Goal: Information Seeking & Learning: Learn about a topic

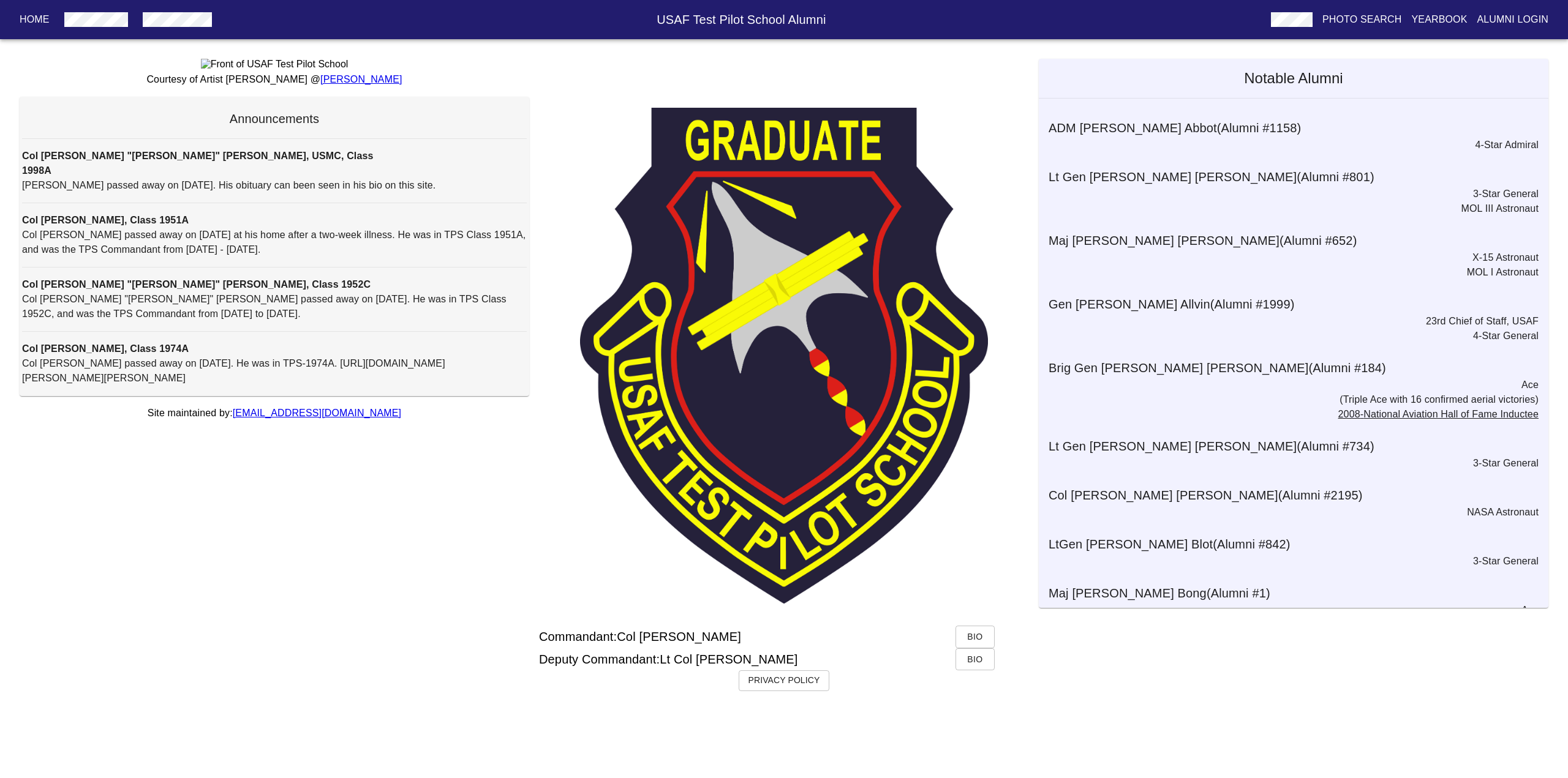
click at [975, 645] on span "Bio" at bounding box center [975, 637] width 19 height 15
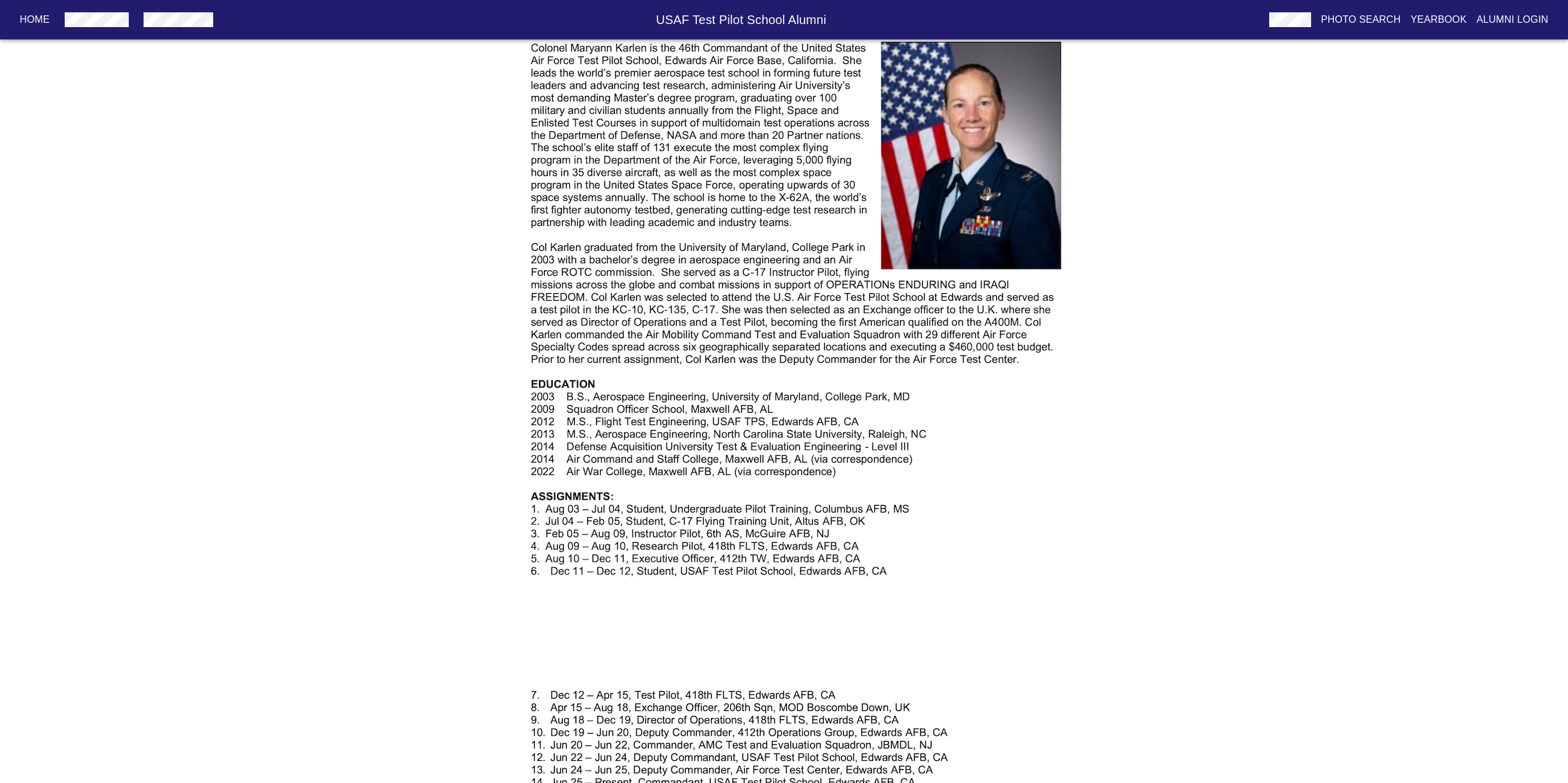
scroll to position [185, 0]
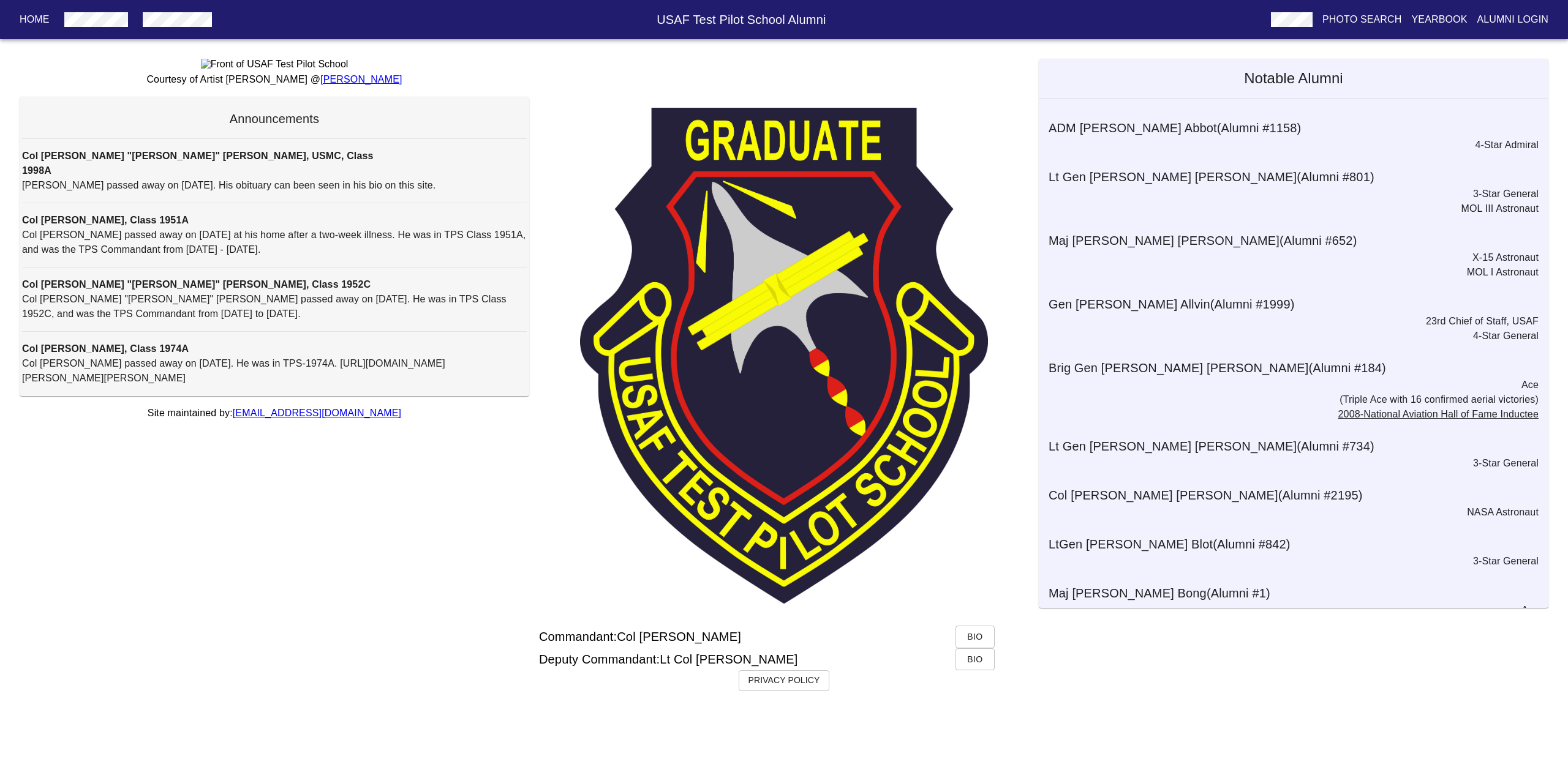
click at [962, 671] on button "Bio" at bounding box center [975, 660] width 39 height 23
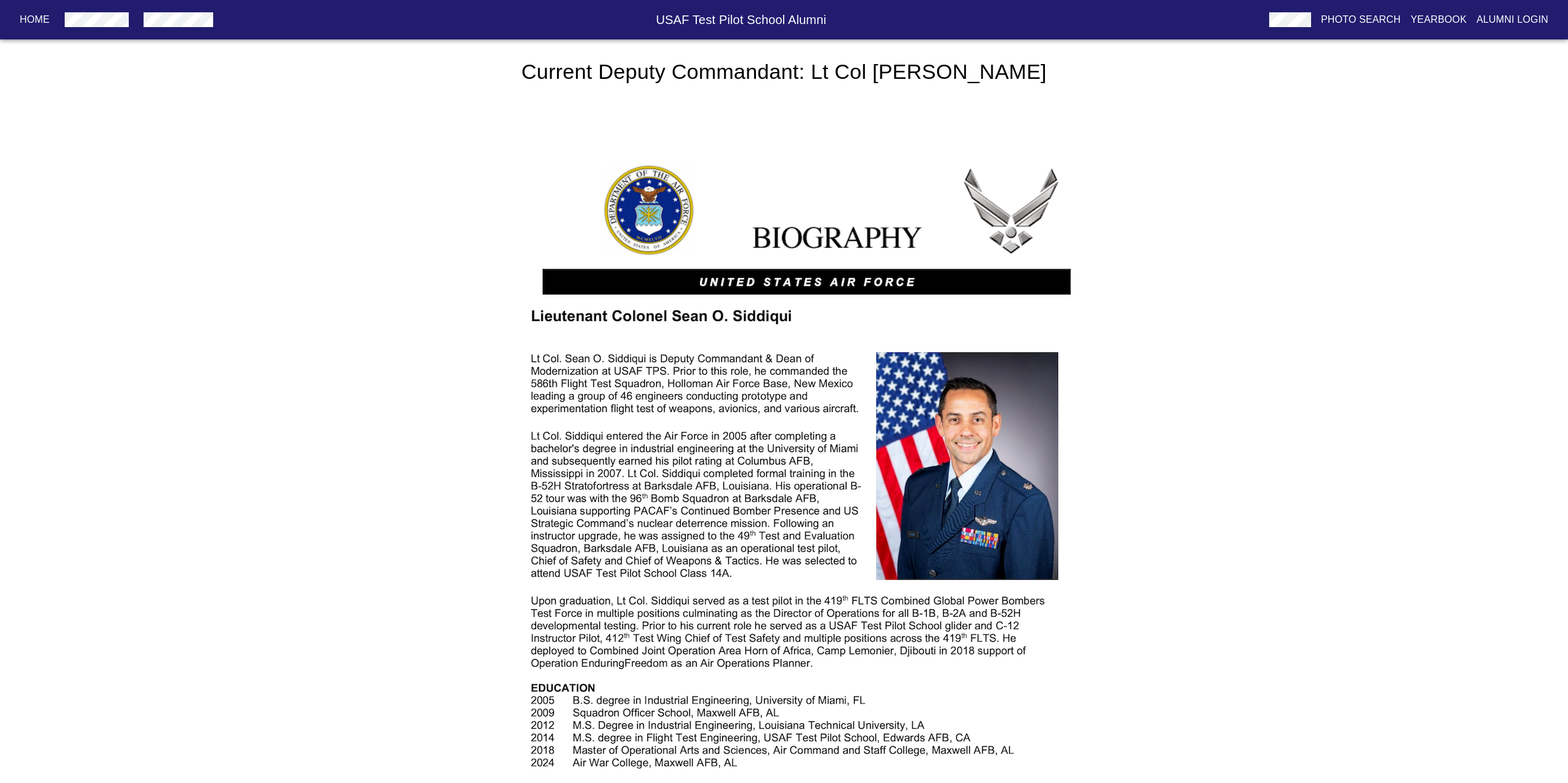
click at [36, 23] on p "Home" at bounding box center [34, 19] width 30 height 15
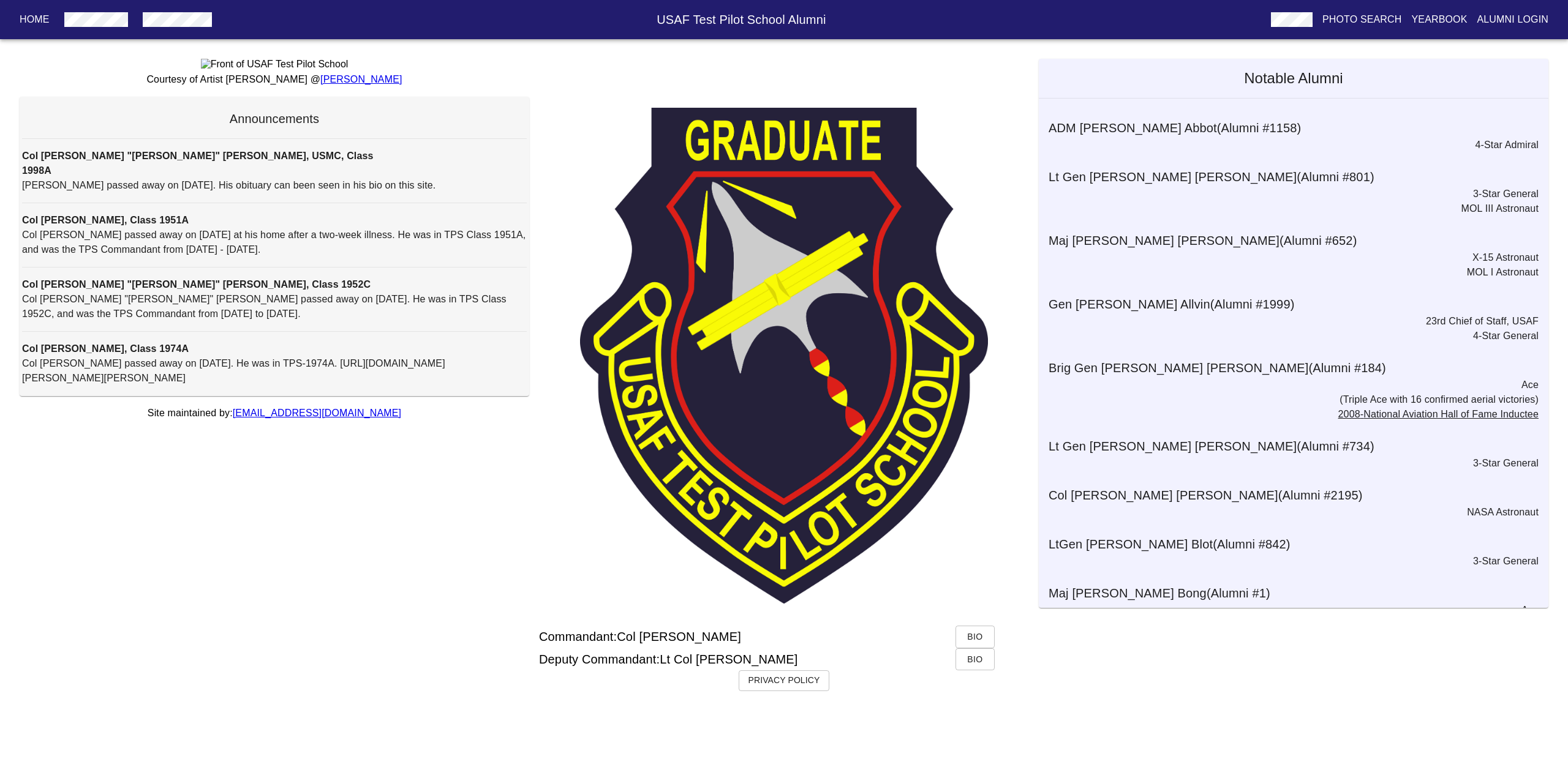
click at [968, 645] on span "Bio" at bounding box center [975, 637] width 19 height 15
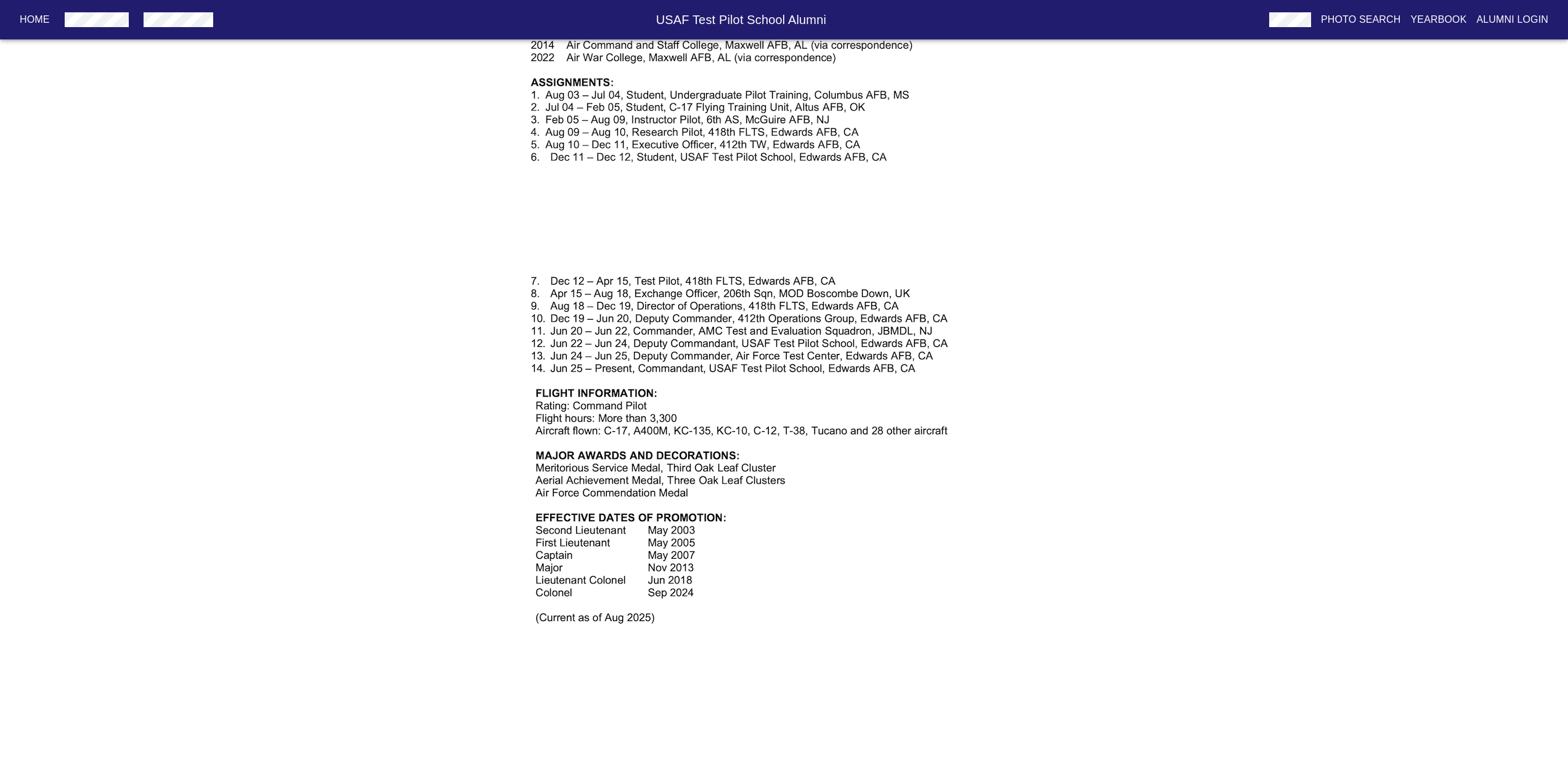
scroll to position [678, 0]
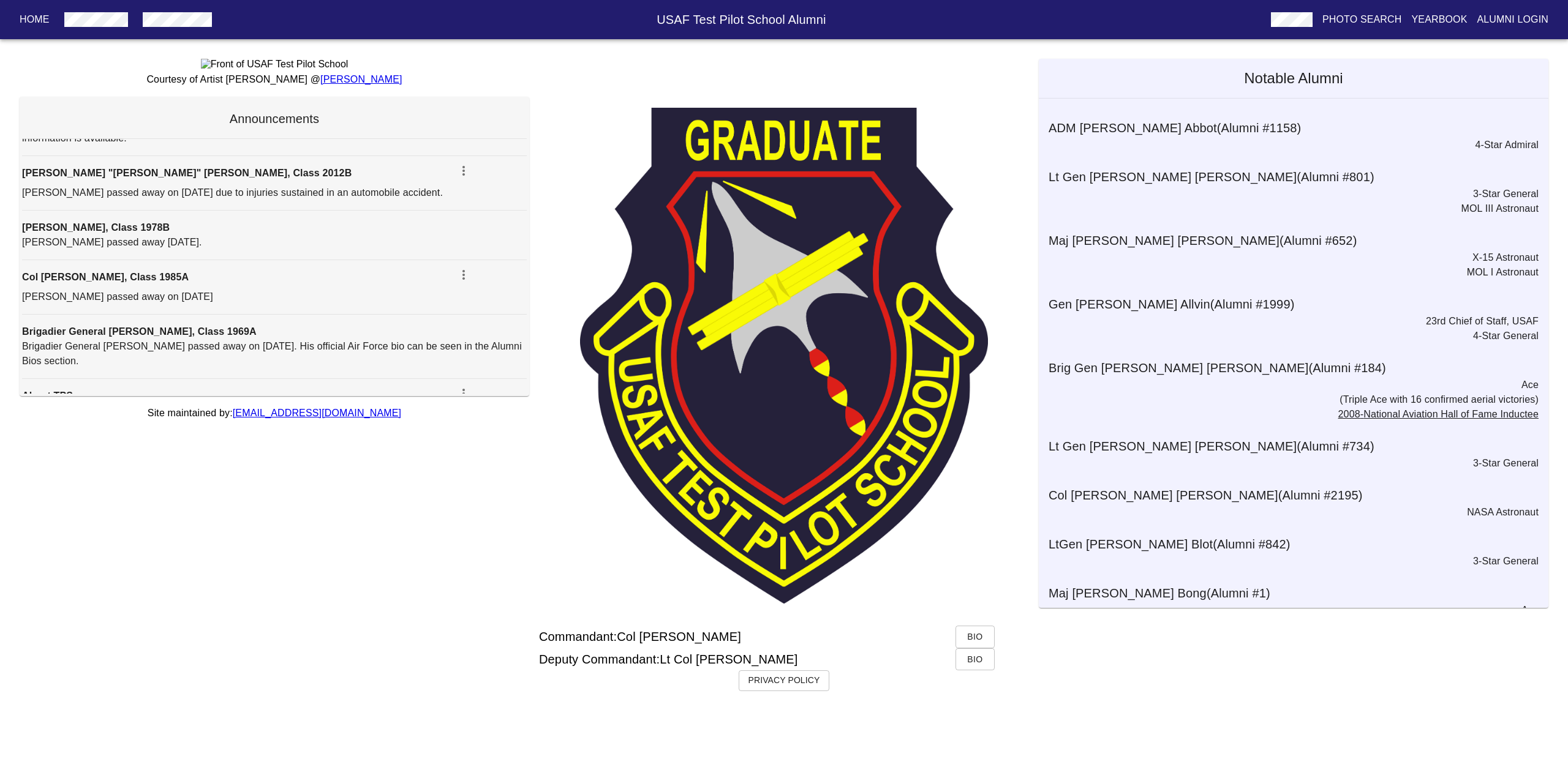
scroll to position [243, 0]
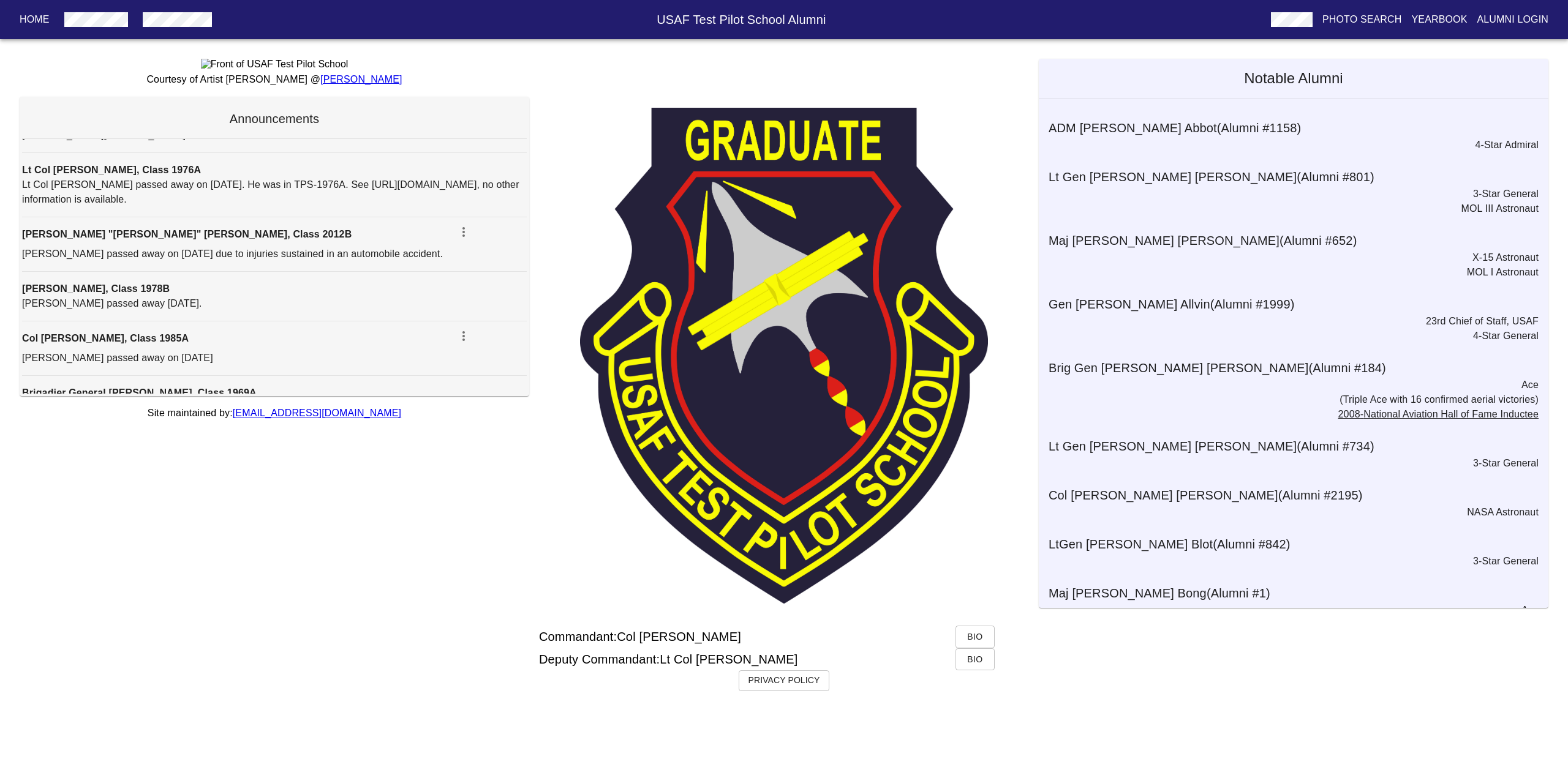
drag, startPoint x: 23, startPoint y: 558, endPoint x: 209, endPoint y: 563, distance: 186.1
click at [209, 242] on p "[PERSON_NAME] "[PERSON_NAME]" [PERSON_NAME], Class 2012B" at bounding box center [211, 234] width 378 height 15
click at [140, 239] on strong "[PERSON_NAME] "[PERSON_NAME]" [PERSON_NAME], Class 2012B" at bounding box center [187, 234] width 330 height 10
click at [115, 239] on strong "[PERSON_NAME] "[PERSON_NAME]" [PERSON_NAME], Class 2012B" at bounding box center [187, 234] width 330 height 10
drag, startPoint x: 117, startPoint y: 560, endPoint x: 20, endPoint y: 566, distance: 97.2
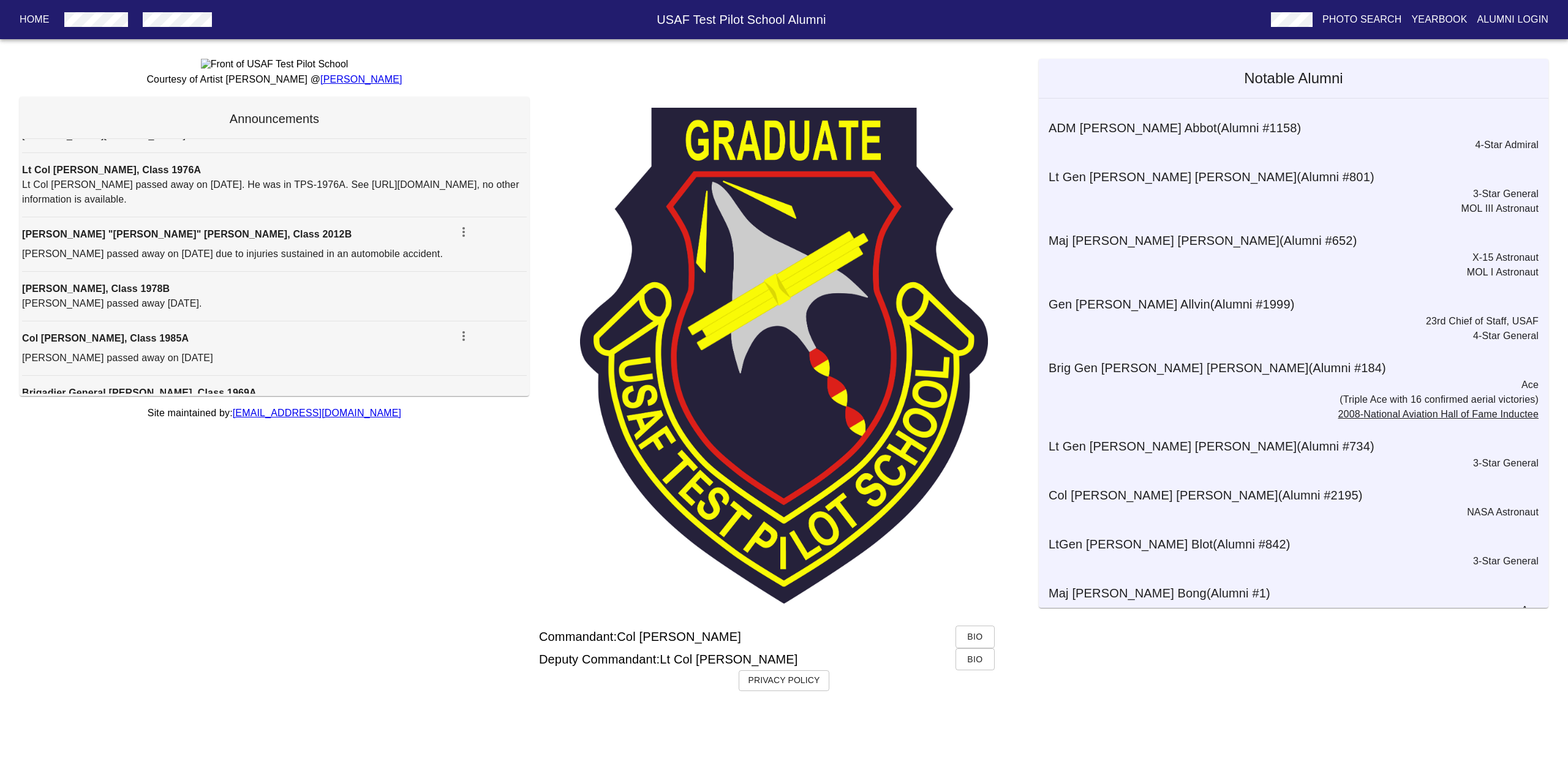
click at [20, 396] on div "Announcements Col [PERSON_NAME] "[PERSON_NAME]" [PERSON_NAME], USMC, Class 1998…" at bounding box center [274, 246] width 510 height 299
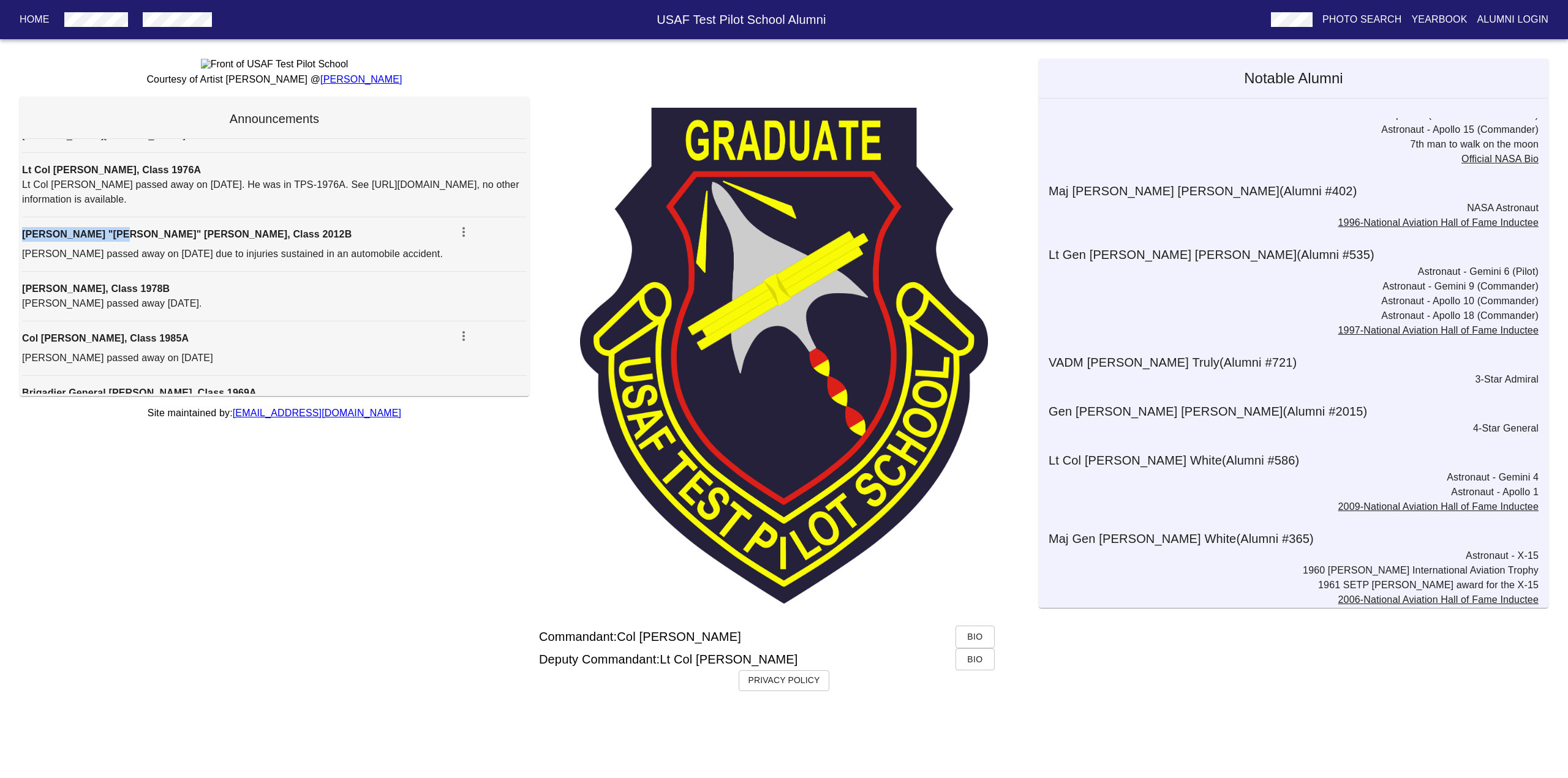
scroll to position [3629, 0]
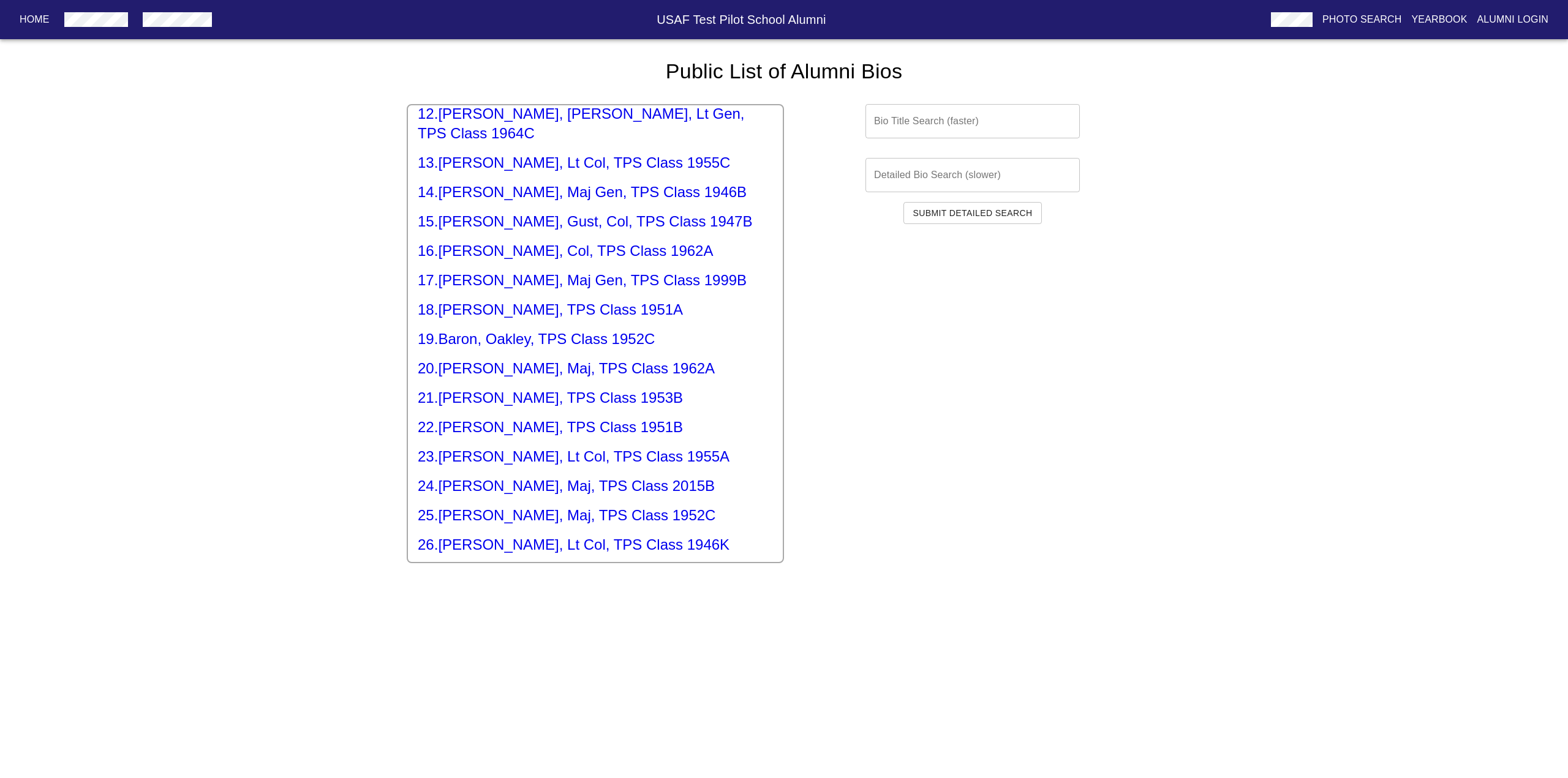
scroll to position [6646, 0]
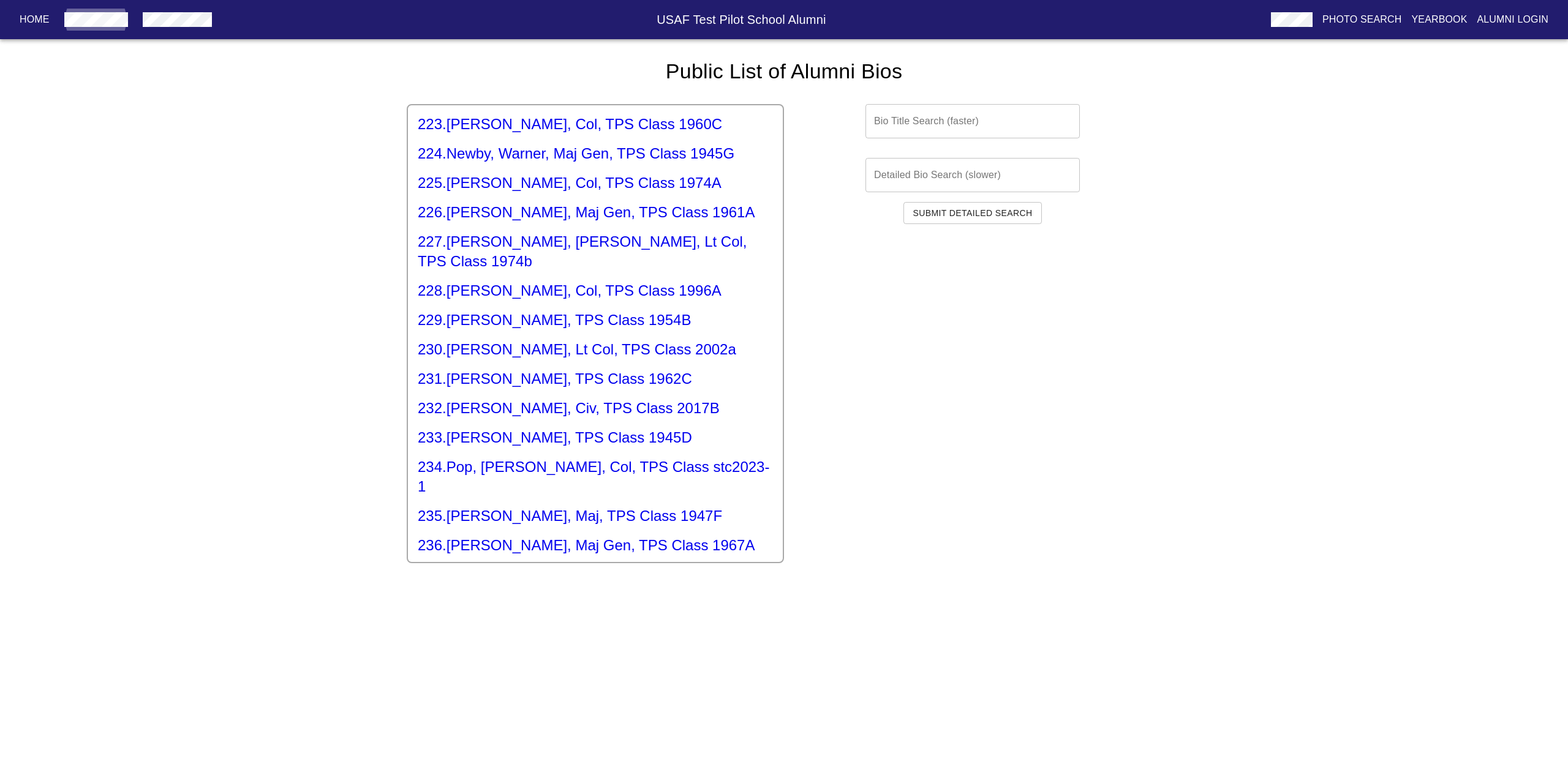
click at [541, 458] on h5 "234 . [PERSON_NAME], Col, TPS Class stc2023-1" at bounding box center [595, 477] width 355 height 39
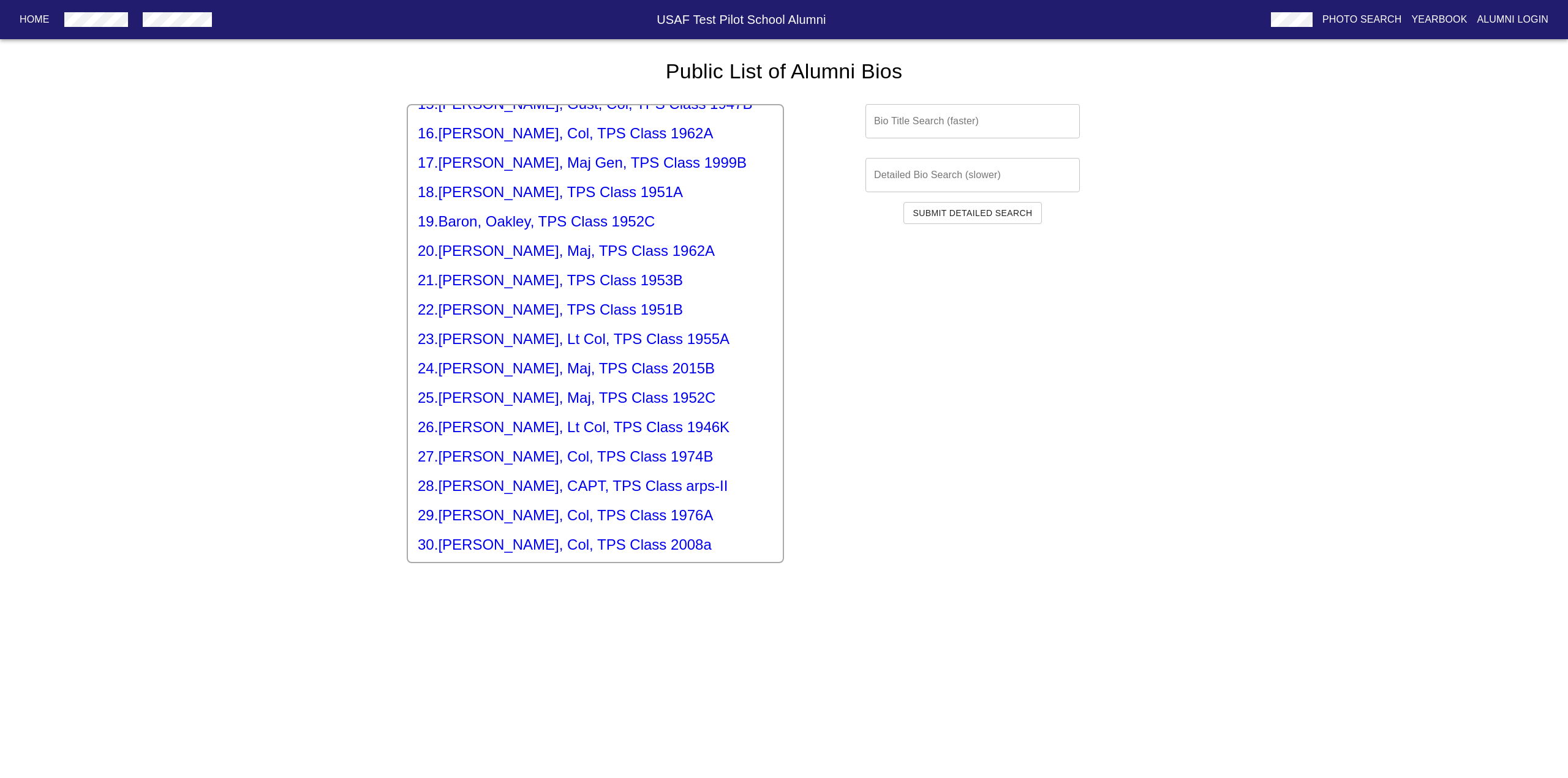
scroll to position [2412, 0]
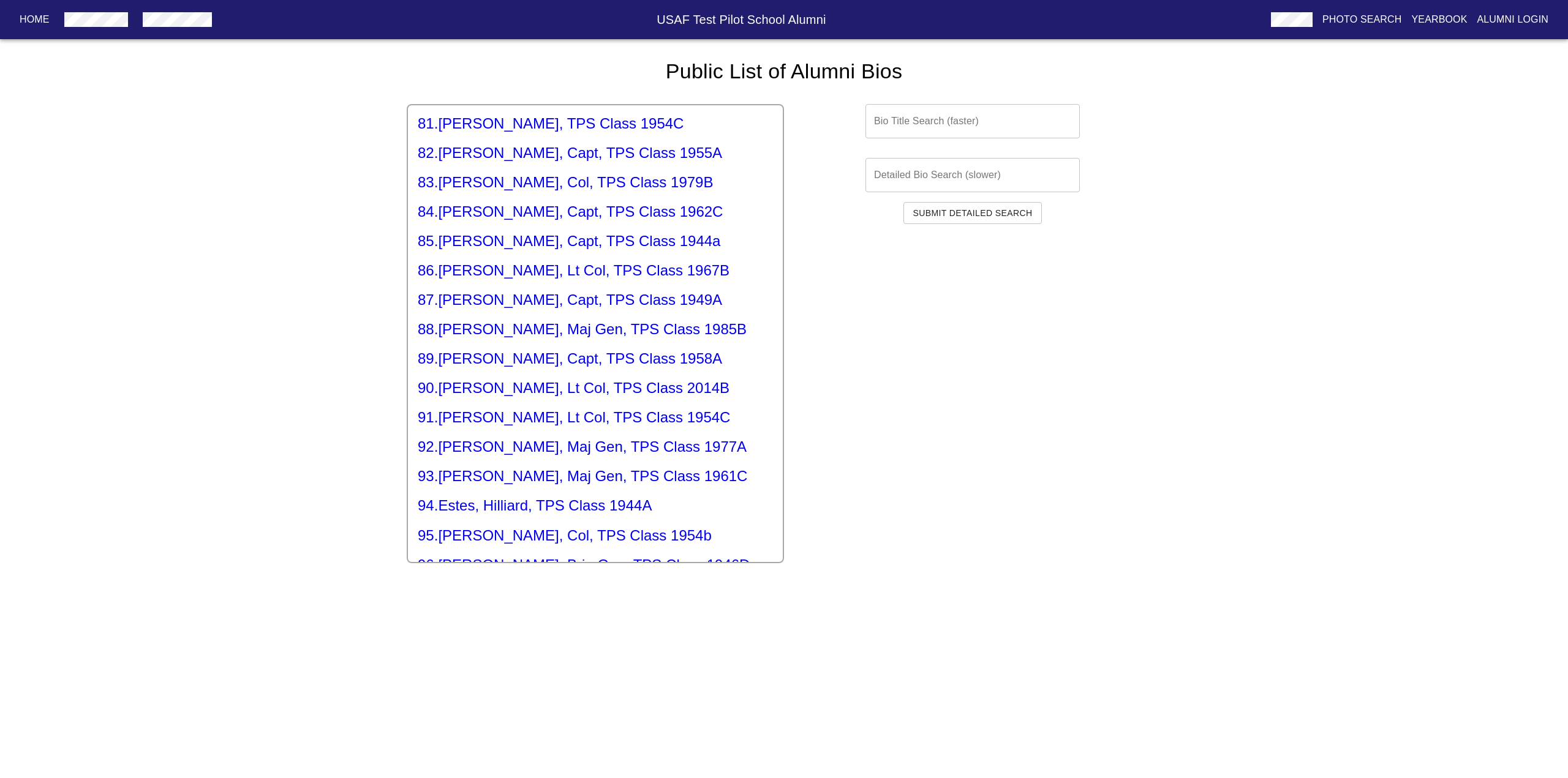
click at [221, 23] on h6 "USAF Test Pilot School Alumni" at bounding box center [742, 19] width 1049 height 19
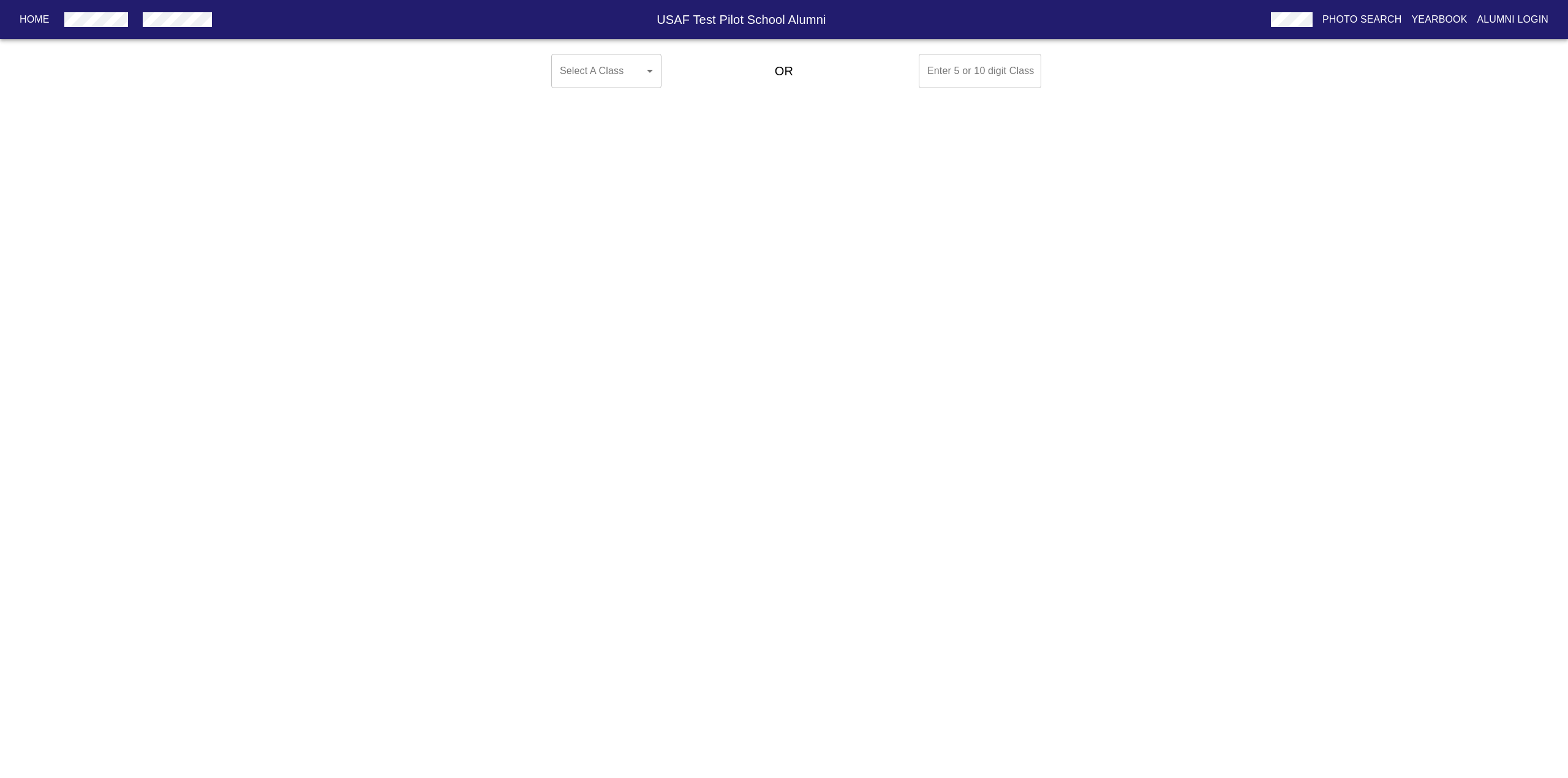
click at [648, 82] on body "Home USAF Test Pilot School Alumni Photo Search Yearbook Alumni Login Select A …" at bounding box center [784, 71] width 1568 height 44
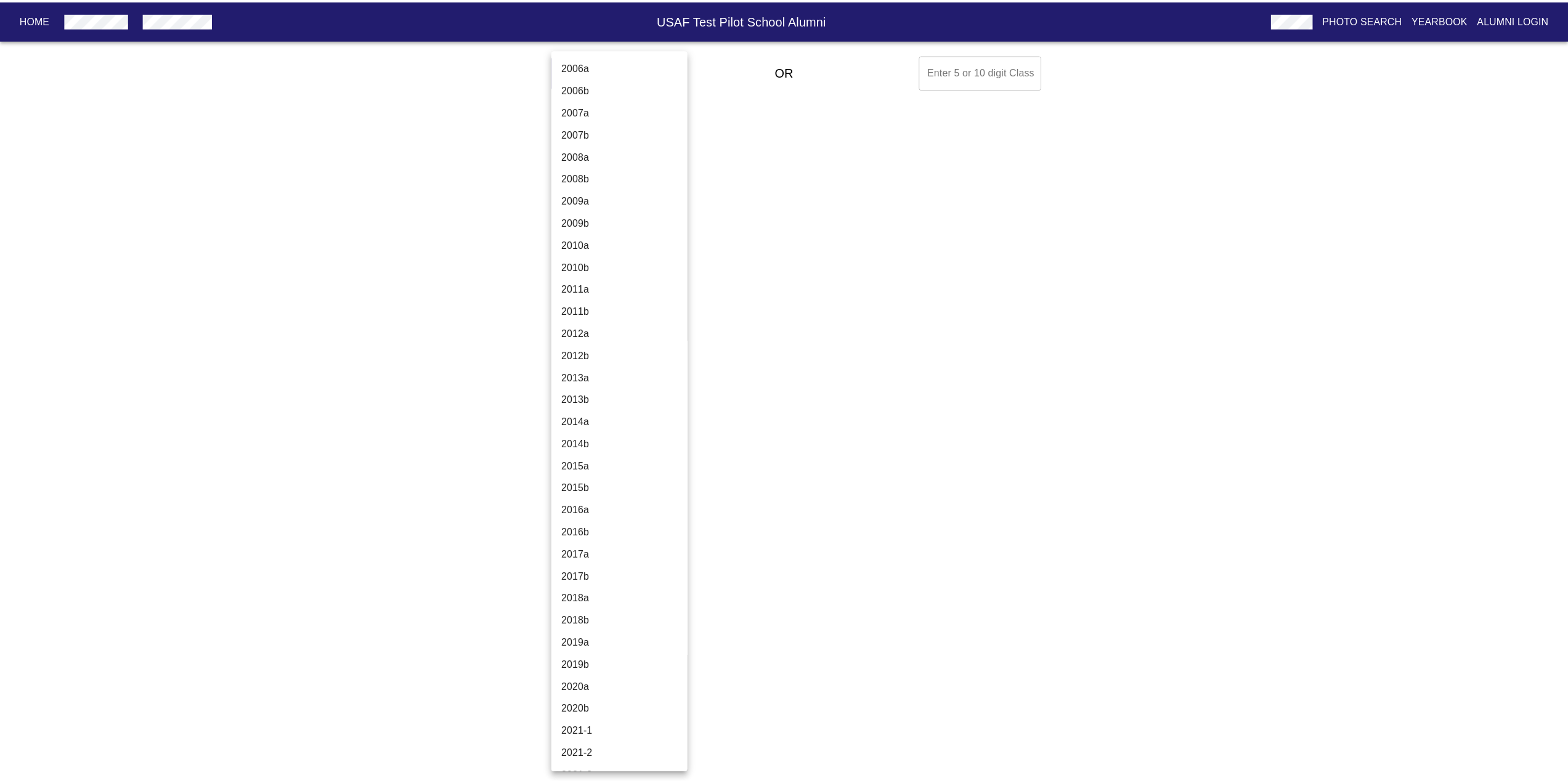
scroll to position [3900, 0]
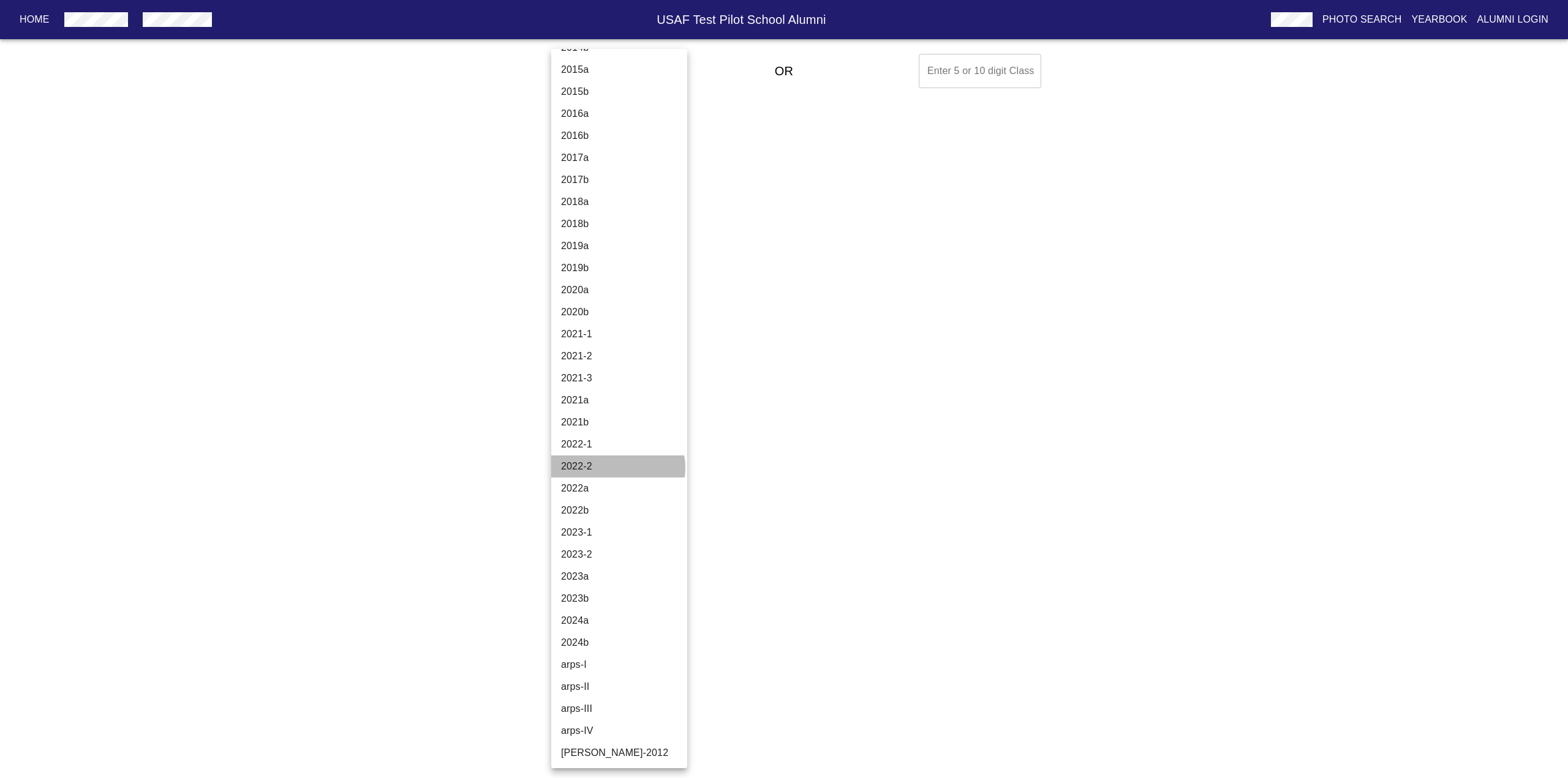
click at [617, 468] on li "2022-2" at bounding box center [624, 467] width 145 height 22
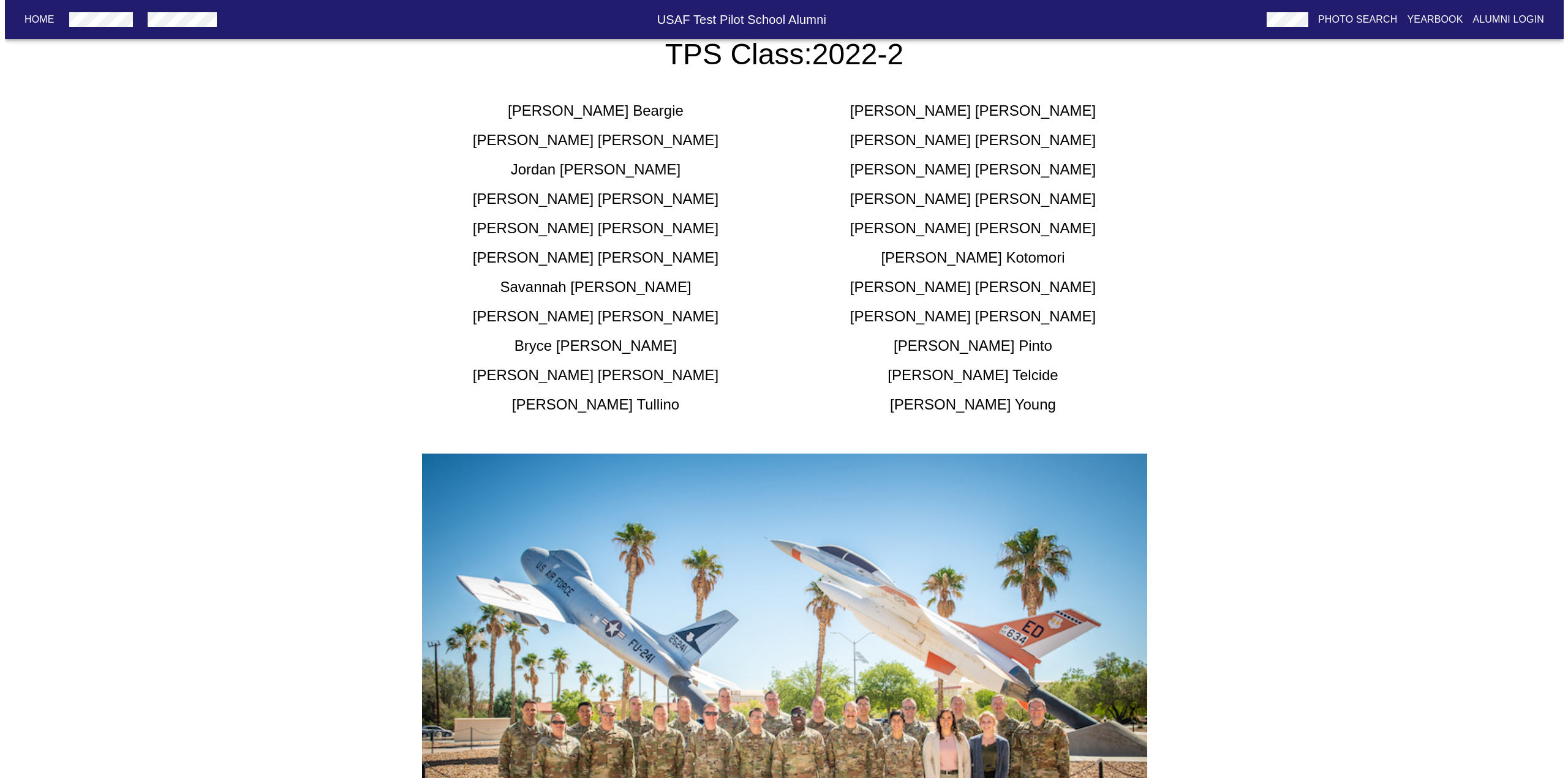
scroll to position [0, 0]
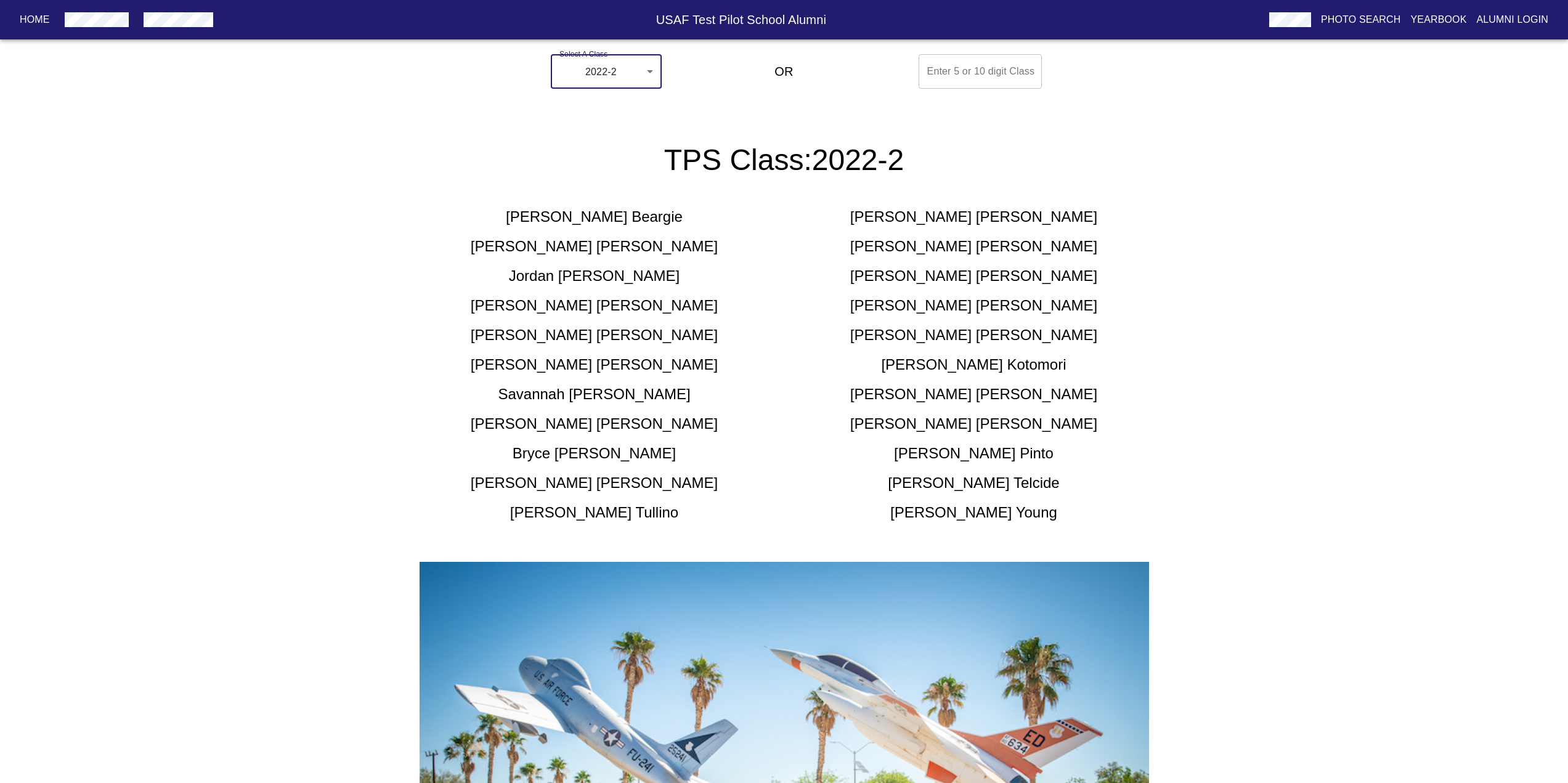
click at [613, 82] on body "Home USAF Test Pilot School Alumni Photo Search Yearbook Alumni Login Select A …" at bounding box center [784, 573] width 1568 height 1048
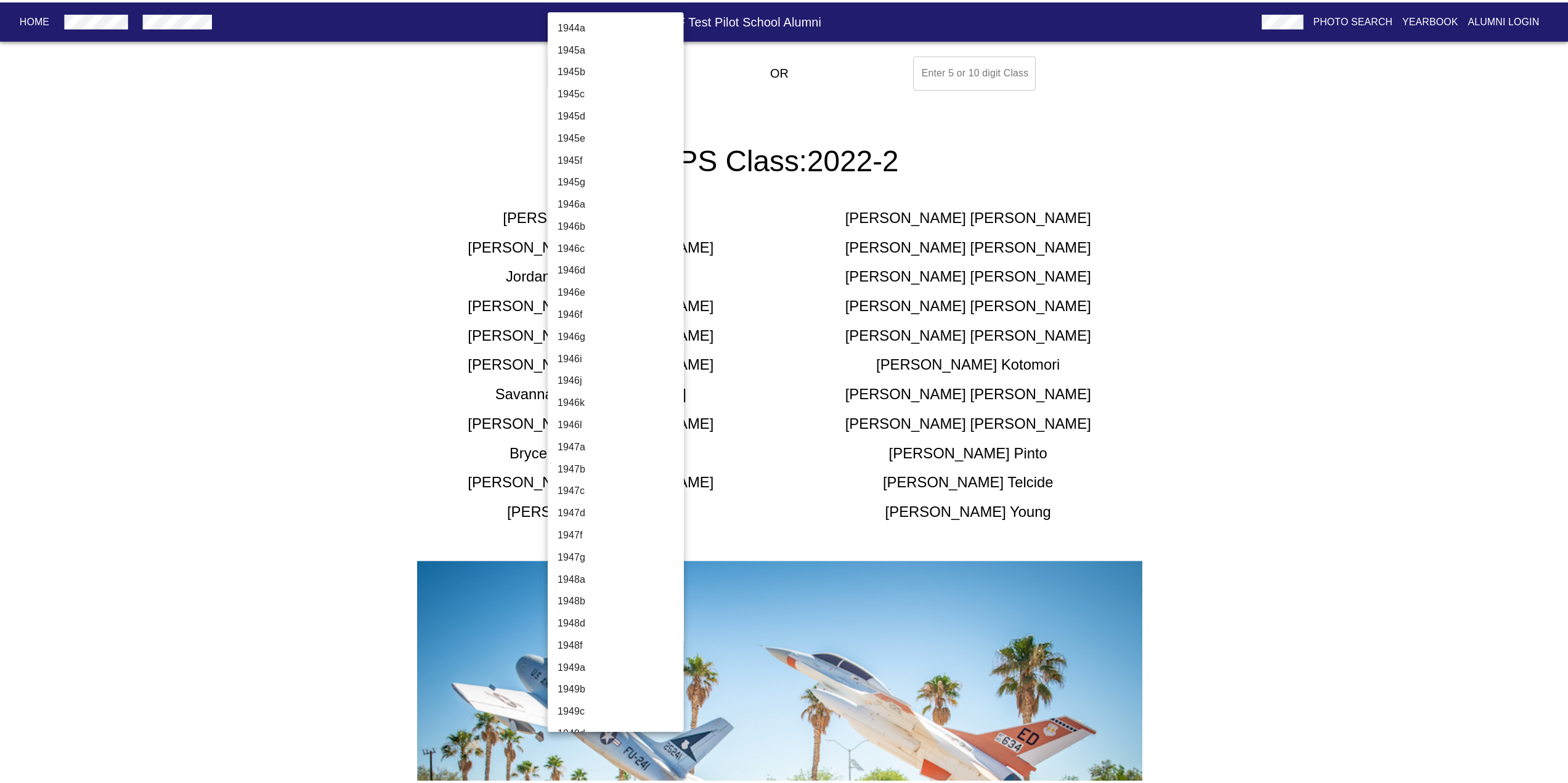
scroll to position [3901, 0]
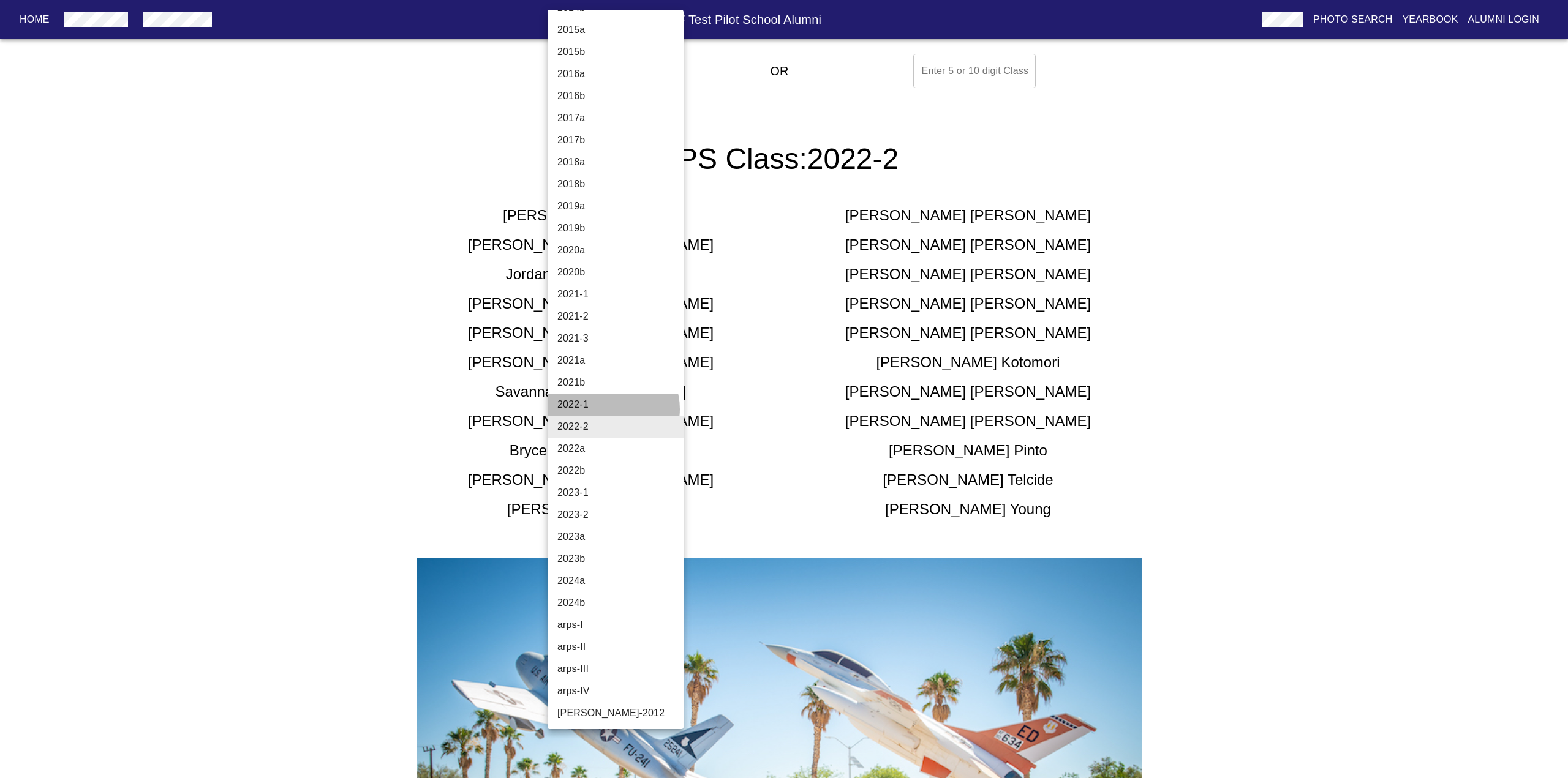
click at [613, 409] on li "2022-1" at bounding box center [621, 405] width 145 height 22
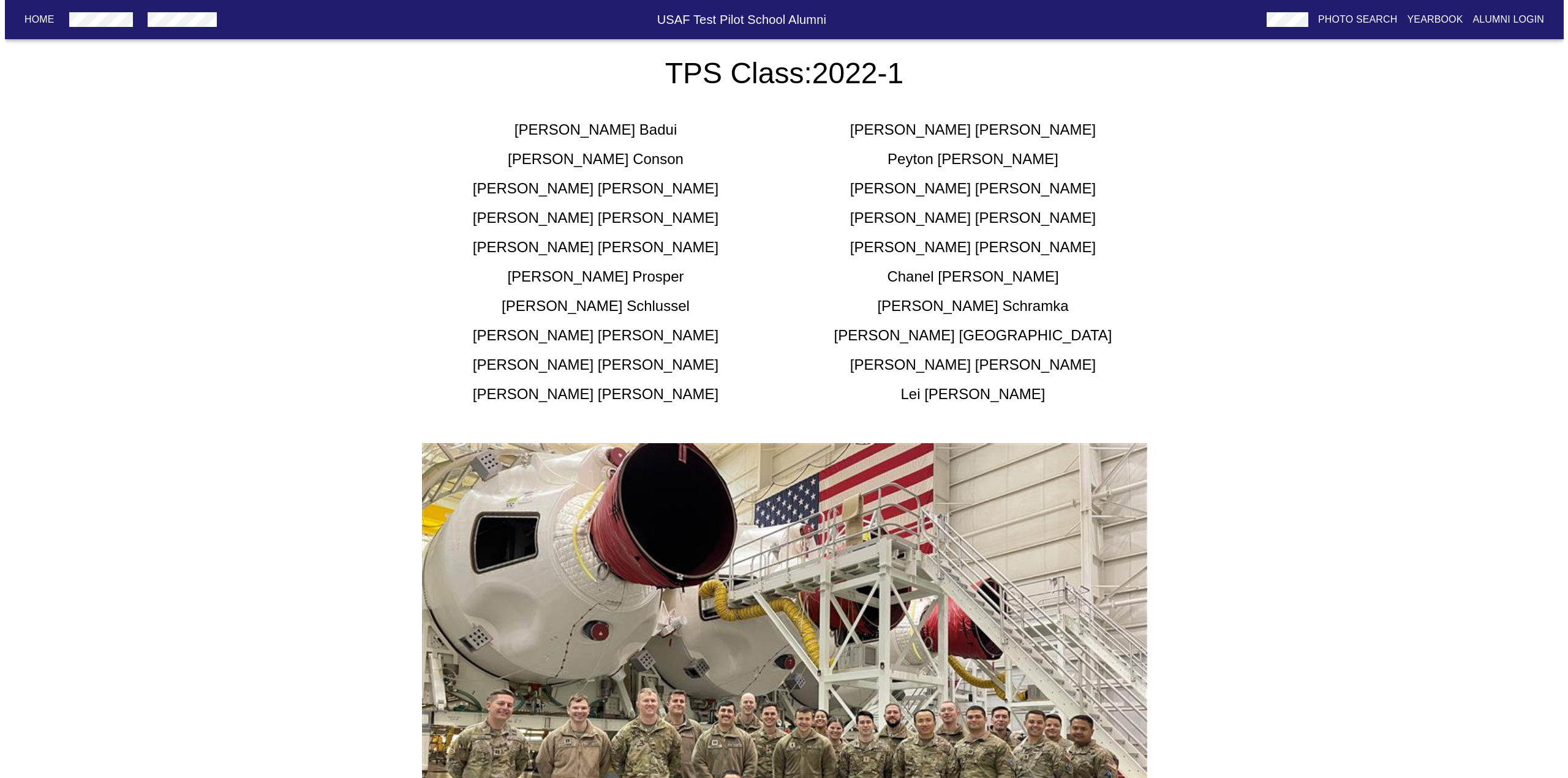
scroll to position [0, 0]
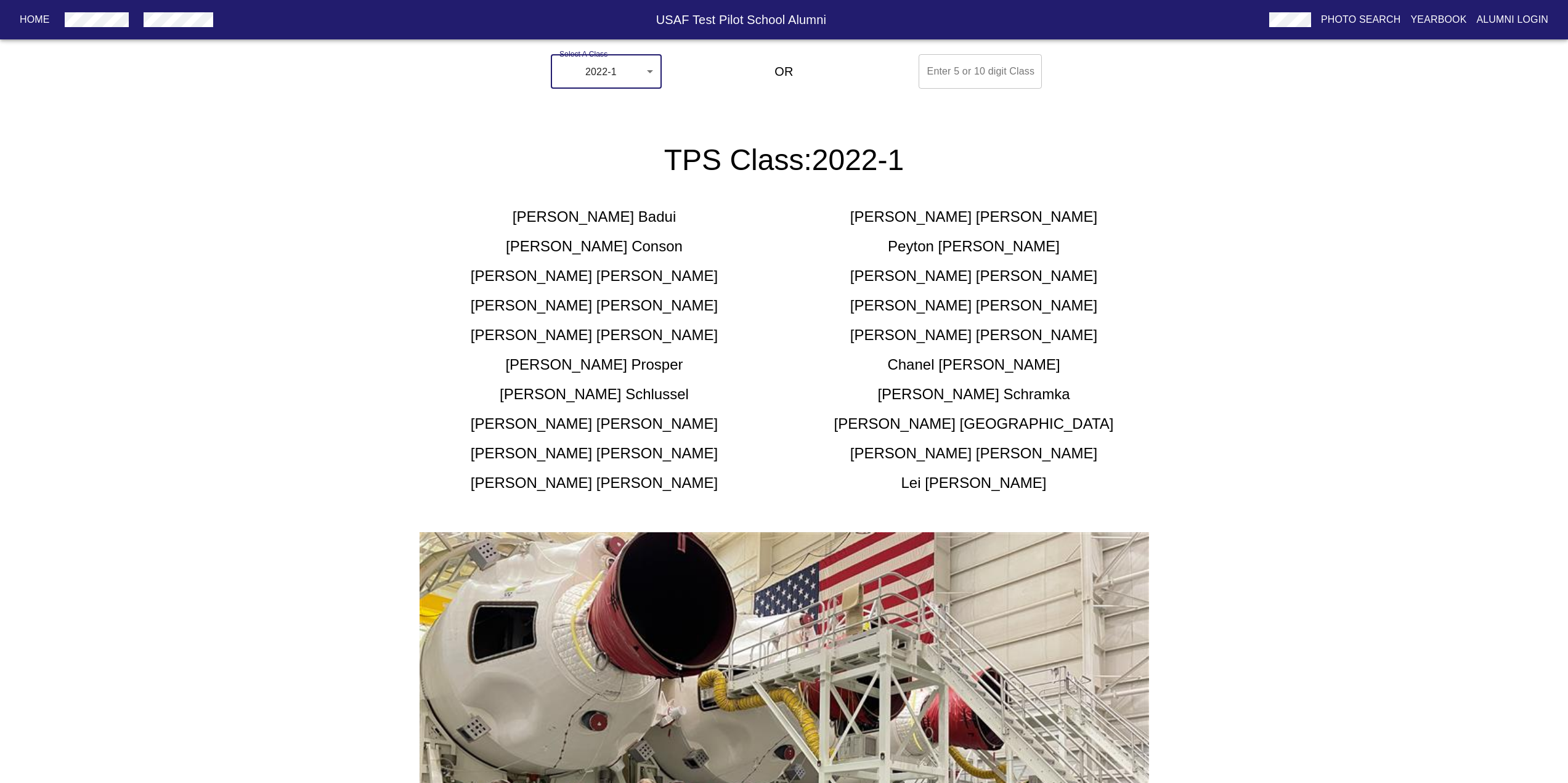
click at [625, 70] on body "Home USAF Test Pilot School Alumni Photo Search Yearbook Alumni Login Select A …" at bounding box center [784, 589] width 1568 height 1080
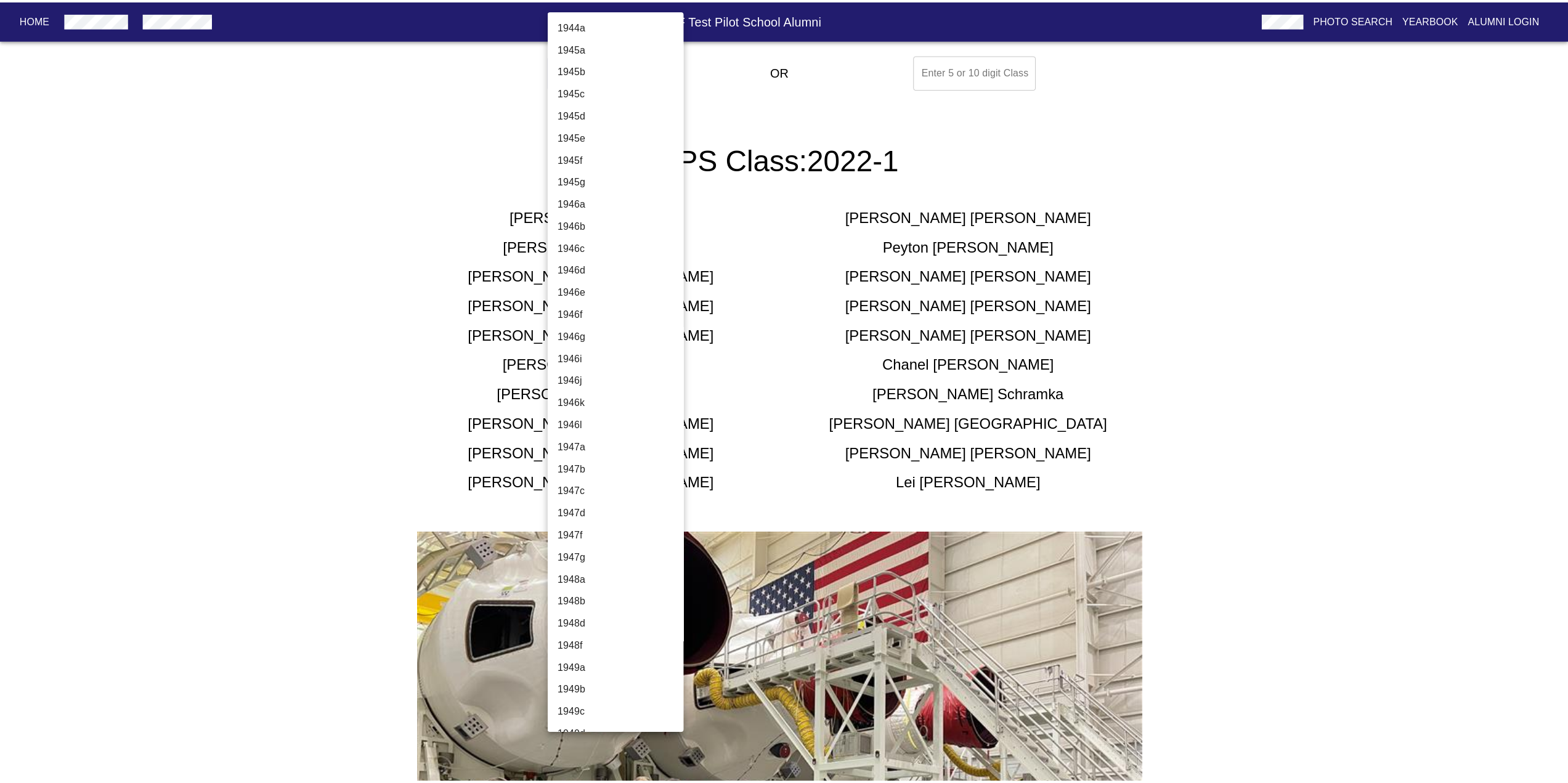
scroll to position [3901, 0]
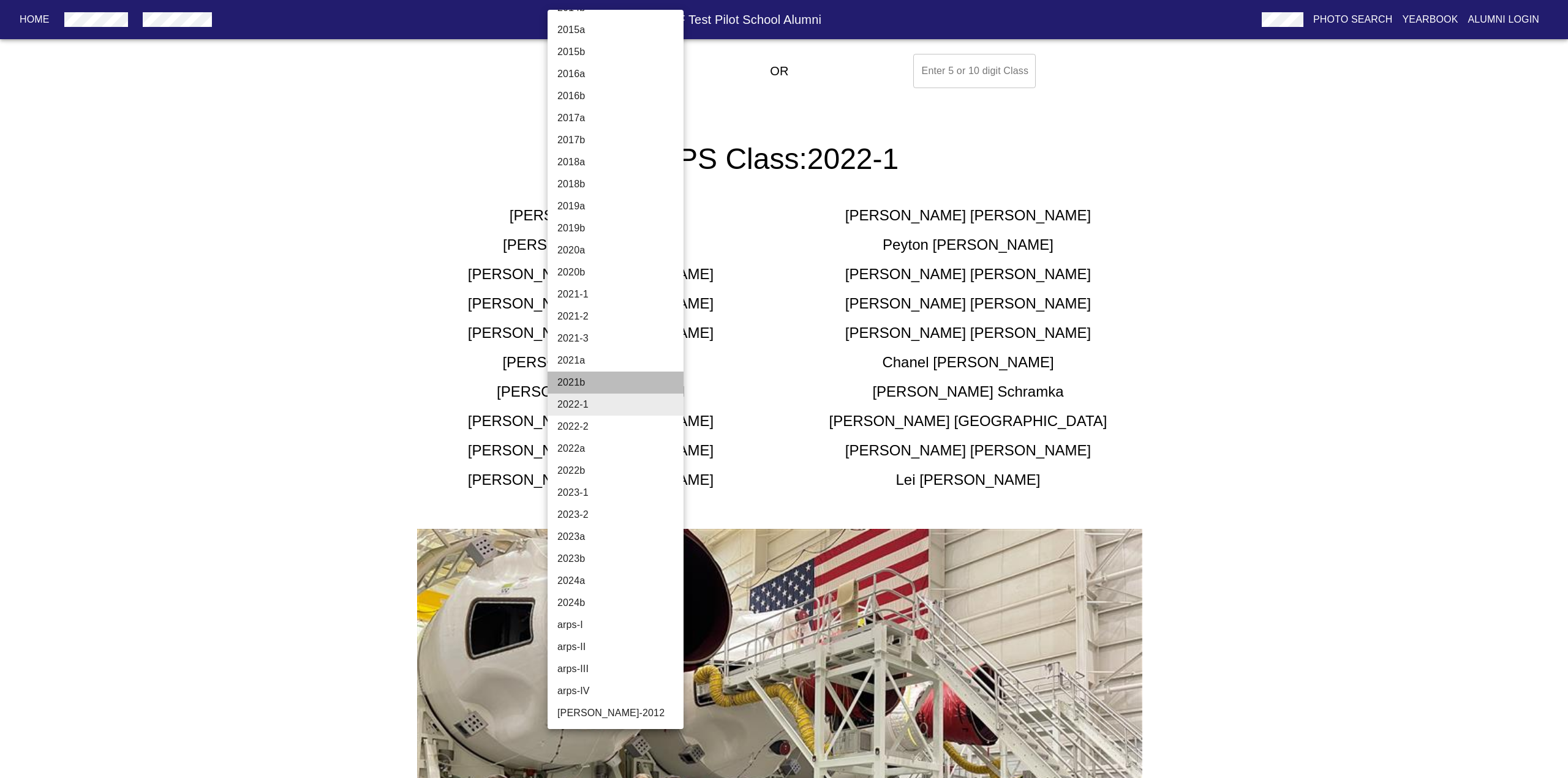
click at [616, 378] on li "2021b" at bounding box center [621, 383] width 145 height 22
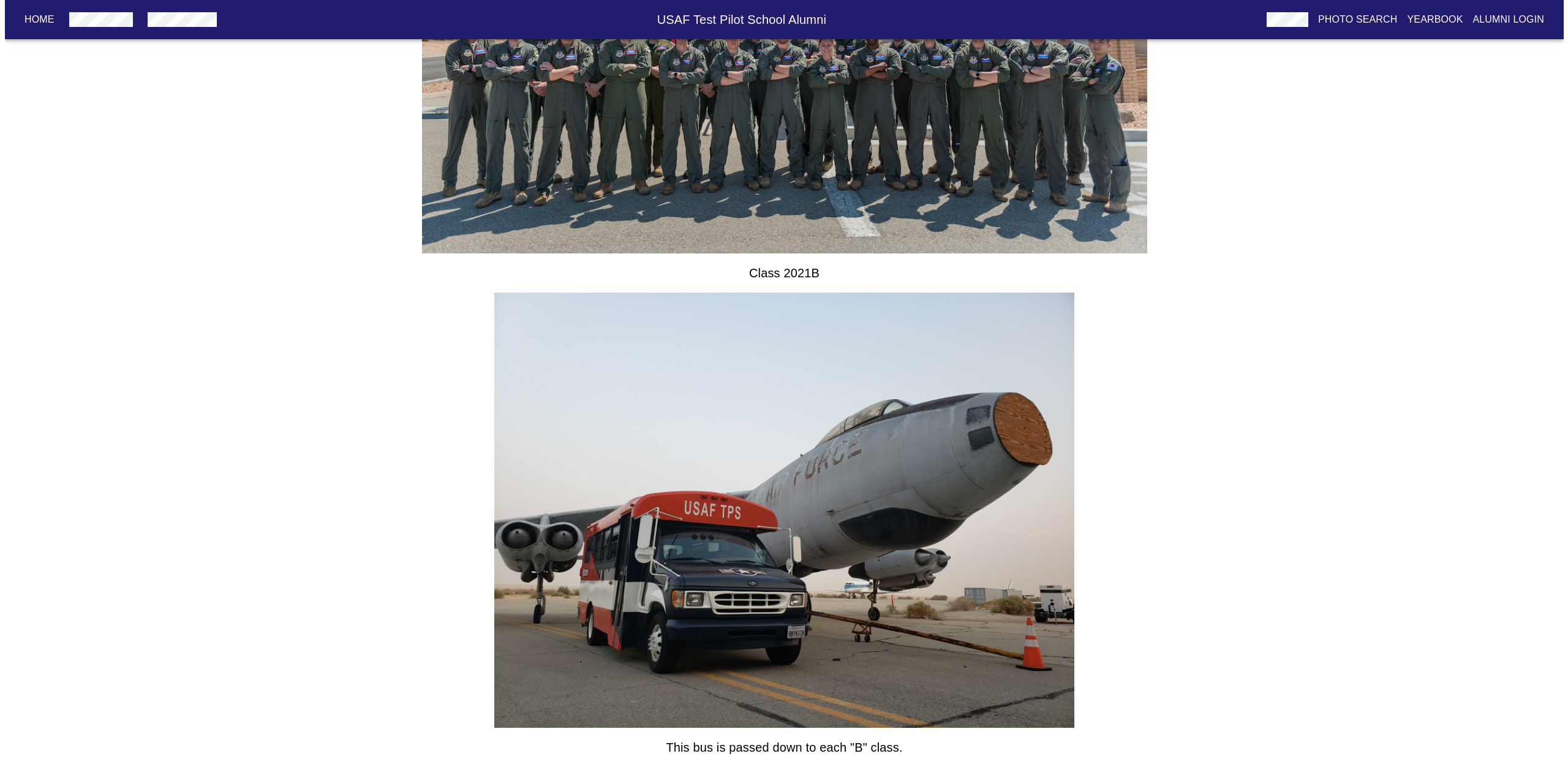
scroll to position [0, 0]
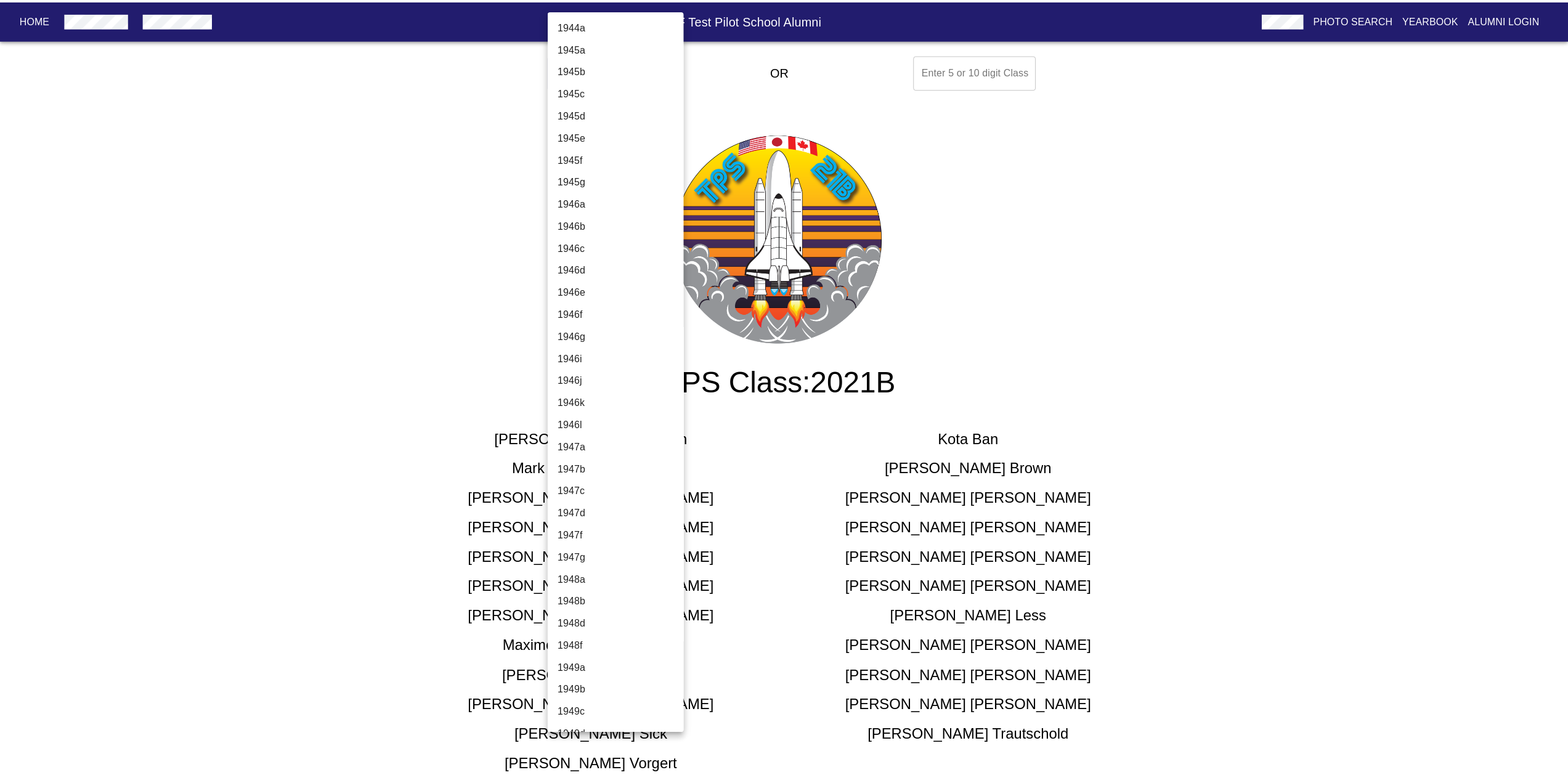
scroll to position [3901, 0]
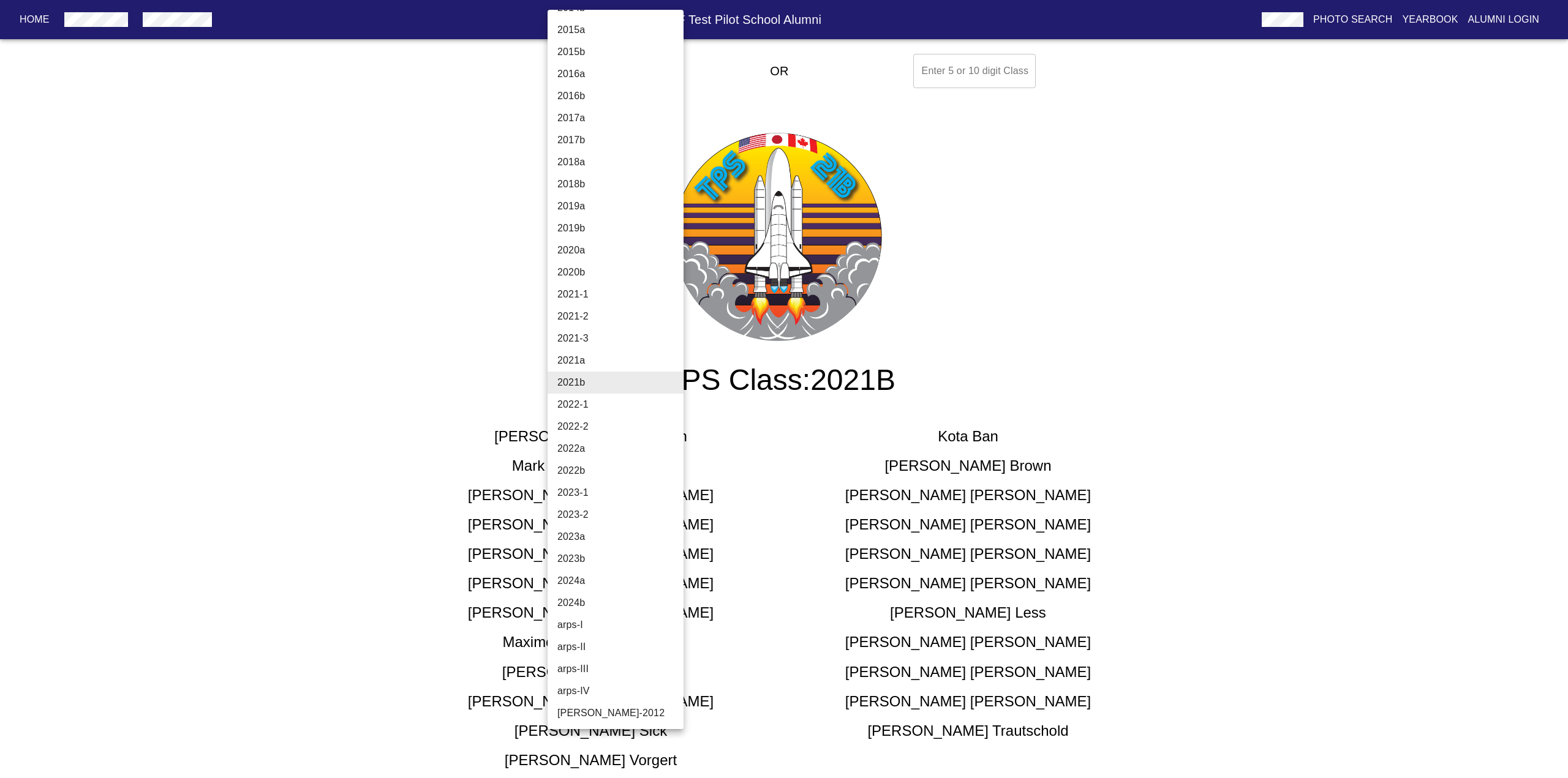
click at [621, 338] on li "2021-3" at bounding box center [621, 338] width 145 height 22
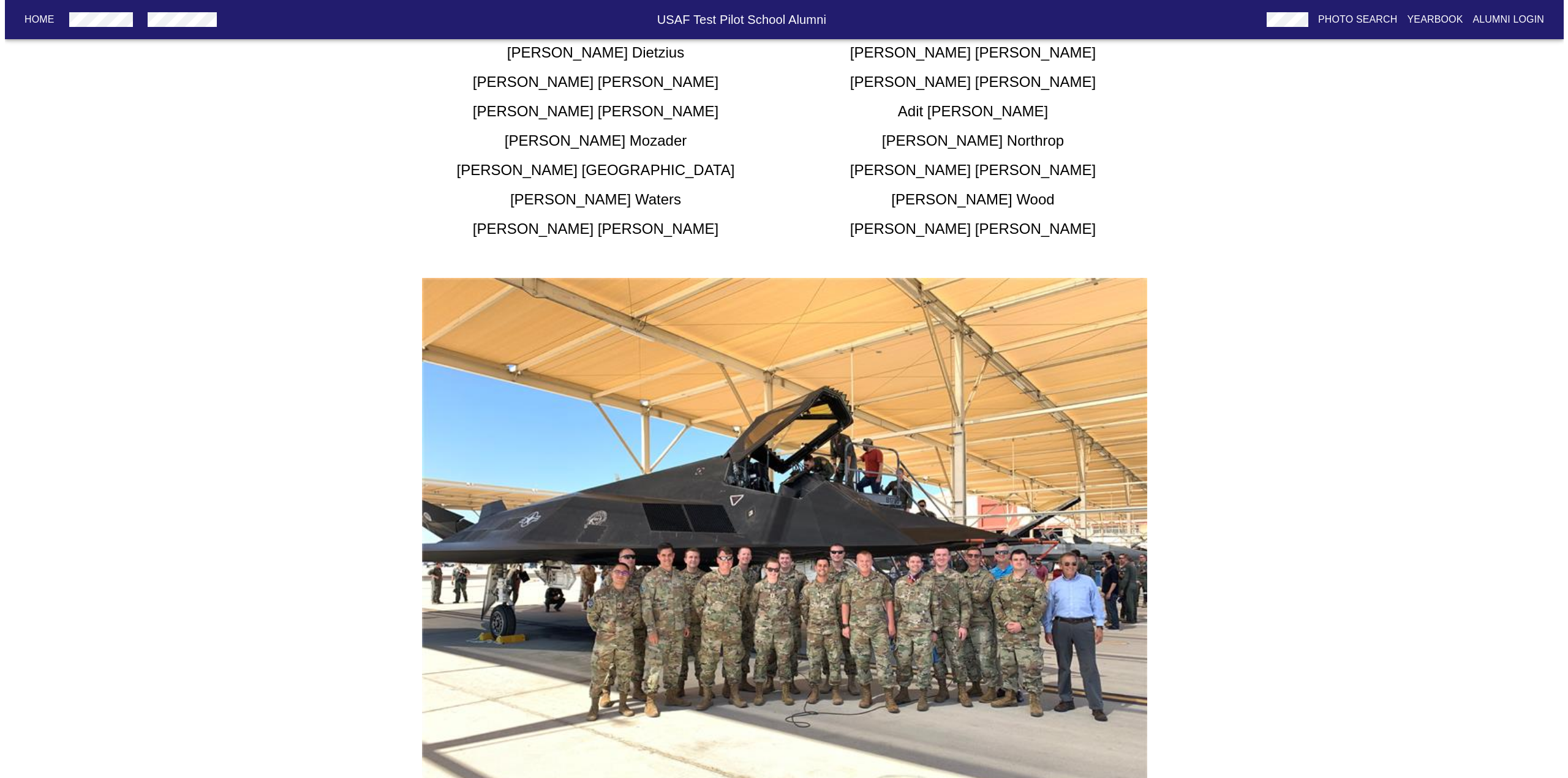
scroll to position [0, 0]
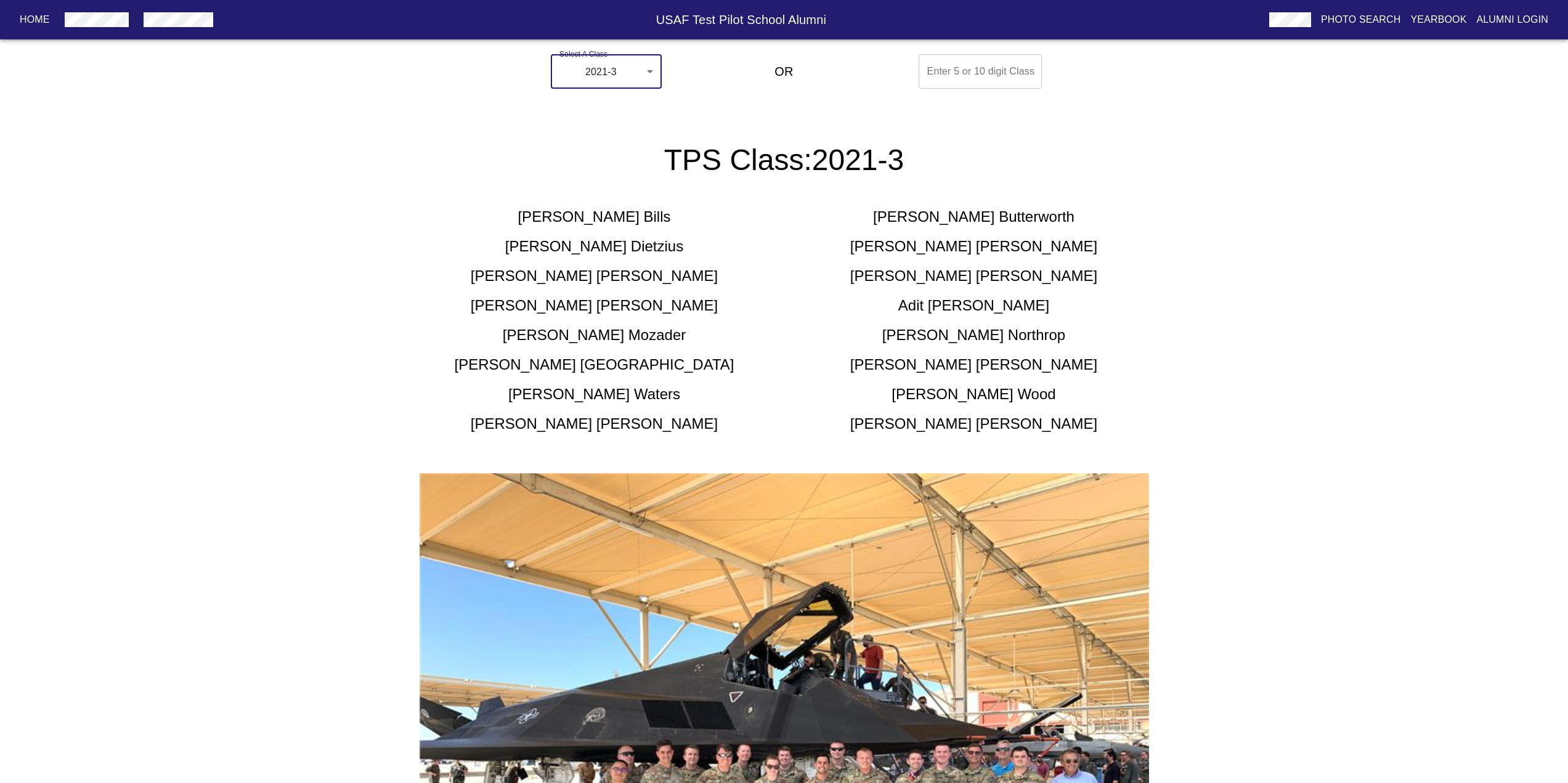
click at [595, 67] on body "Home USAF Test Pilot School Alumni Photo Search Yearbook Alumni Login Select A …" at bounding box center [784, 559] width 1568 height 1020
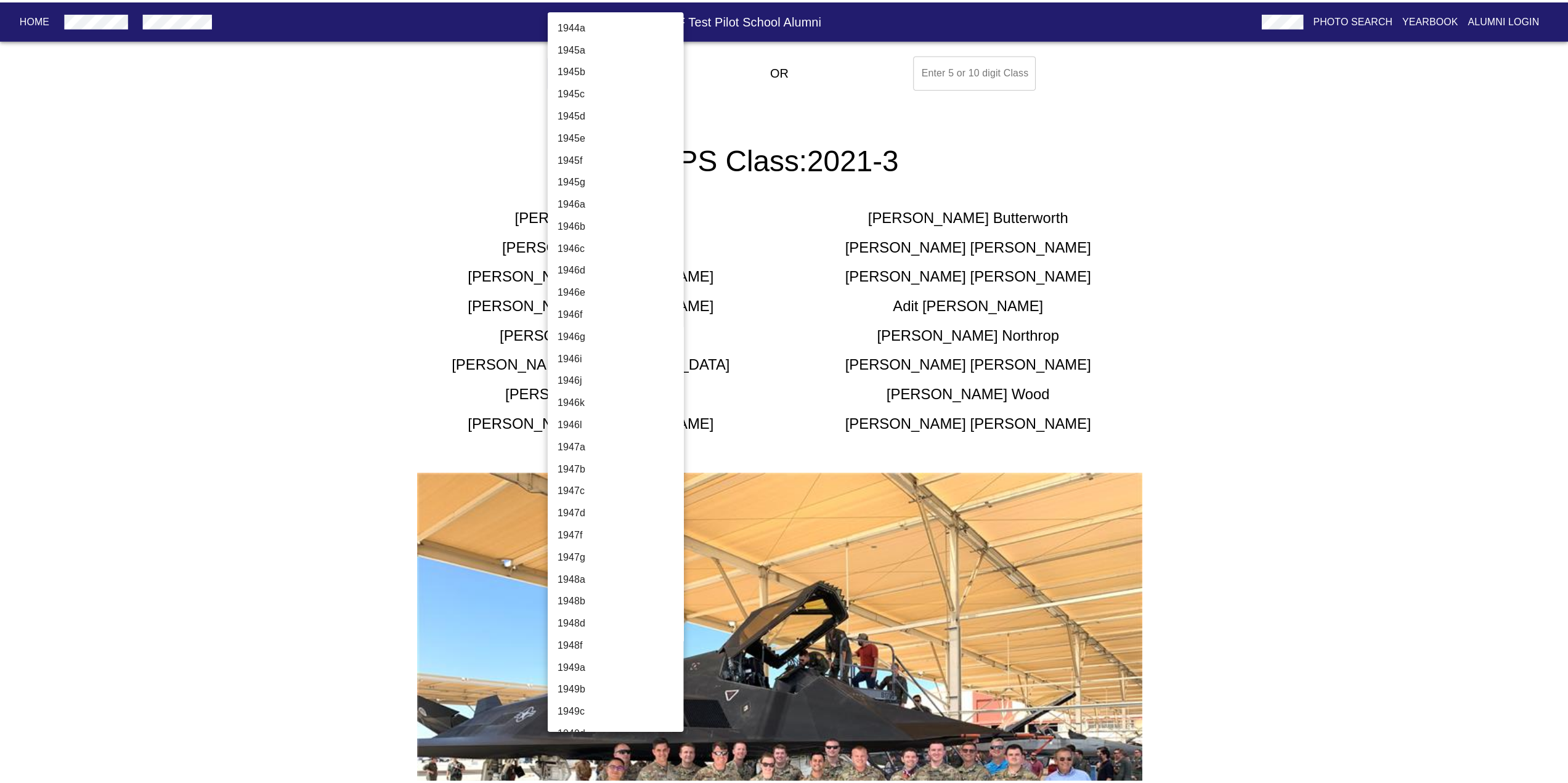
scroll to position [3870, 0]
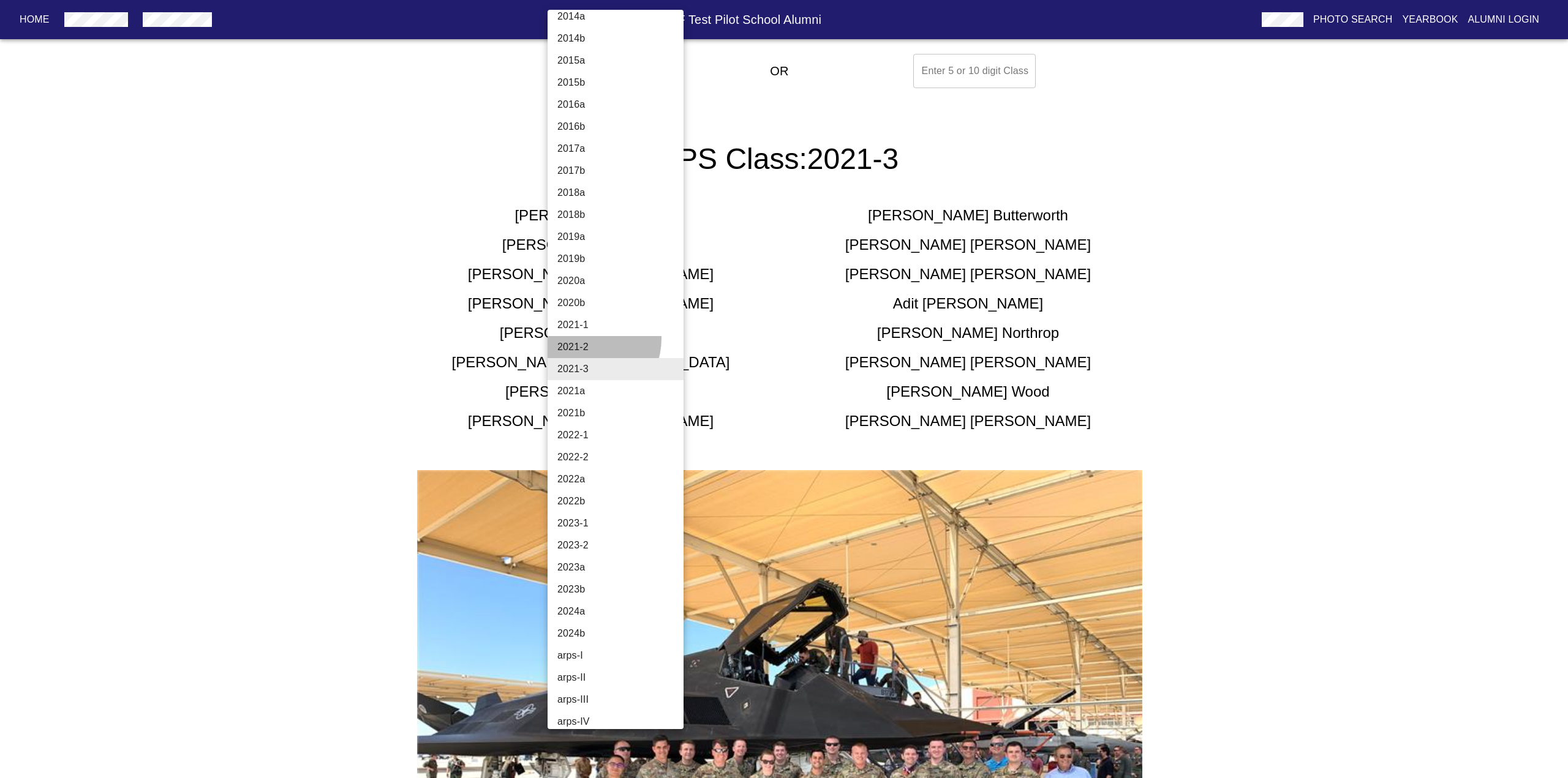
click at [588, 338] on li "2021-2" at bounding box center [621, 347] width 145 height 22
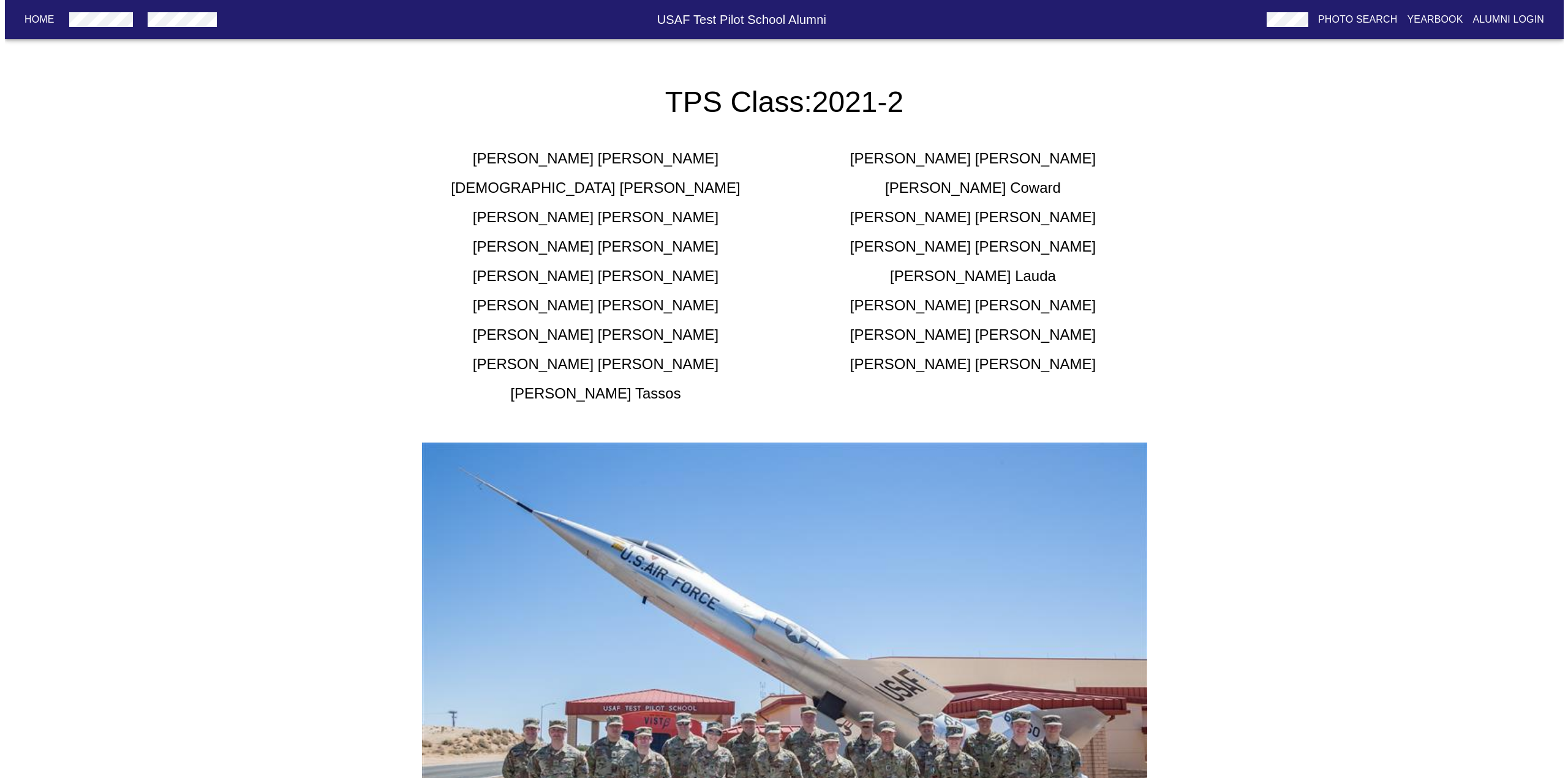
scroll to position [0, 0]
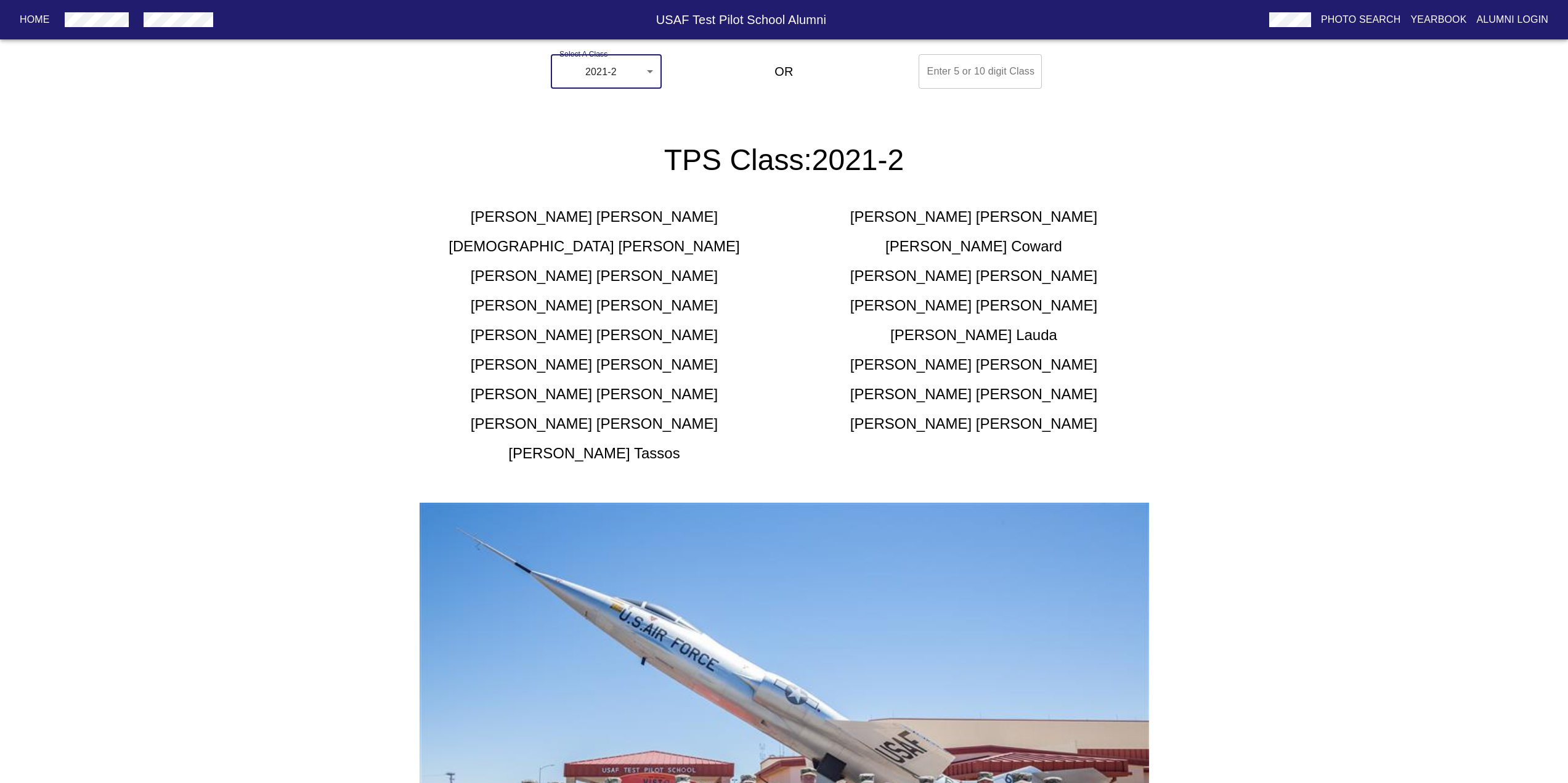
click at [630, 75] on body "Home USAF Test Pilot School Alumni Photo Search Yearbook Alumni Login Select A …" at bounding box center [784, 543] width 1568 height 989
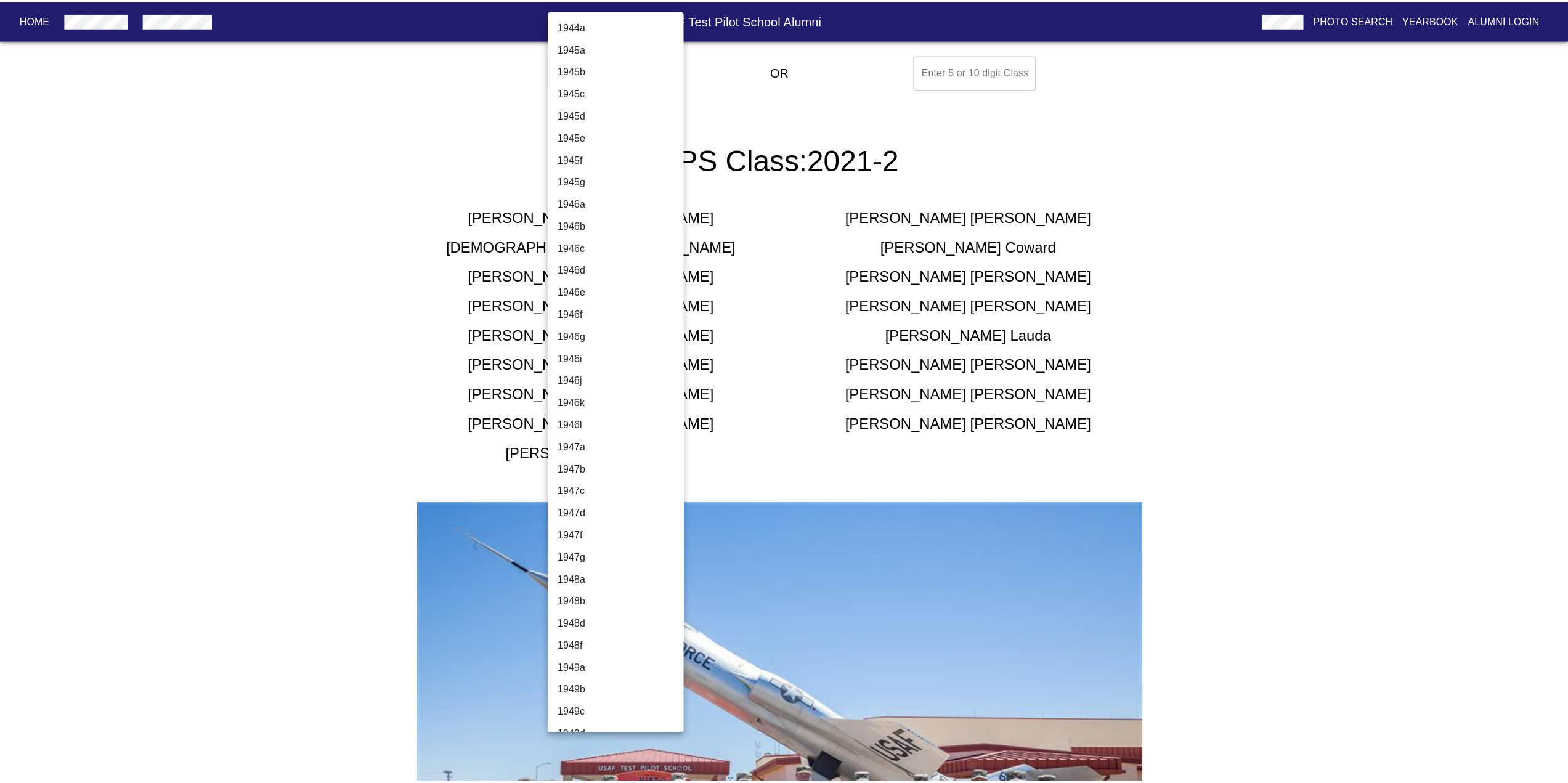
scroll to position [3848, 0]
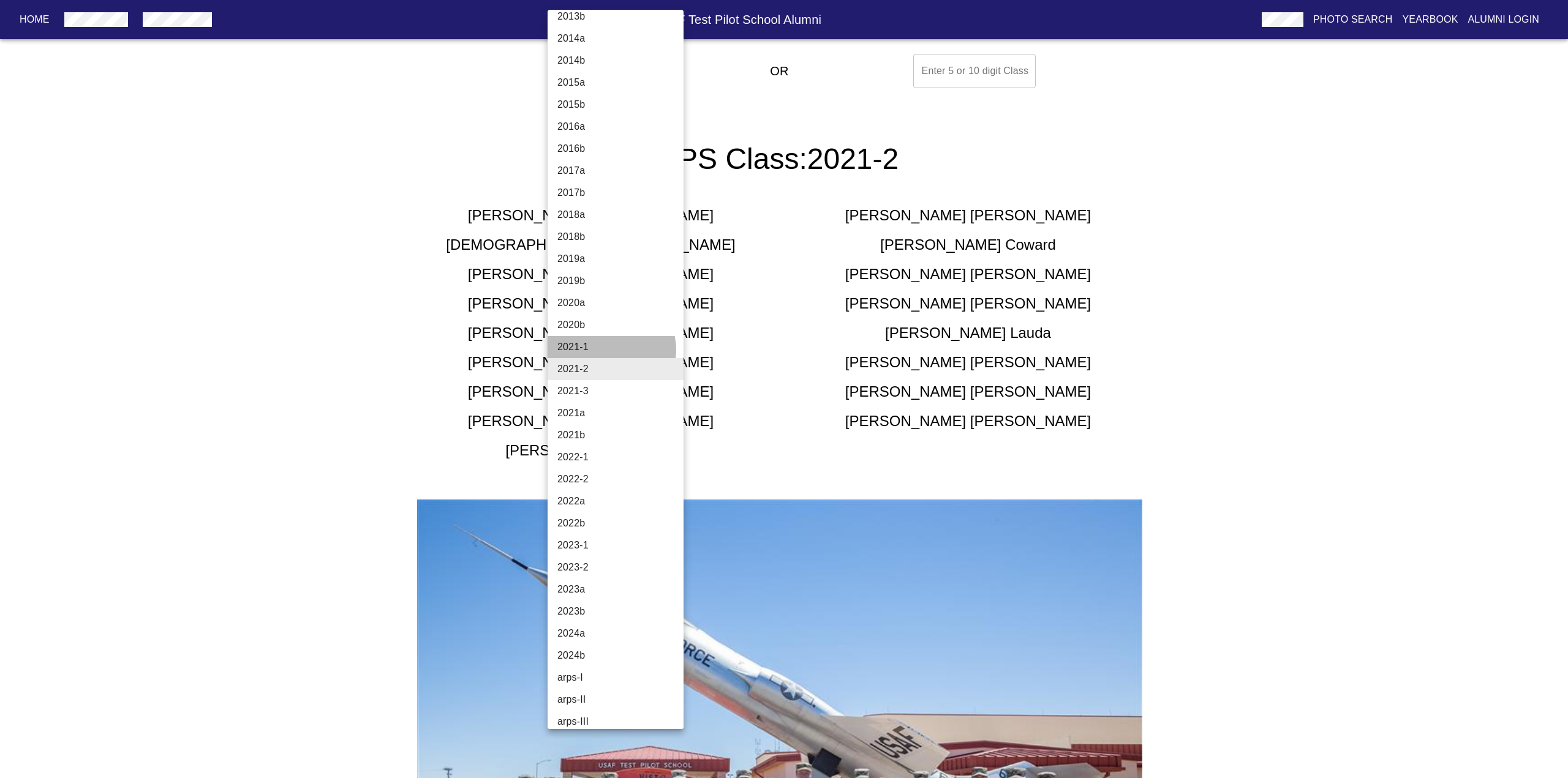
click at [611, 349] on li "2021-1" at bounding box center [621, 347] width 145 height 22
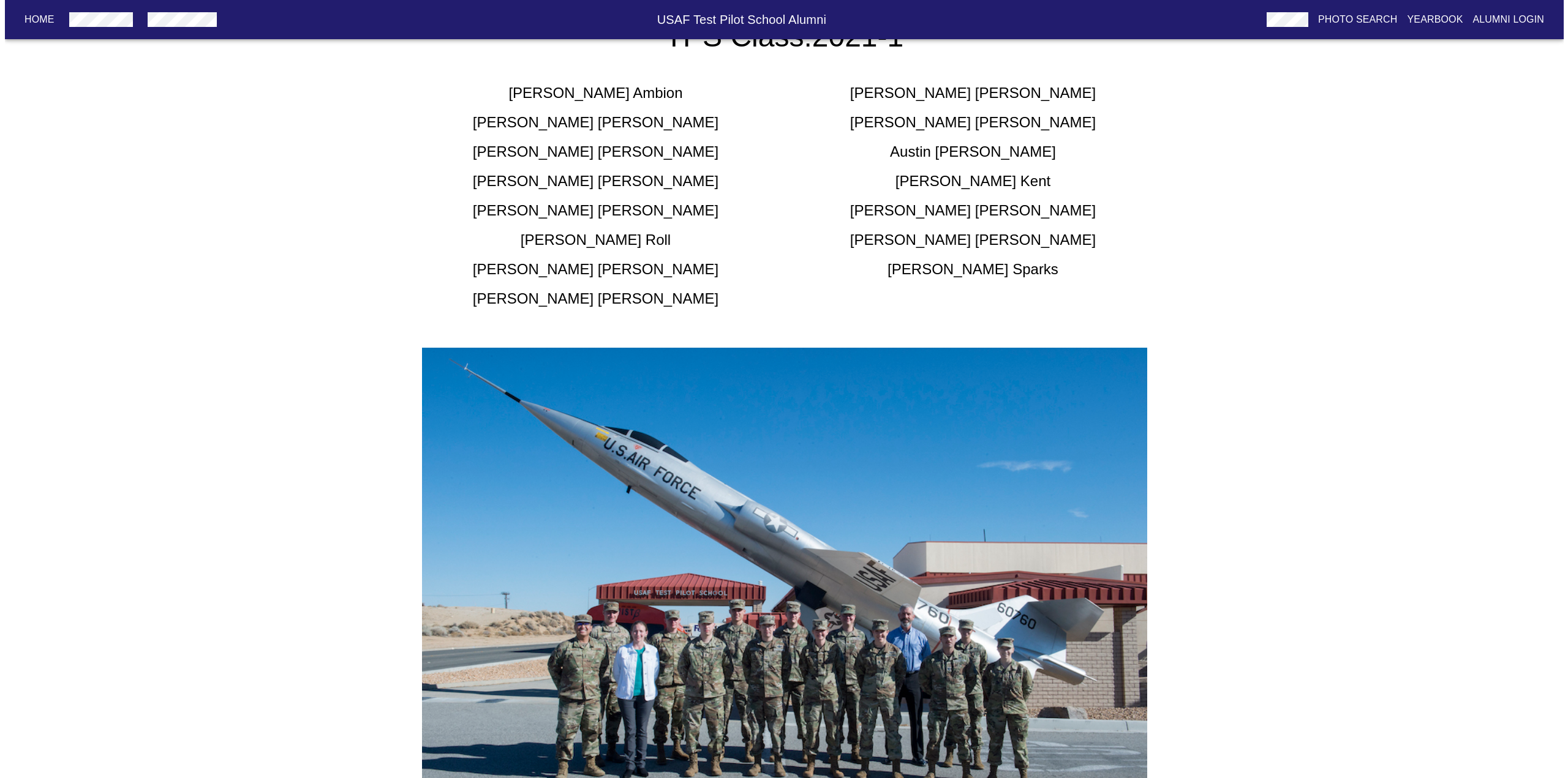
scroll to position [0, 0]
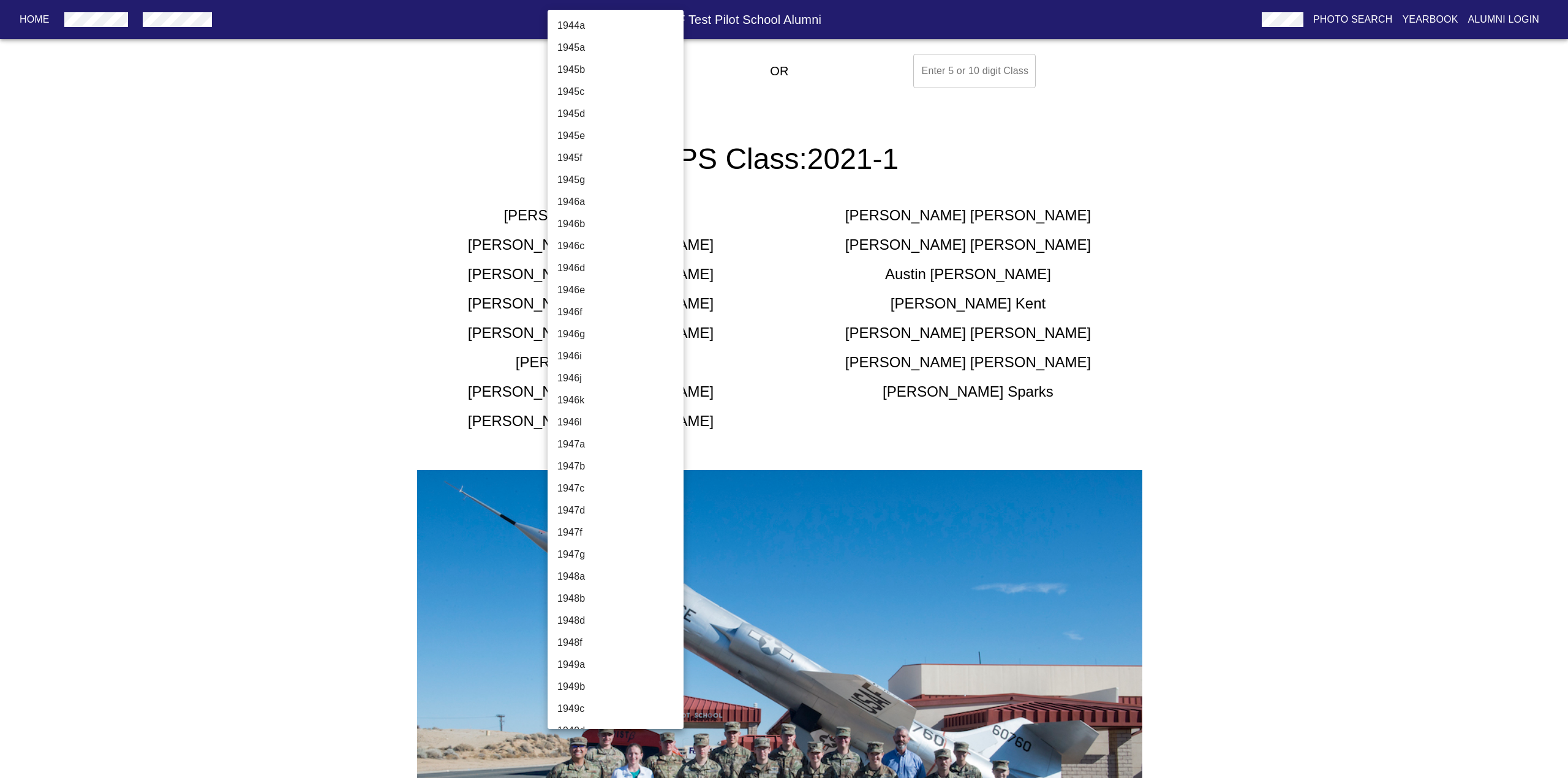
click at [616, 68] on body "Home USAF Test Pilot School Alumni Photo Search Yearbook Alumni Login Select A …" at bounding box center [784, 526] width 1568 height 954
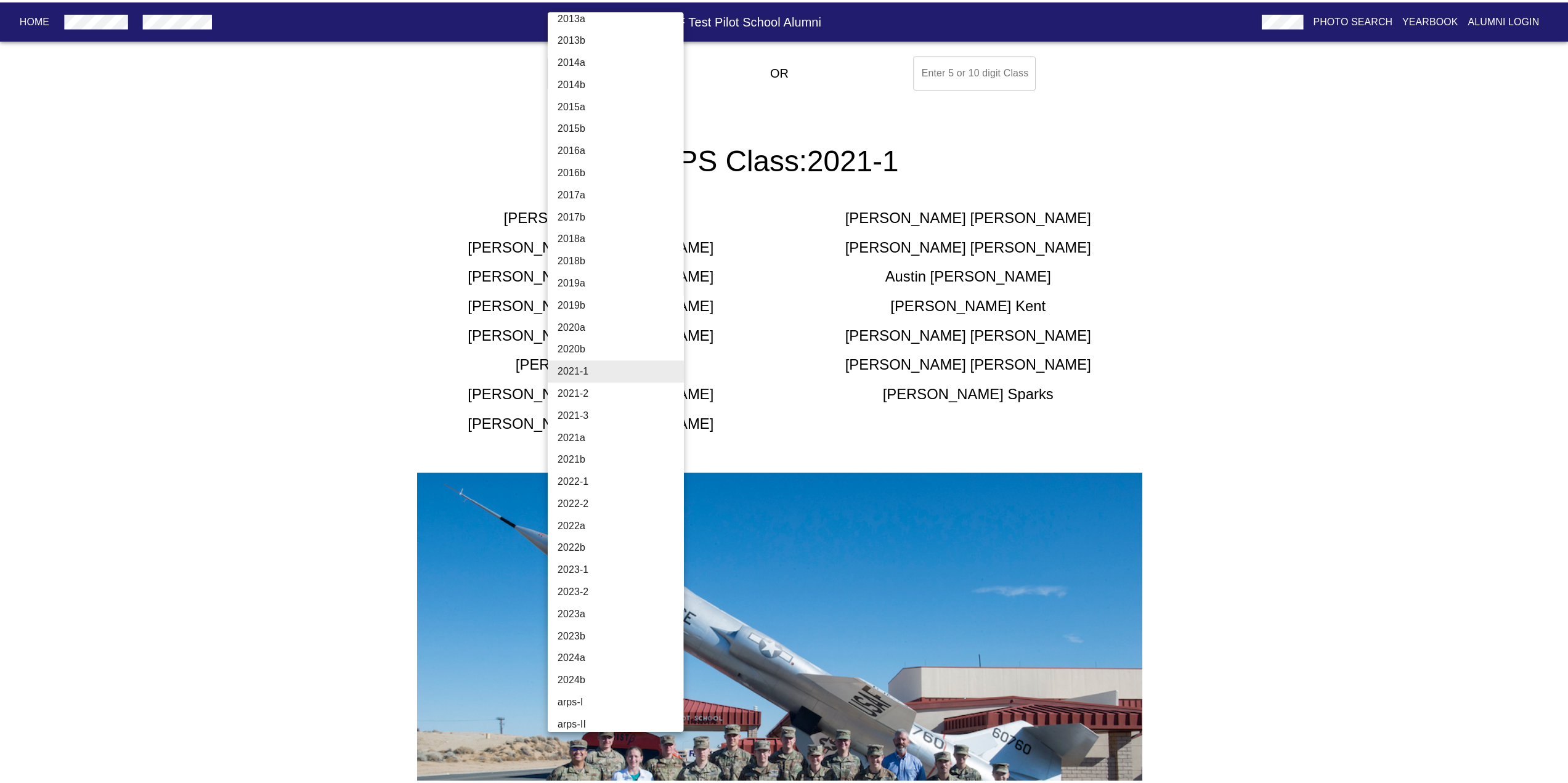
scroll to position [3900, 0]
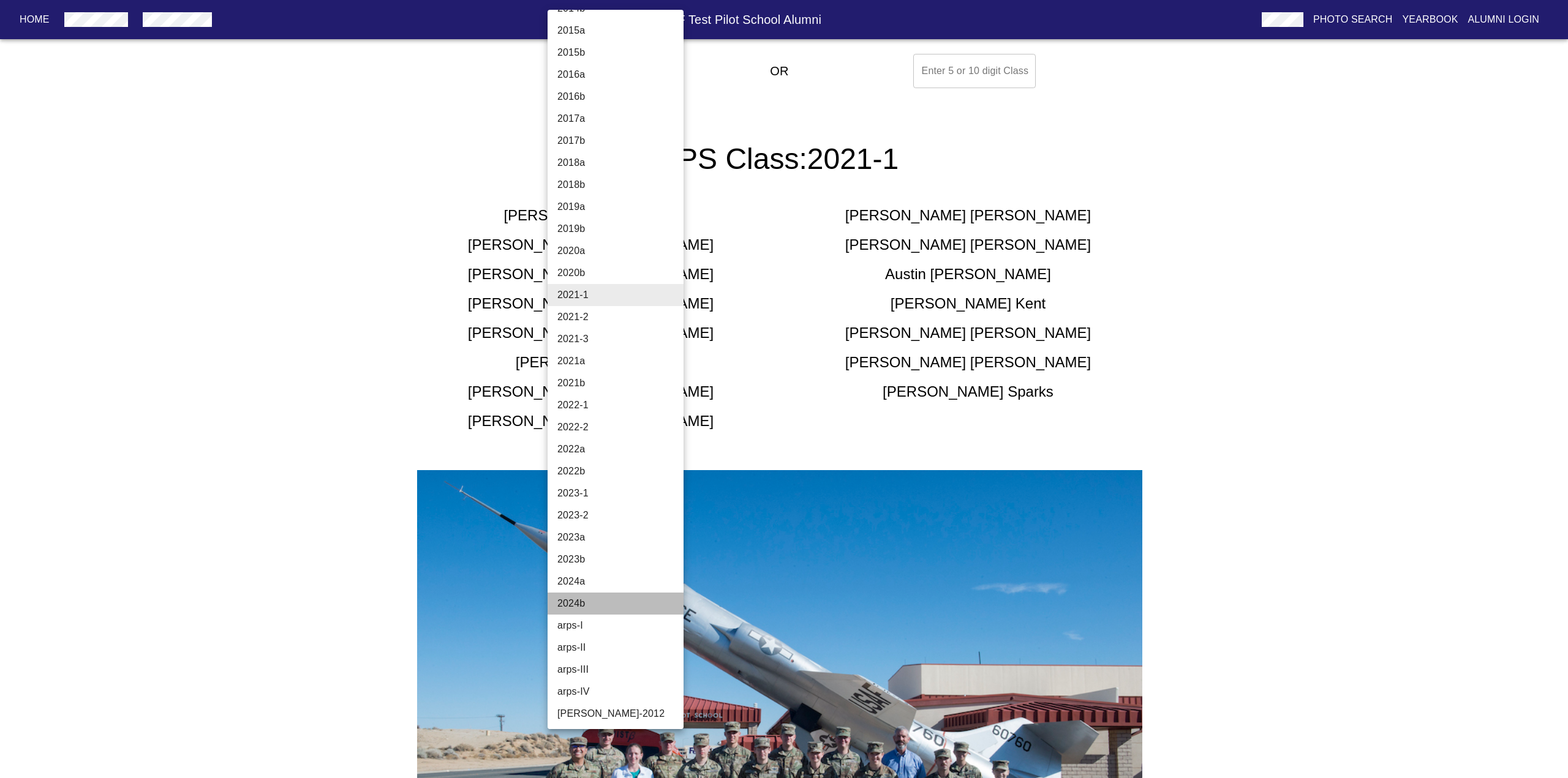
click at [628, 609] on li "2024b" at bounding box center [621, 604] width 145 height 22
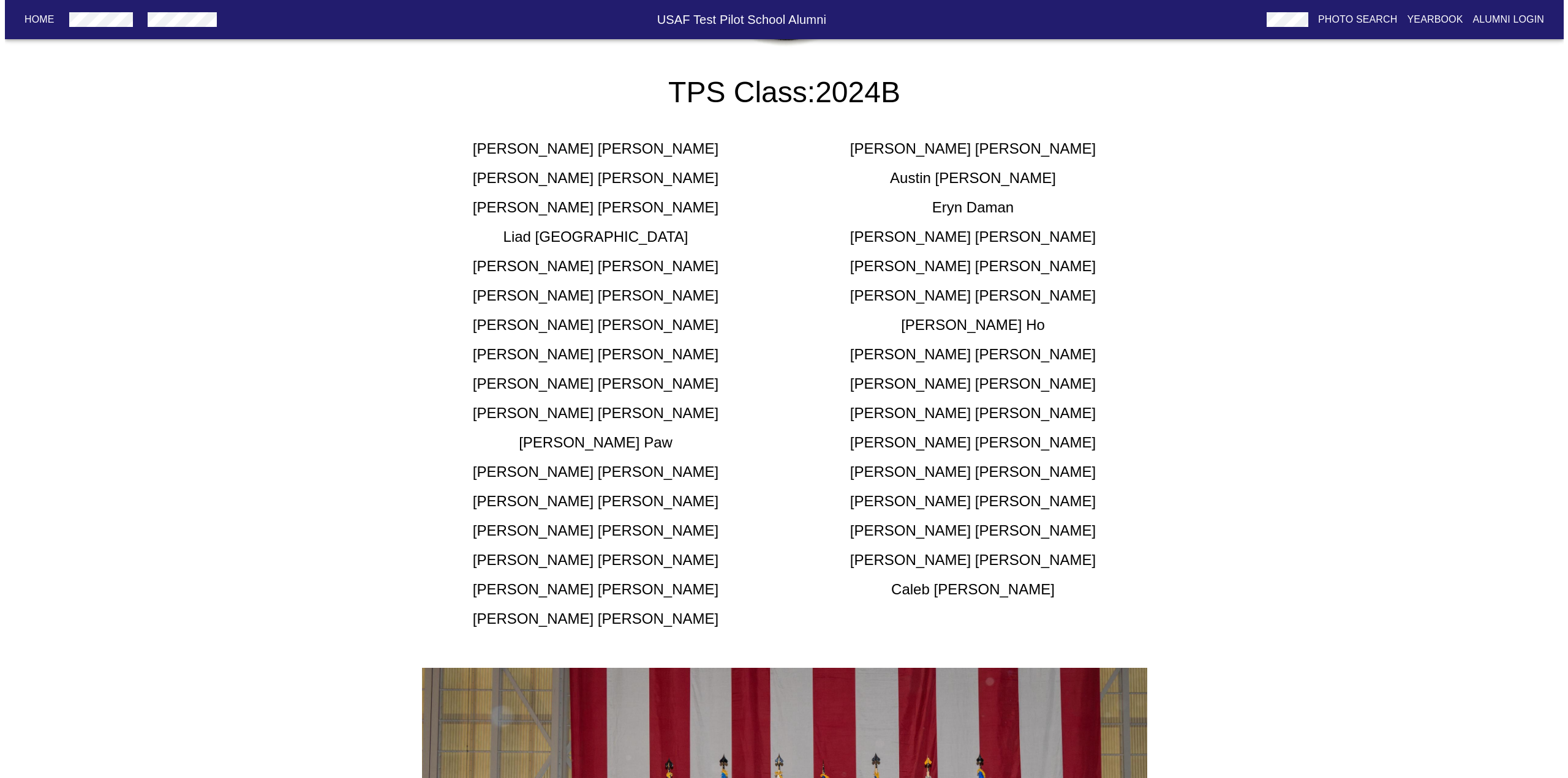
scroll to position [0, 0]
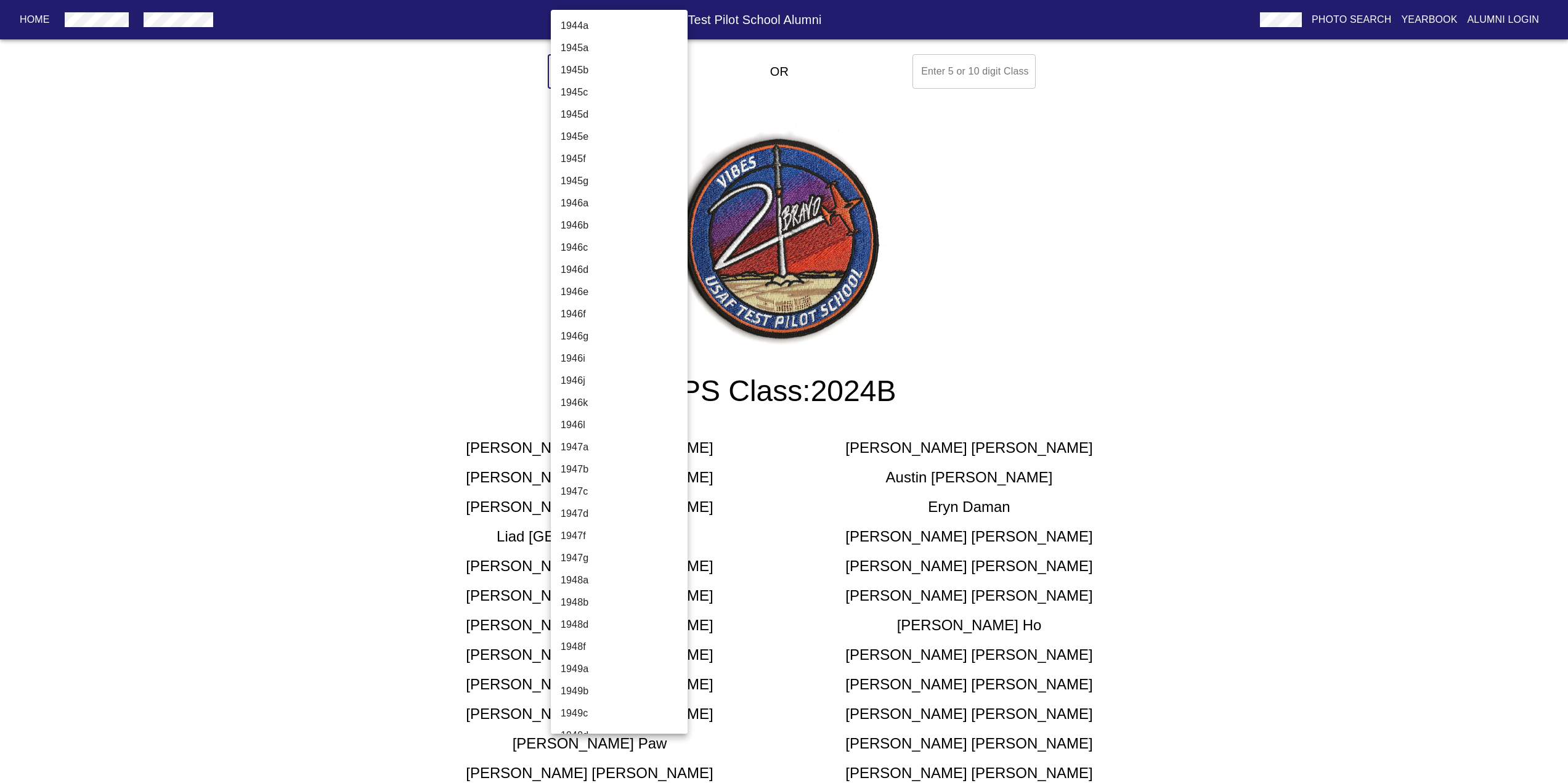
click at [620, 79] on body "Home USAF Test Pilot School Alumni Photo Search Yearbook Alumni Login Select A …" at bounding box center [784, 740] width 1568 height 1381
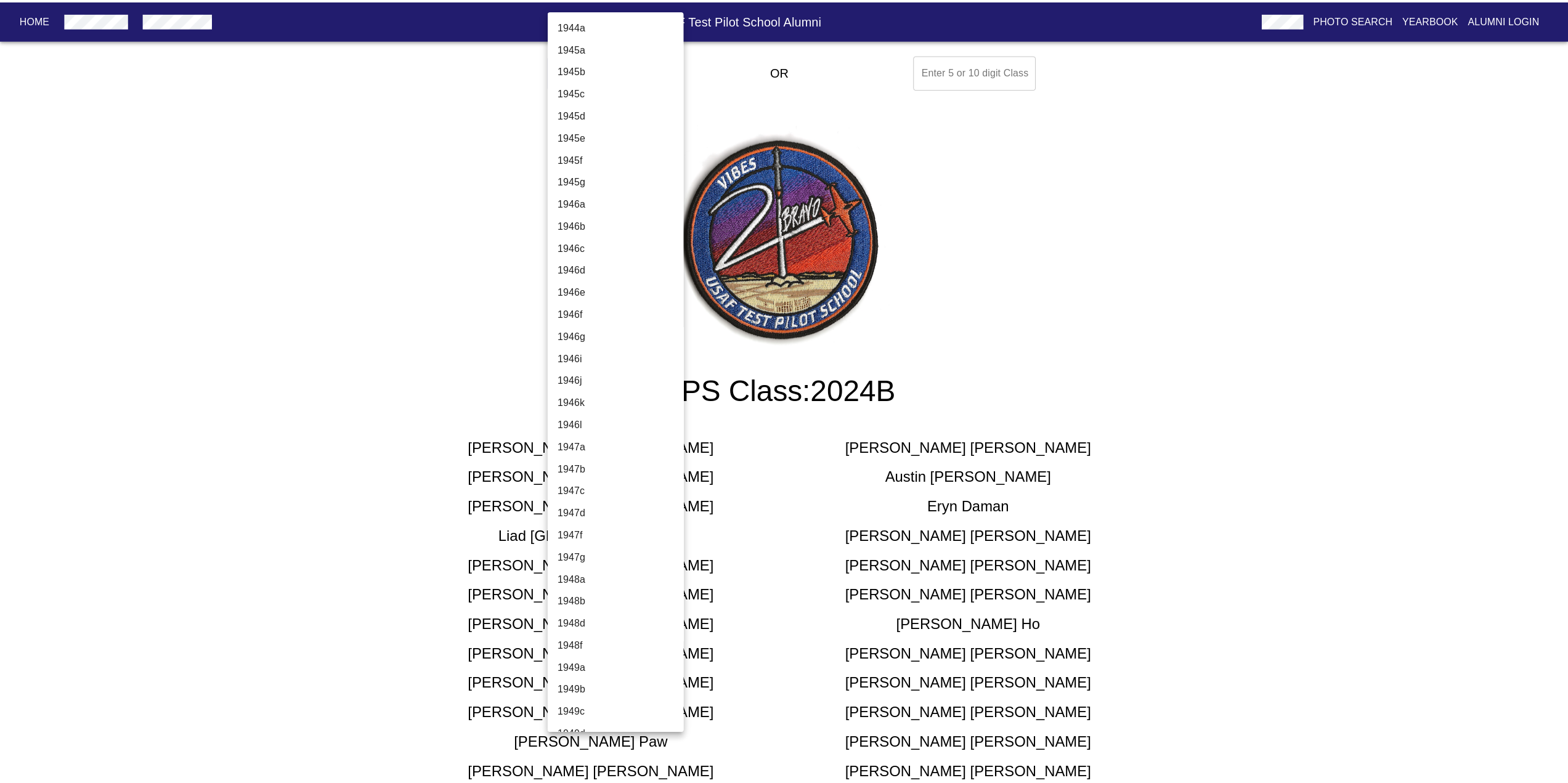
scroll to position [3901, 0]
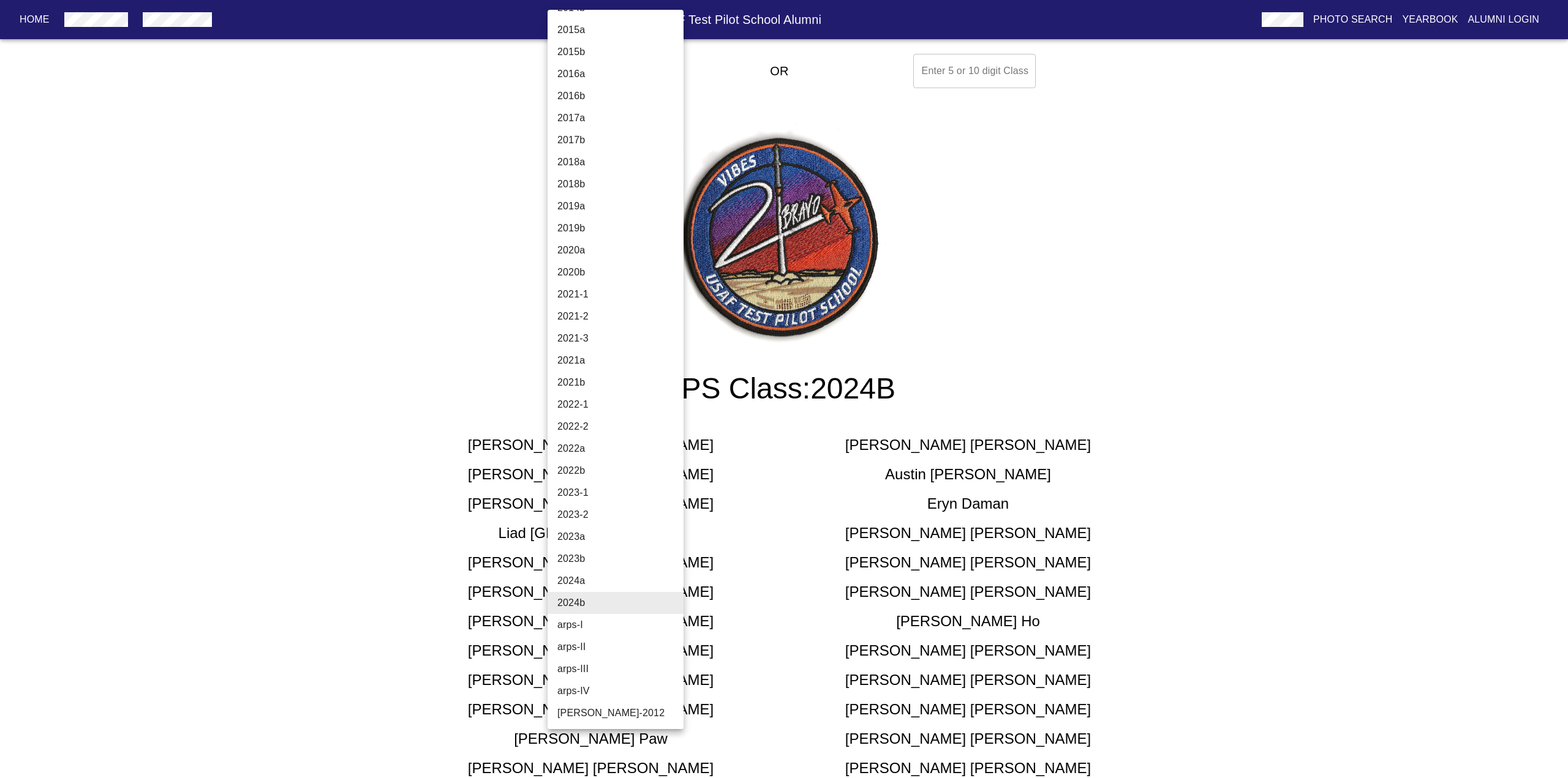
click at [605, 583] on li "2024a" at bounding box center [621, 581] width 145 height 22
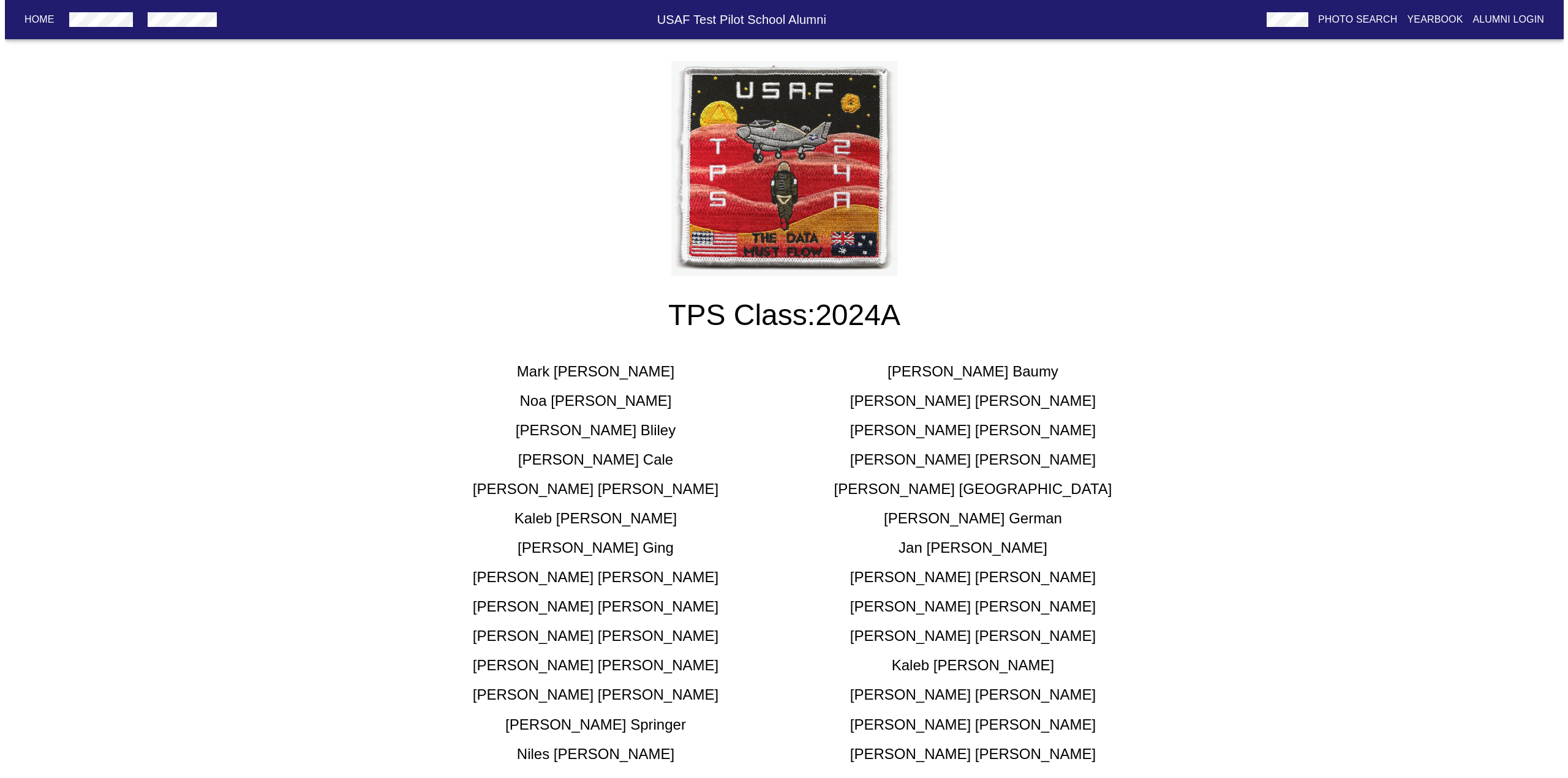
scroll to position [0, 0]
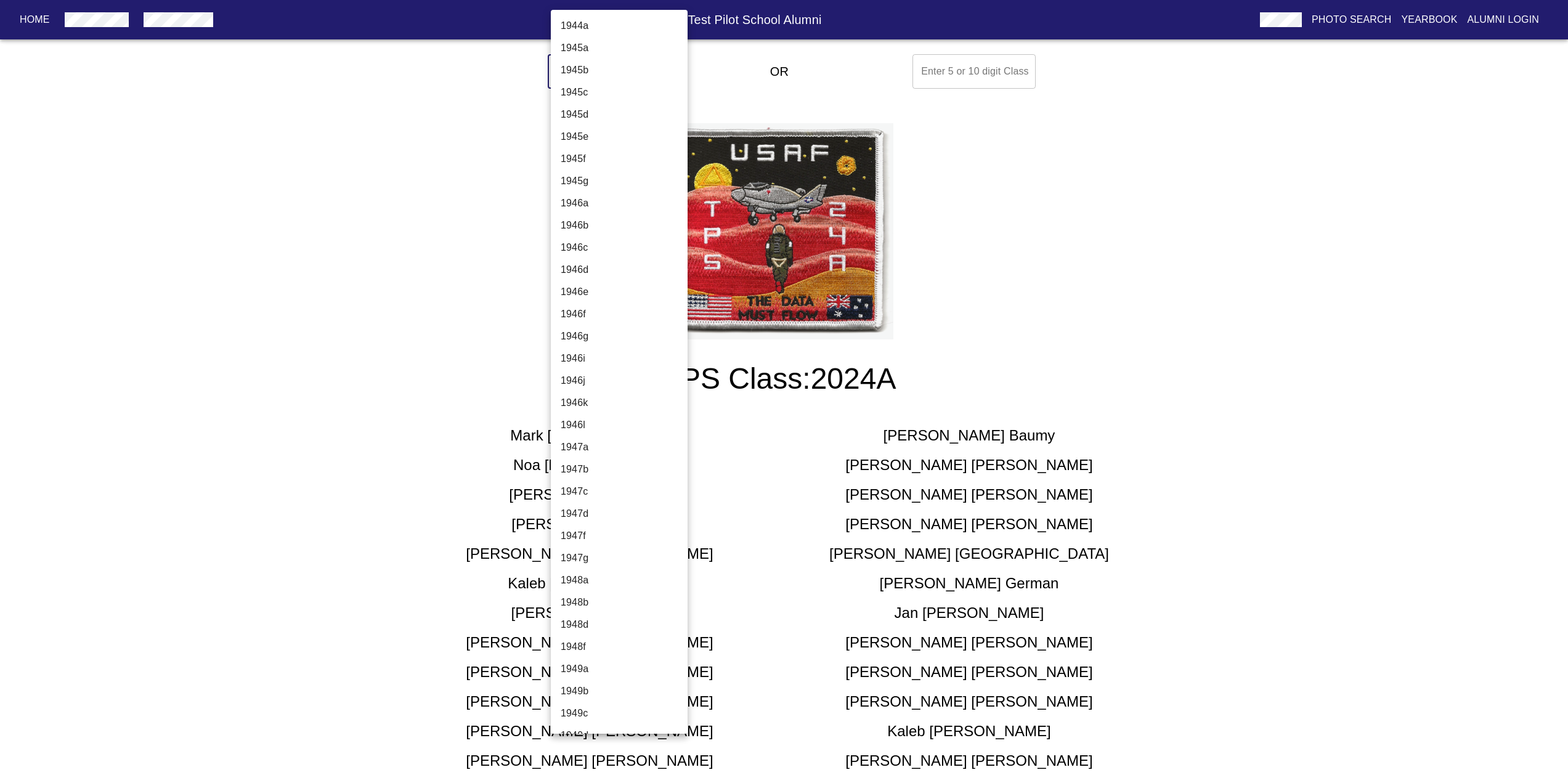
drag, startPoint x: 616, startPoint y: 84, endPoint x: 618, endPoint y: 73, distance: 11.2
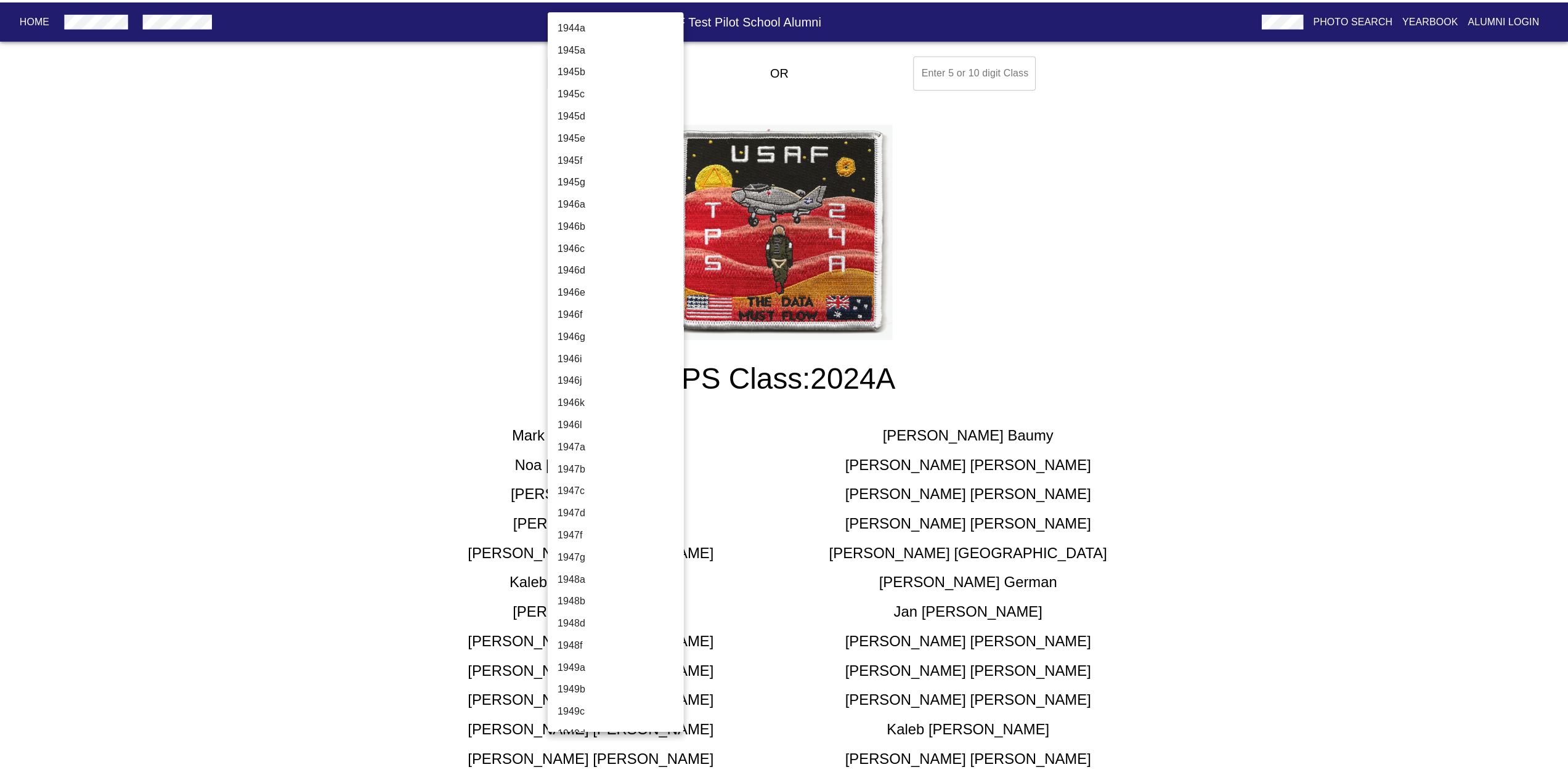
scroll to position [3901, 0]
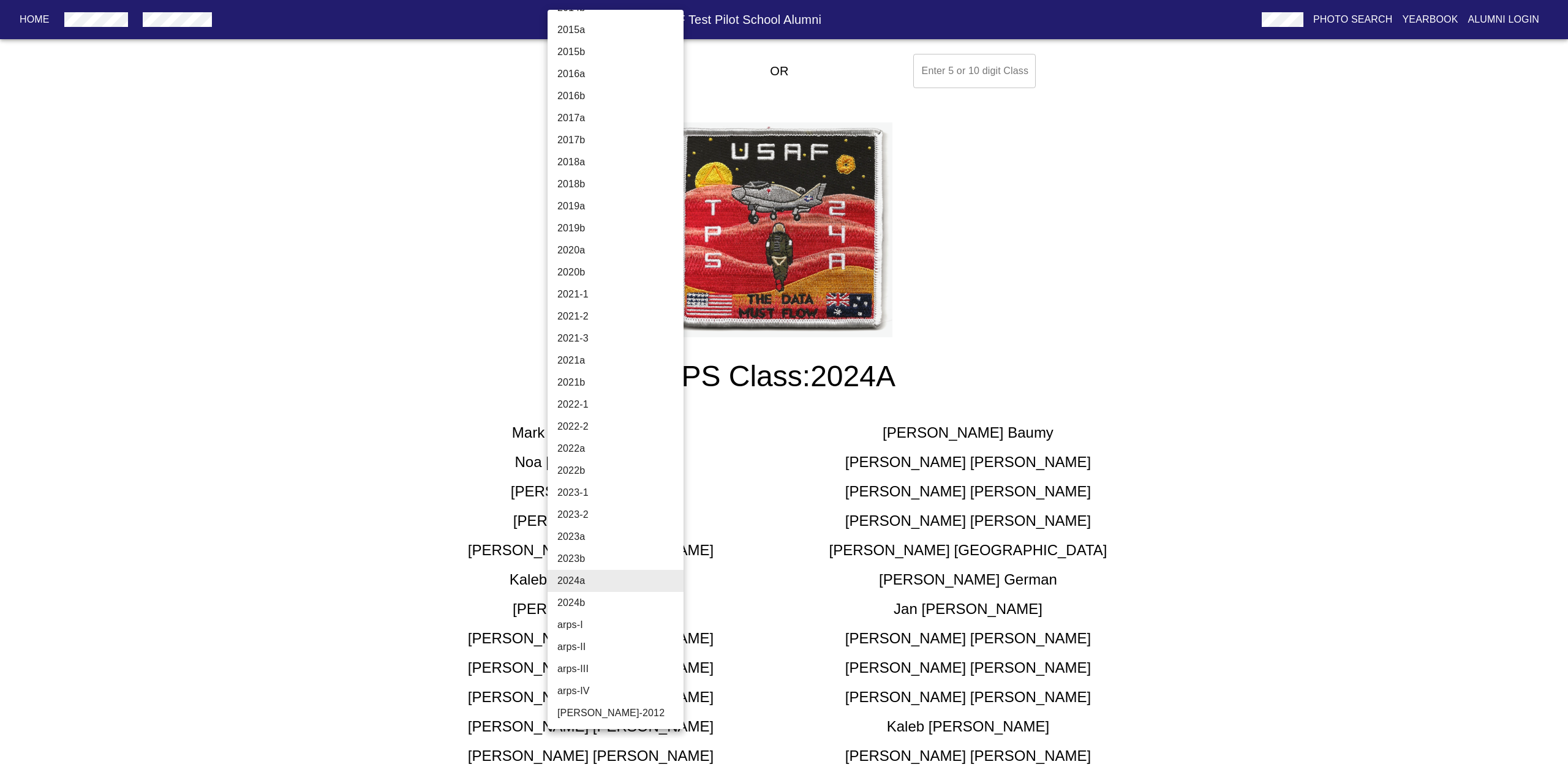
click at [605, 551] on li "2023b" at bounding box center [621, 559] width 145 height 22
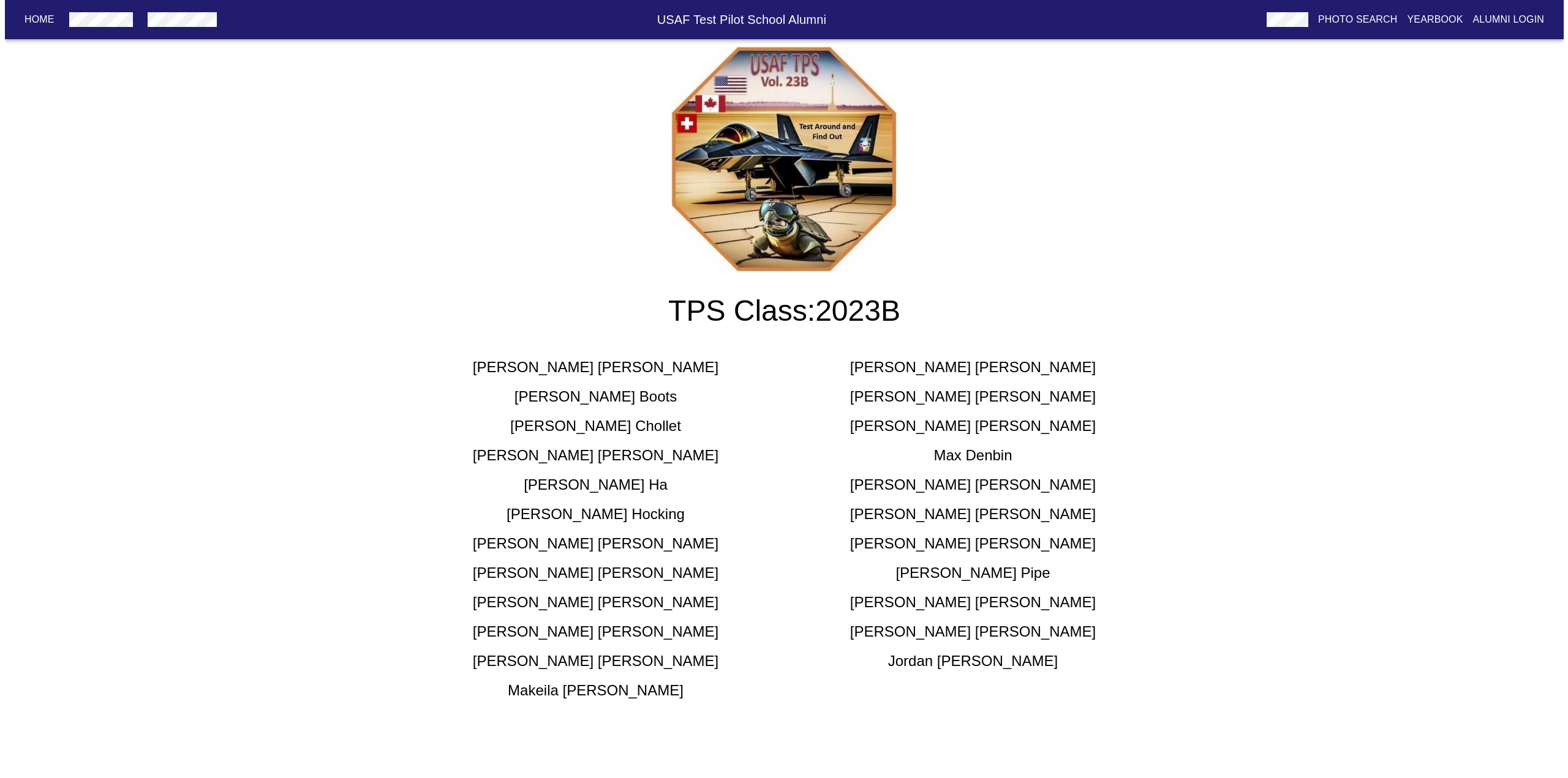
scroll to position [0, 0]
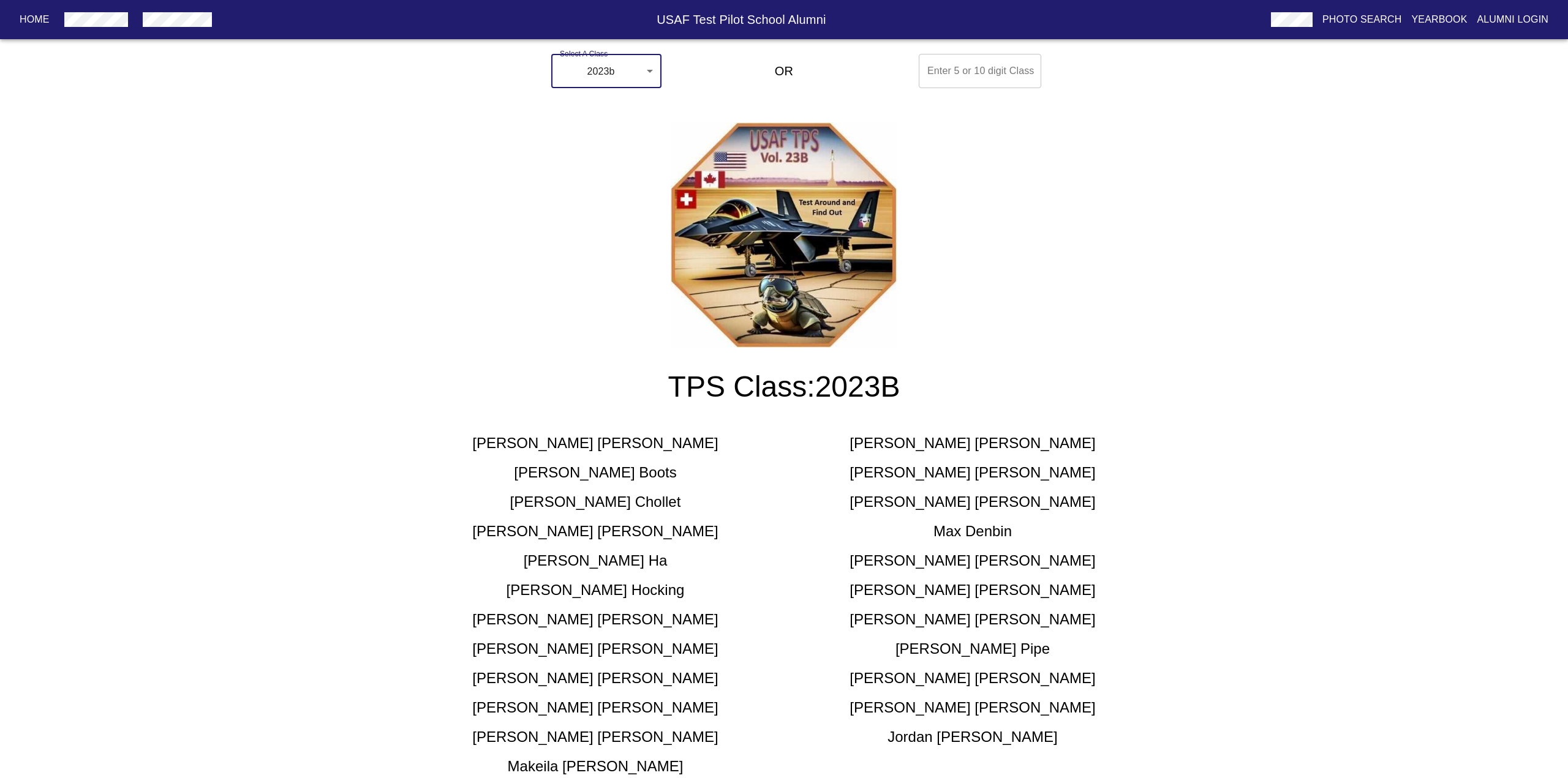
click at [593, 70] on body "Home USAF Test Pilot School Alumni Photo Search Yearbook Alumni Login Select A …" at bounding box center [784, 427] width 1568 height 757
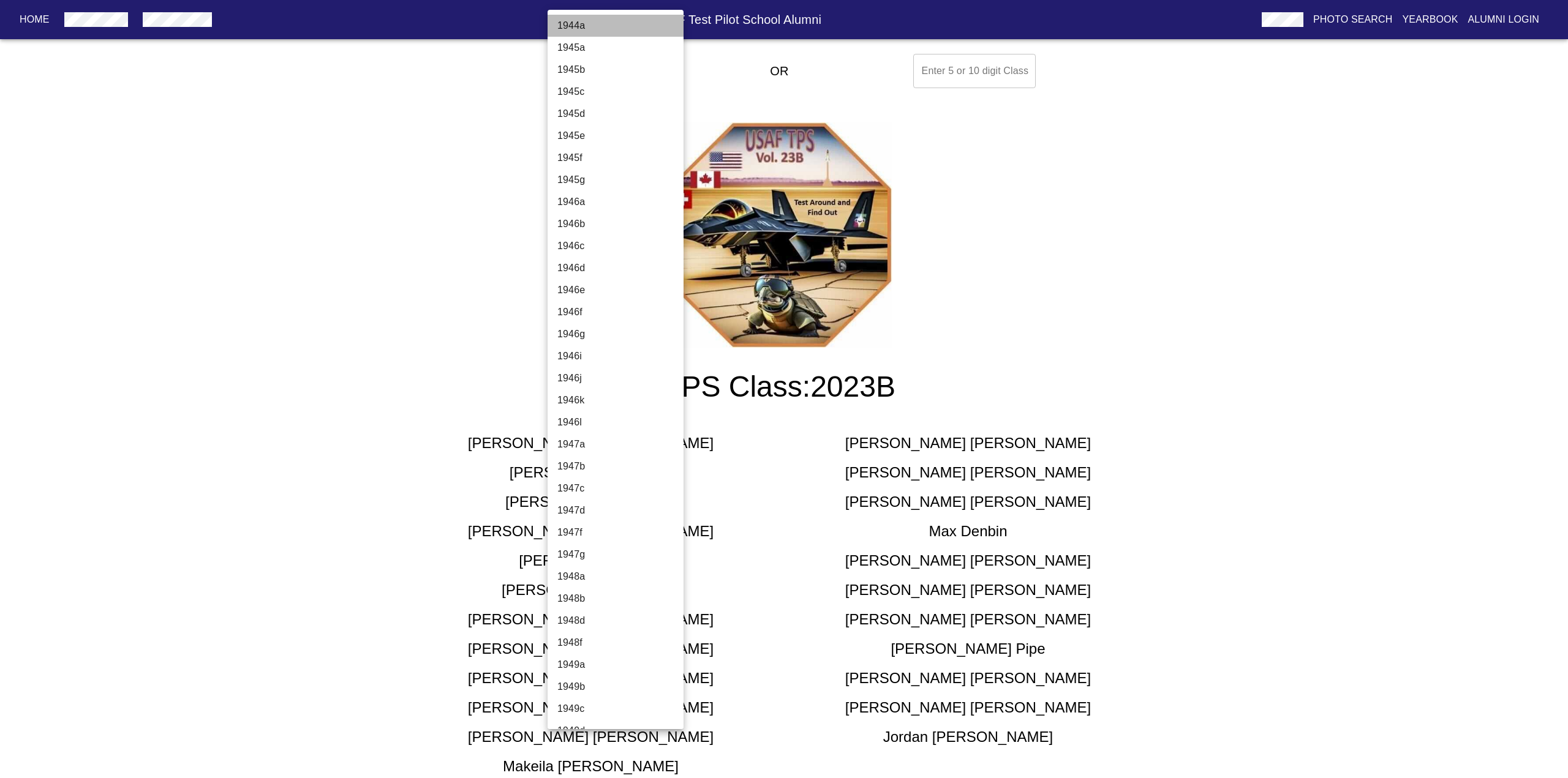
click at [625, 28] on li "1944a" at bounding box center [621, 26] width 145 height 22
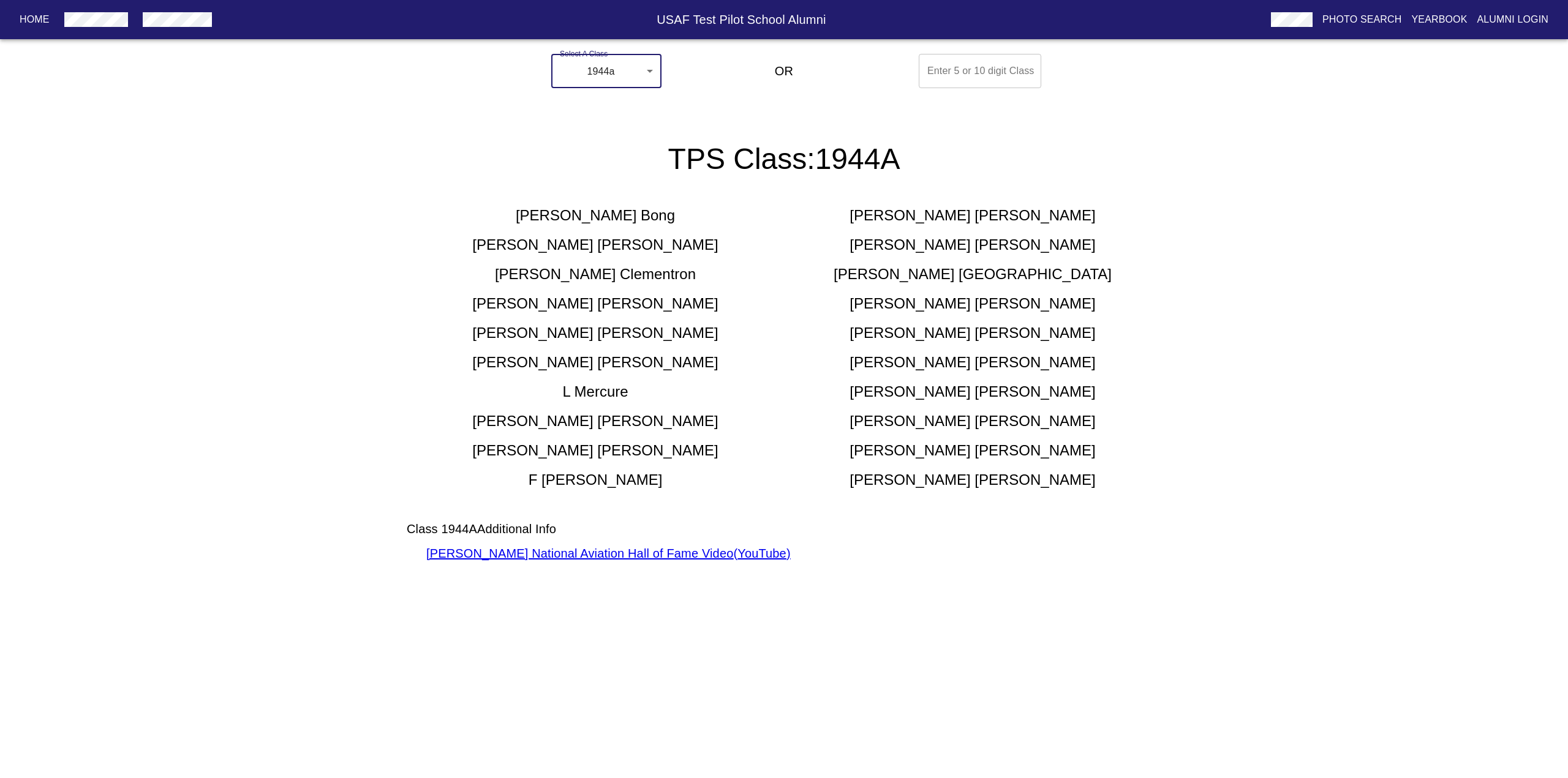
click at [625, 68] on body "Home USAF Test Pilot School Alumni Photo Search Yearbook Alumni Login Select A …" at bounding box center [784, 320] width 1568 height 544
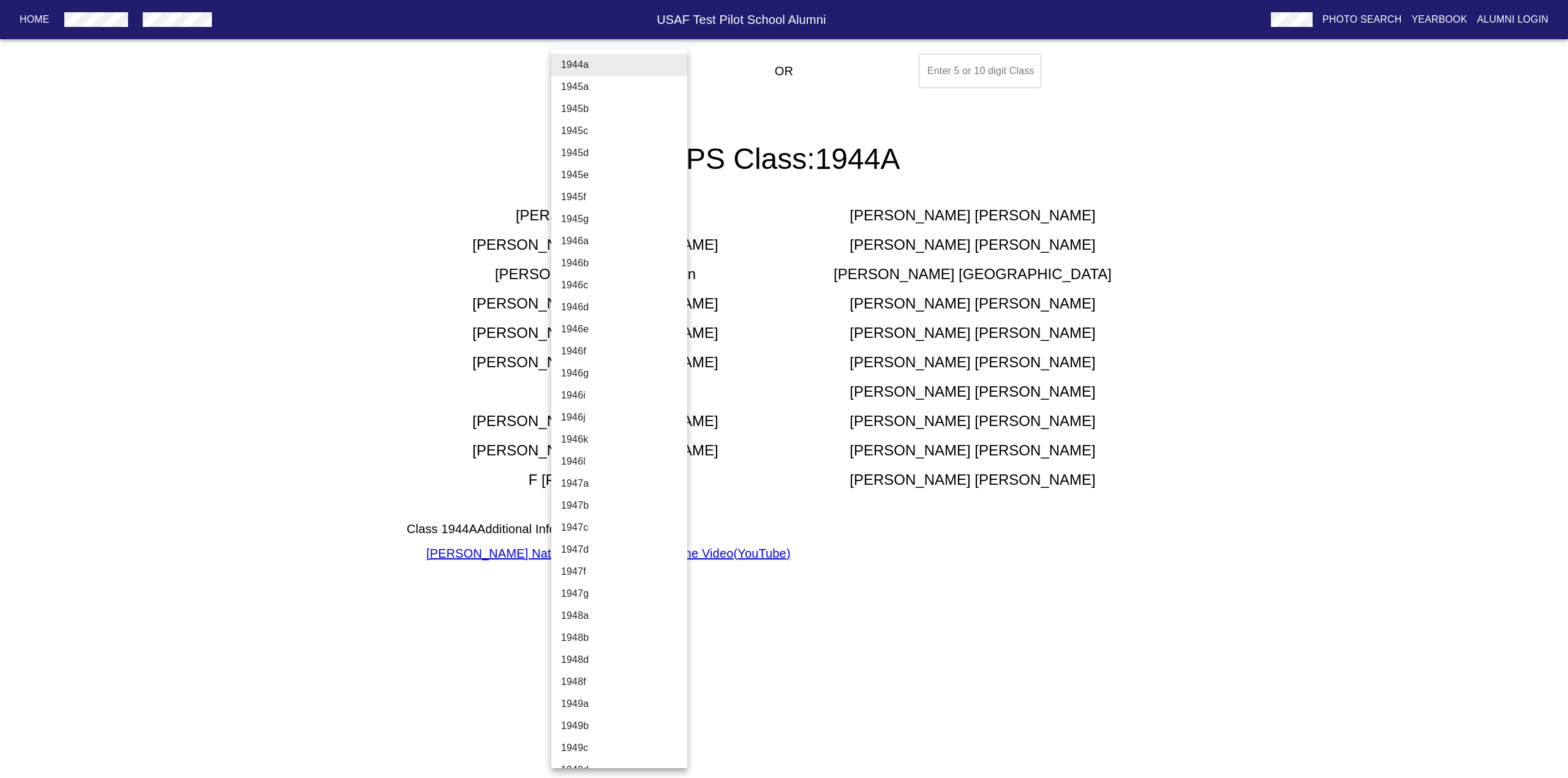
click at [816, 356] on div at bounding box center [784, 389] width 1568 height 778
click at [590, 77] on body "Home USAF Test Pilot School Alumni Photo Search Yearbook Alumni Login Select A …" at bounding box center [784, 320] width 1568 height 544
click at [592, 91] on li "1945a" at bounding box center [624, 87] width 145 height 22
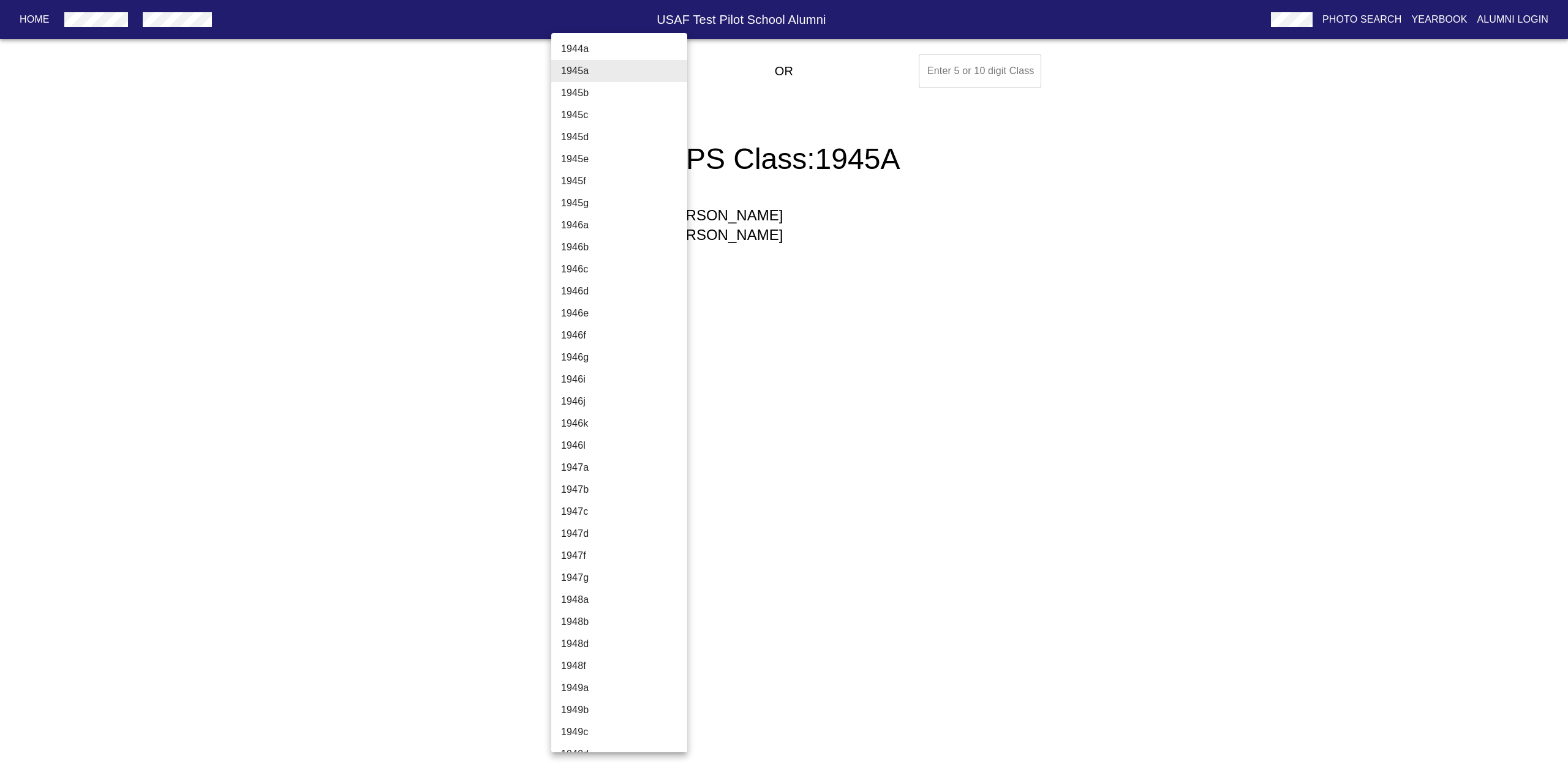
click at [568, 68] on body "Home USAF Test Pilot School Alumni Photo Search Yearbook Alumni Login Select A …" at bounding box center [784, 162] width 1568 height 225
click at [587, 95] on li "1945b" at bounding box center [624, 93] width 145 height 22
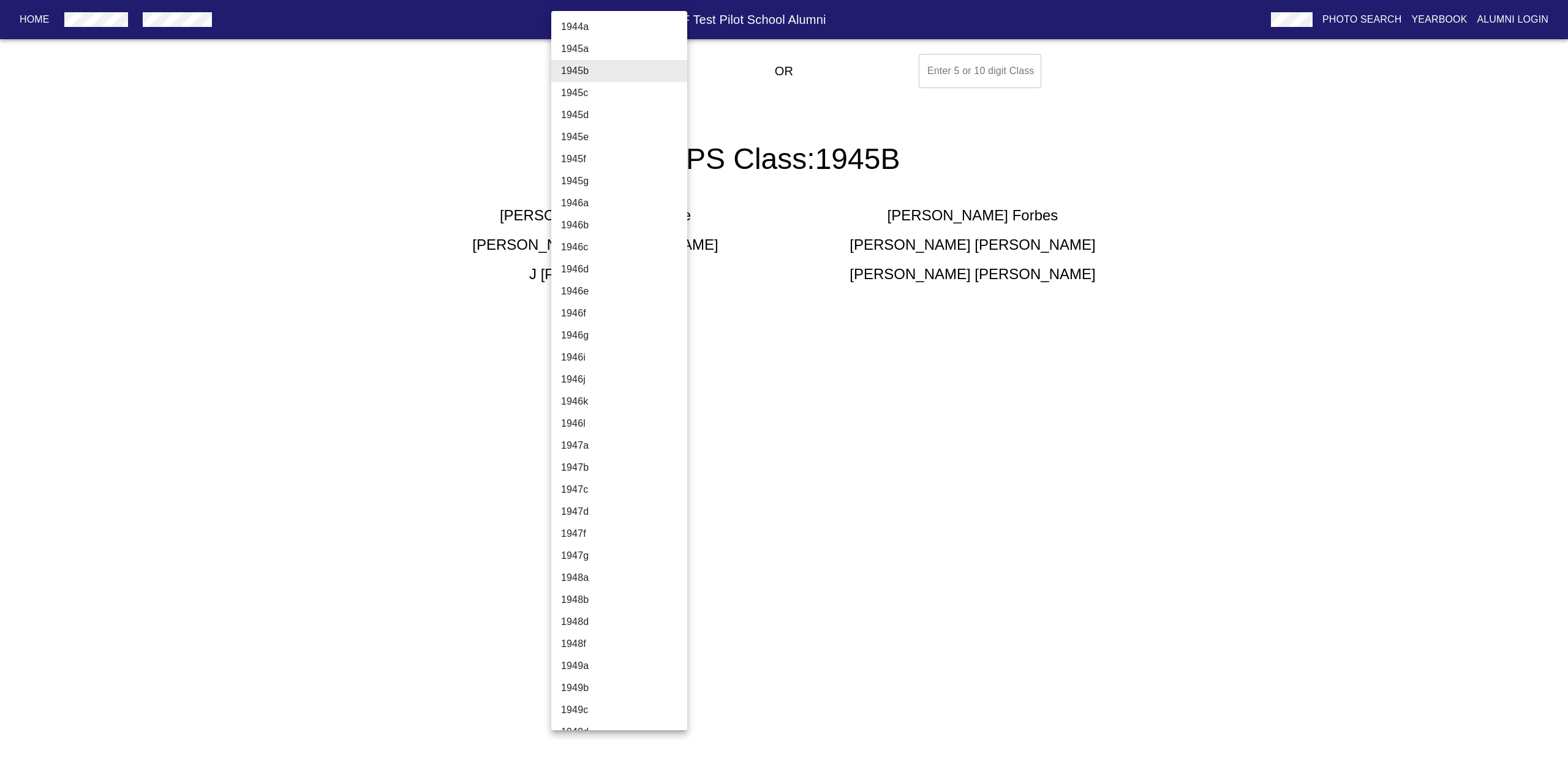
click at [637, 84] on body "Home USAF Test Pilot School Alumni Photo Search Yearbook Alumni Login Select A …" at bounding box center [784, 181] width 1568 height 264
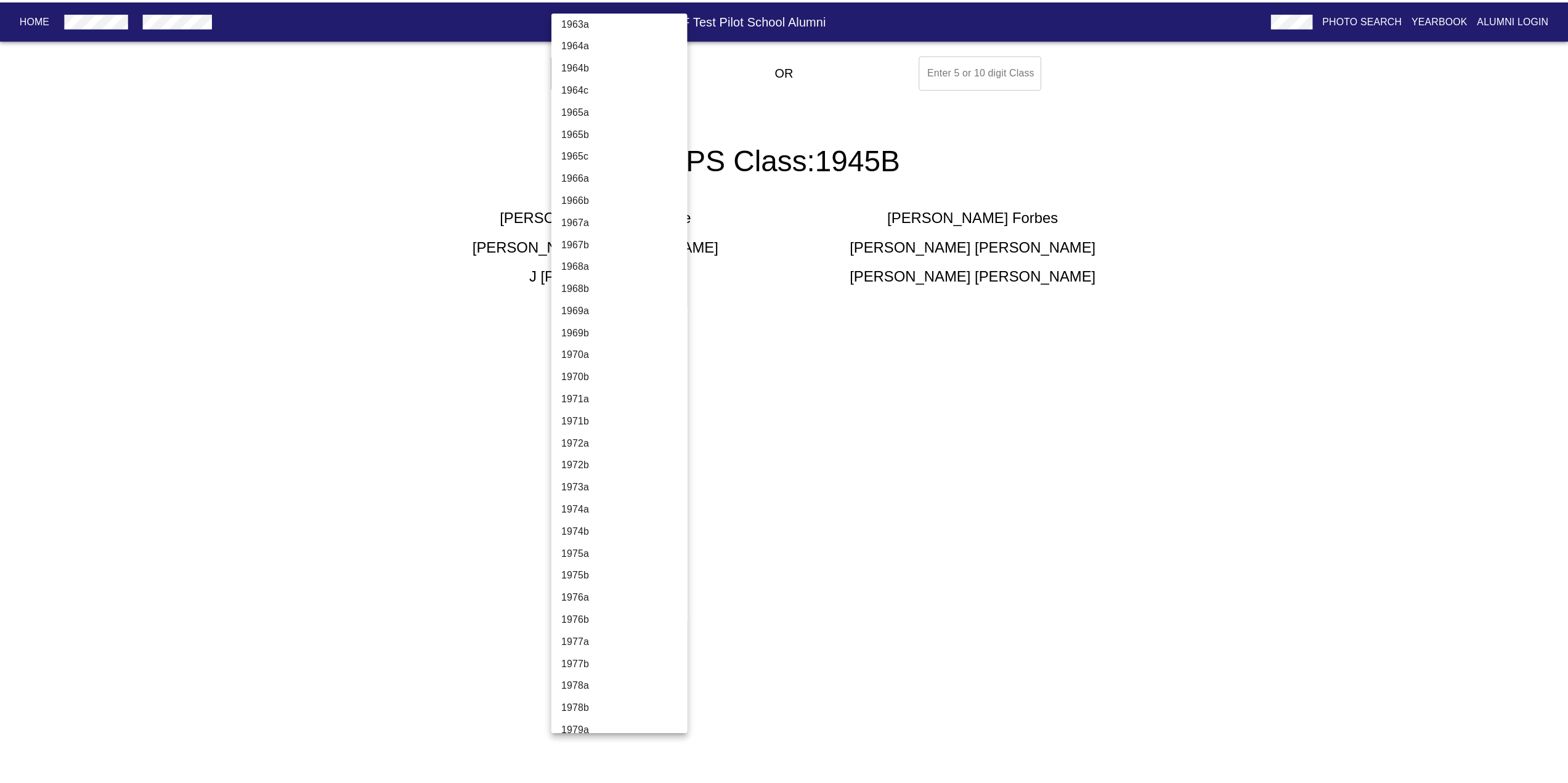
scroll to position [2034, 0]
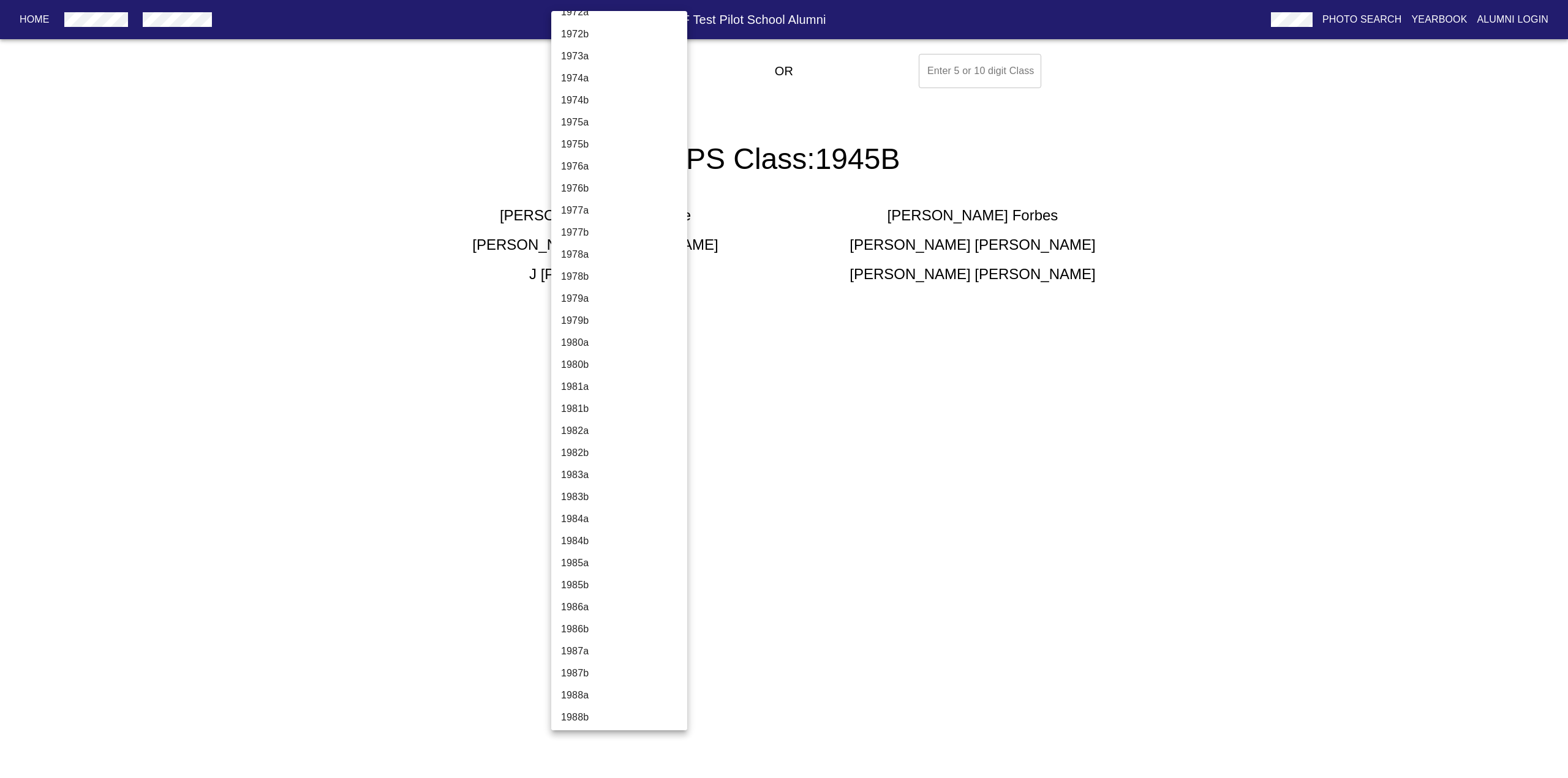
drag, startPoint x: 597, startPoint y: 573, endPoint x: 597, endPoint y: 566, distance: 7.0
click at [597, 566] on li "1985a" at bounding box center [624, 563] width 145 height 22
type input "1985a"
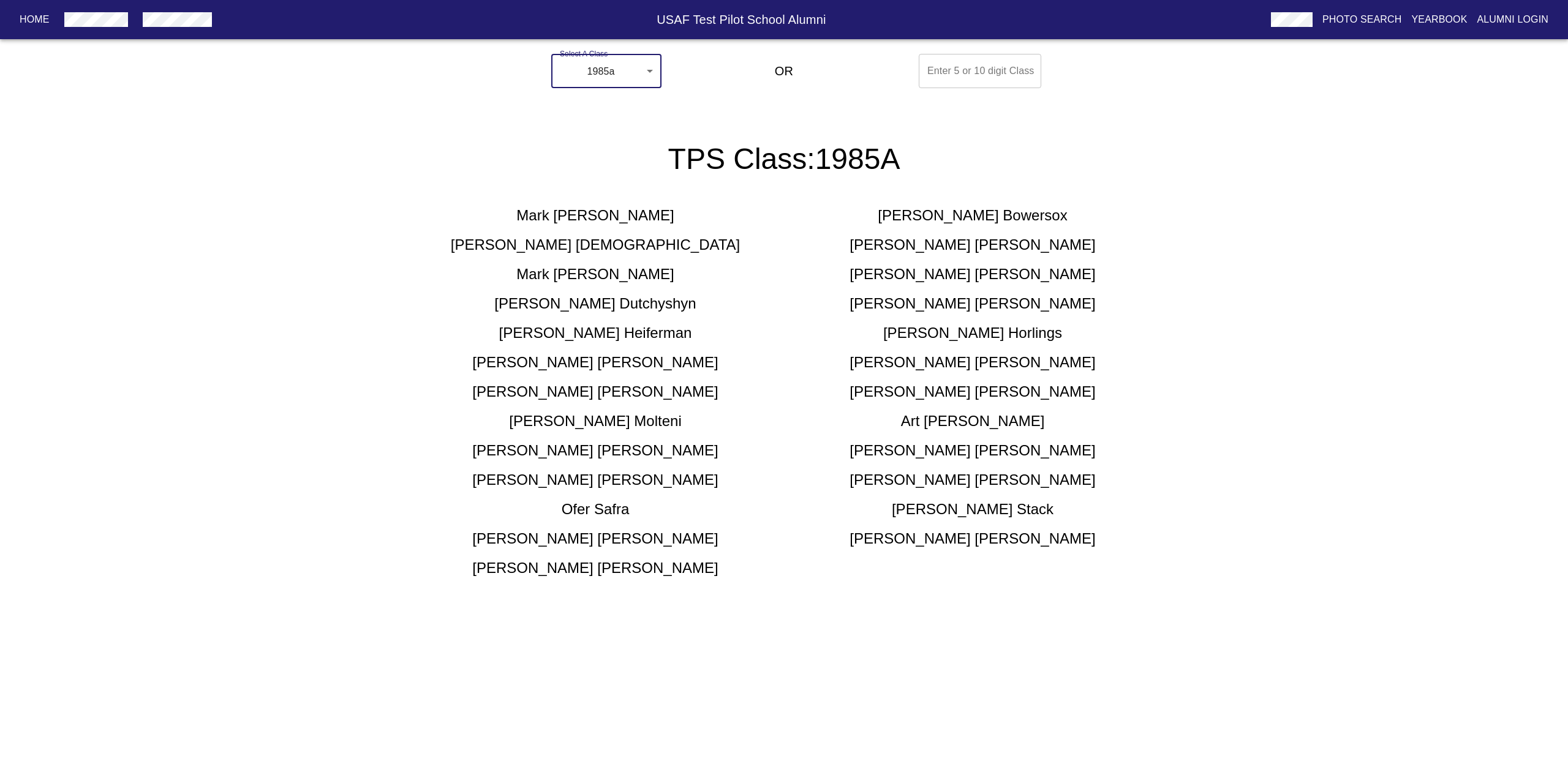
click at [1341, 17] on p "Photo Search" at bounding box center [1363, 19] width 80 height 15
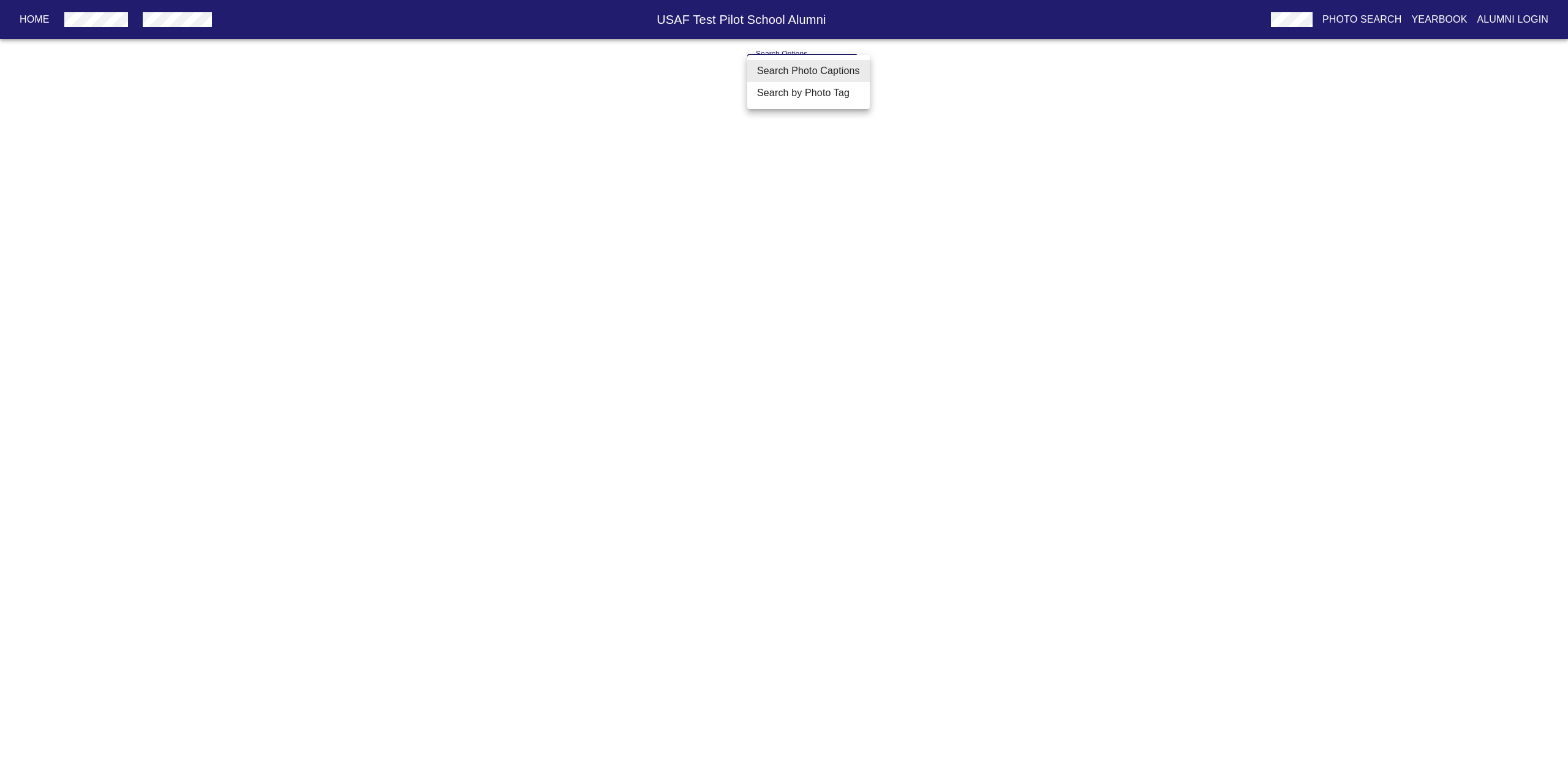
click at [815, 75] on body "Home USAF Test Pilot School Alumni Photo Search Yearbook Alumni Login Search Op…" at bounding box center [784, 80] width 1568 height 64
click at [1278, 30] on div at bounding box center [784, 389] width 1568 height 778
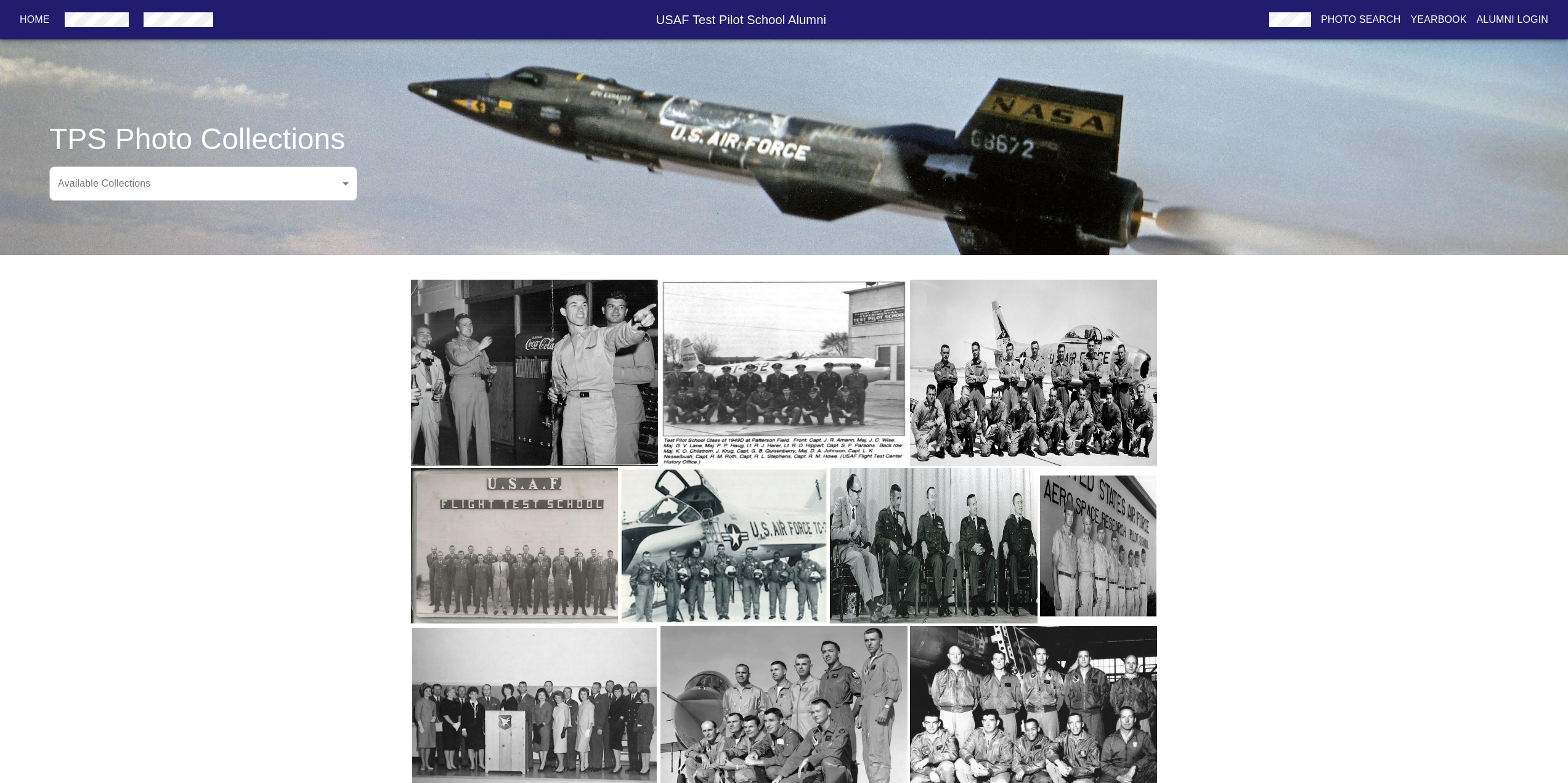
scroll to position [45, 0]
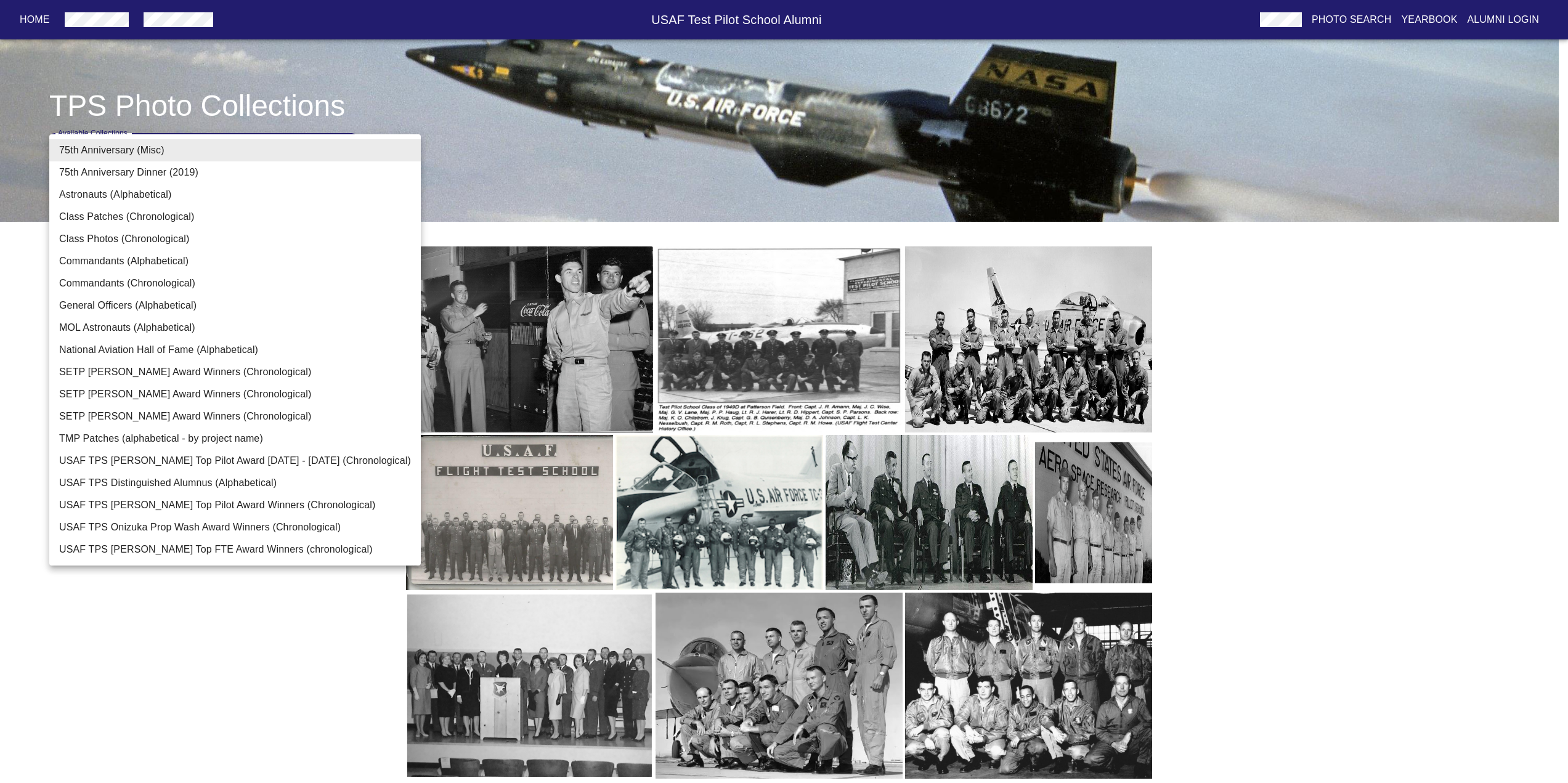
click at [215, 156] on body "Home USAF Test Pilot School Alumni Photo Search Yearbook Alumni Login TPS Photo…" at bounding box center [784, 380] width 1568 height 809
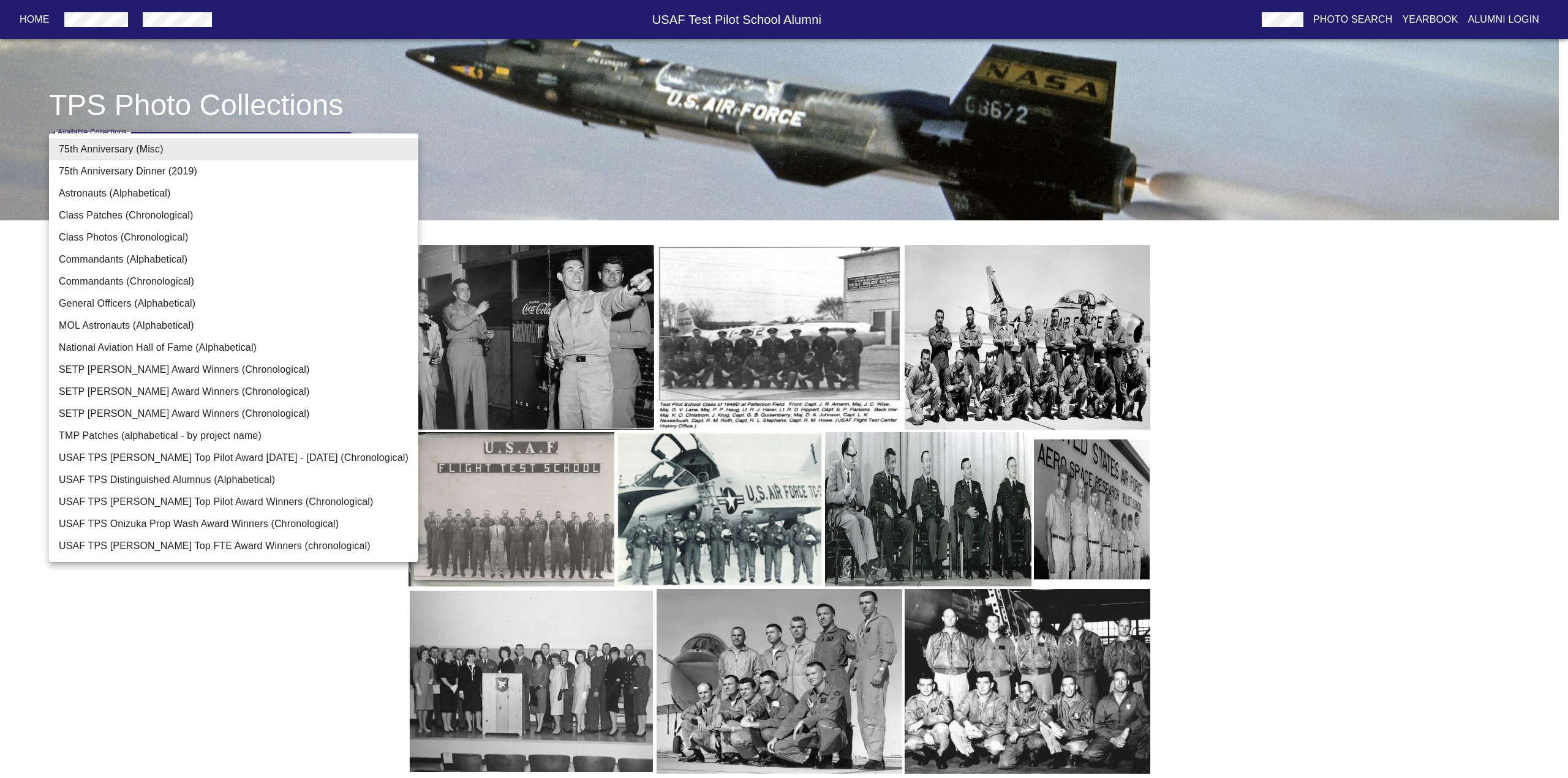
click at [255, 284] on li "Commandants (Chronological)" at bounding box center [234, 282] width 369 height 22
type input "Commandants (Chronological)"
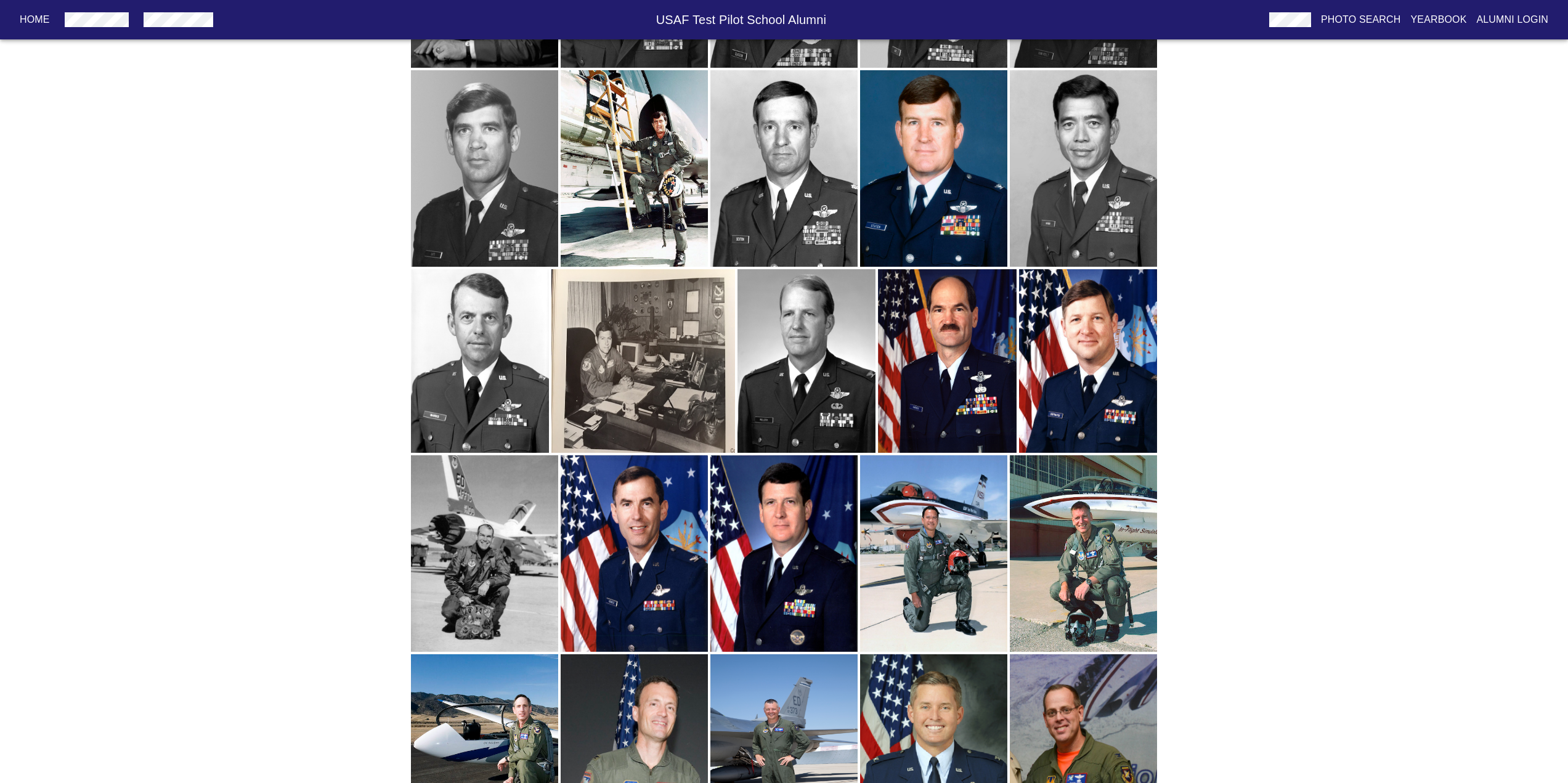
scroll to position [1153, 0]
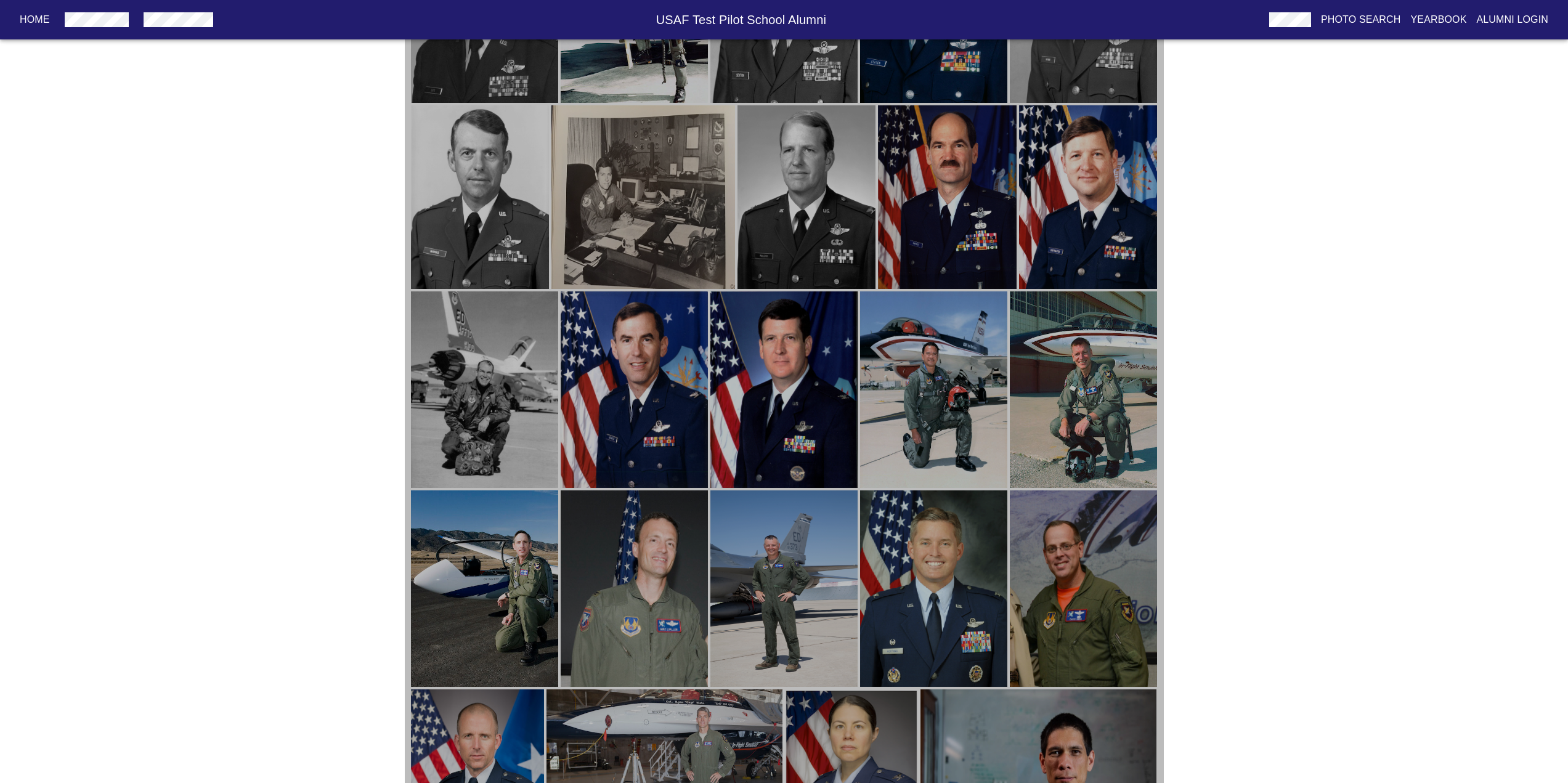
click at [956, 578] on img "button" at bounding box center [933, 589] width 147 height 197
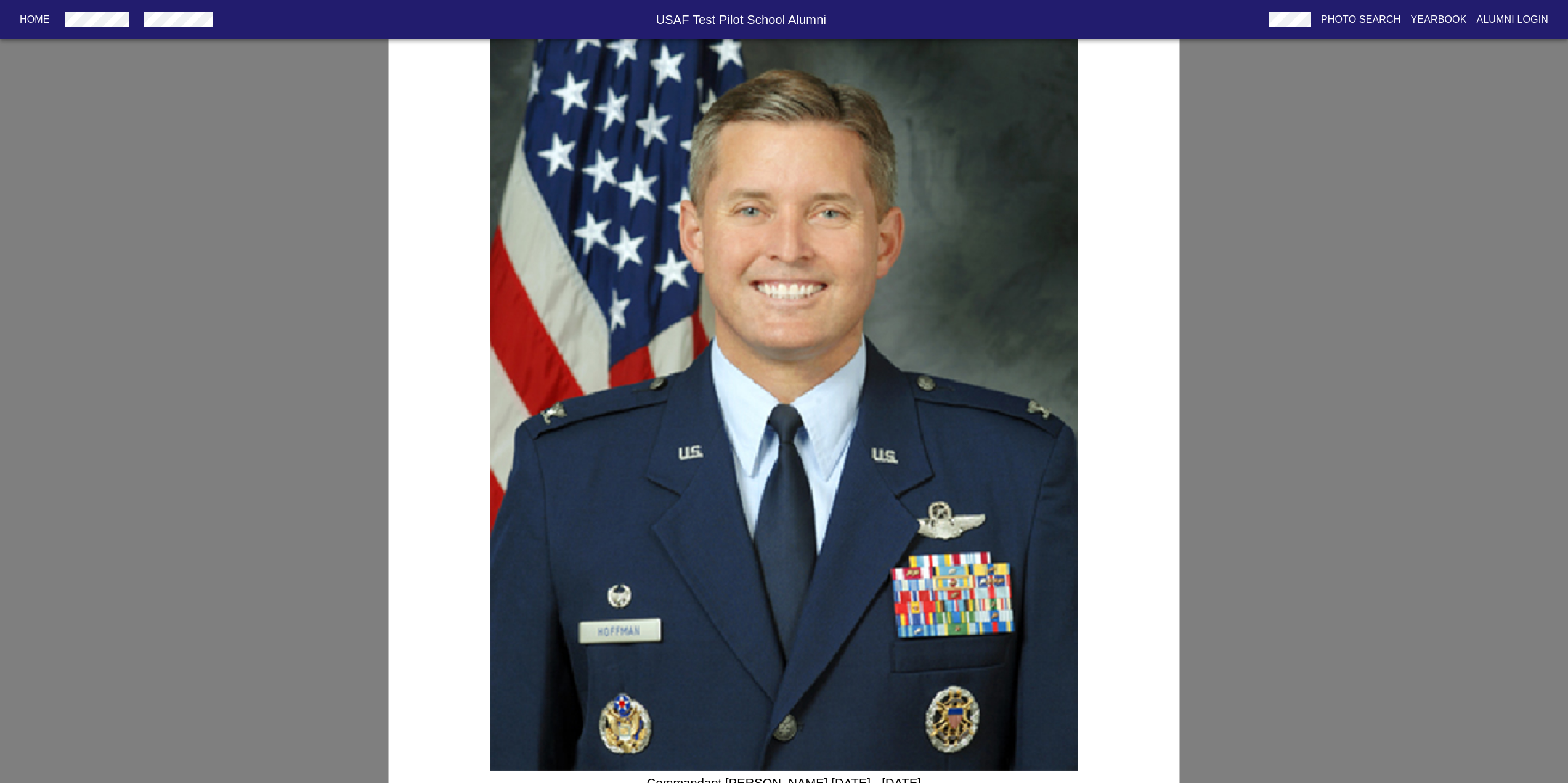
scroll to position [1216, 0]
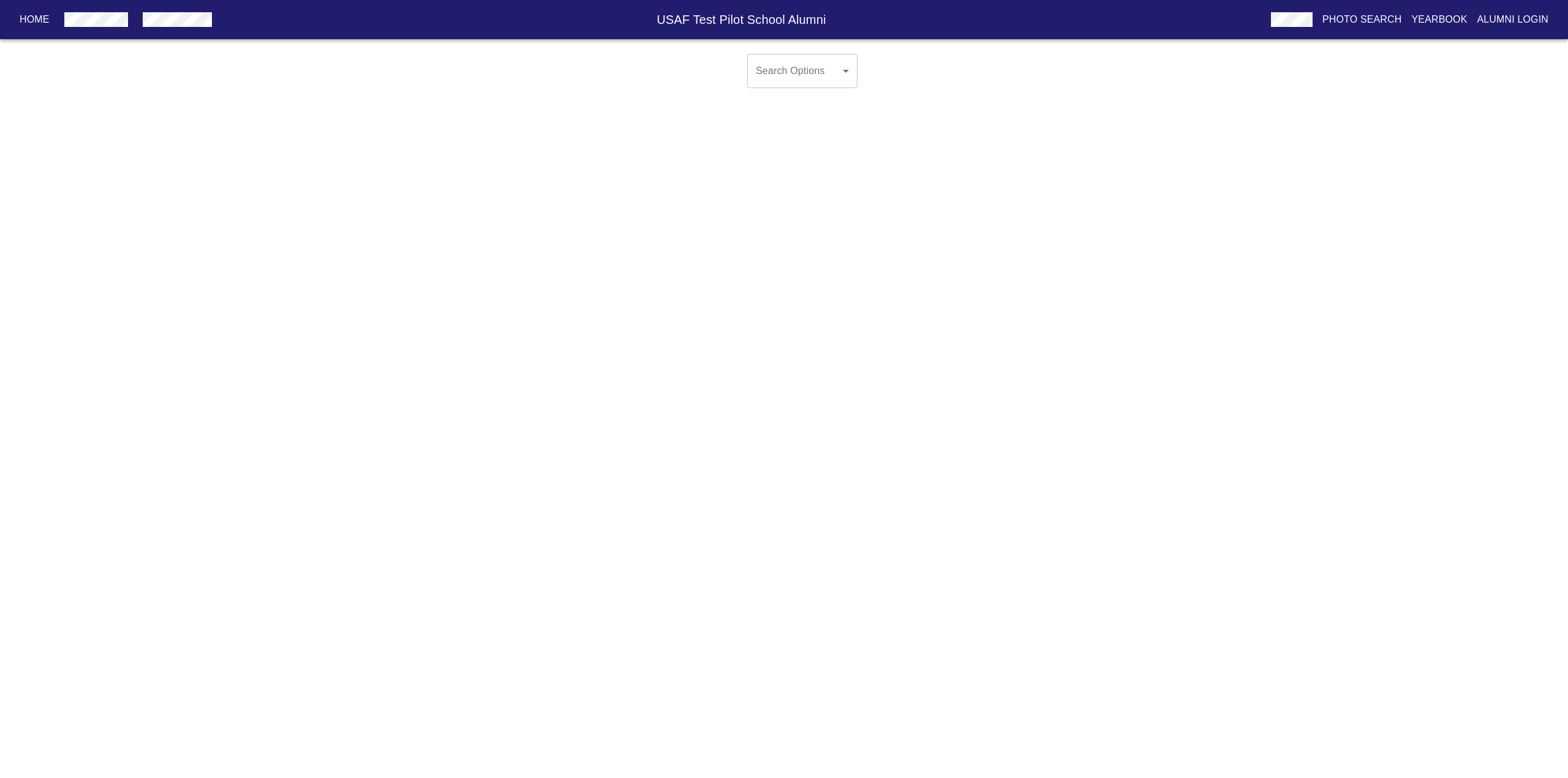
click at [810, 64] on body "Home USAF Test Pilot School Alumni Photo Search Yearbook Alumni Login Search Op…" at bounding box center [784, 80] width 1568 height 64
click at [1334, 21] on div at bounding box center [784, 389] width 1568 height 778
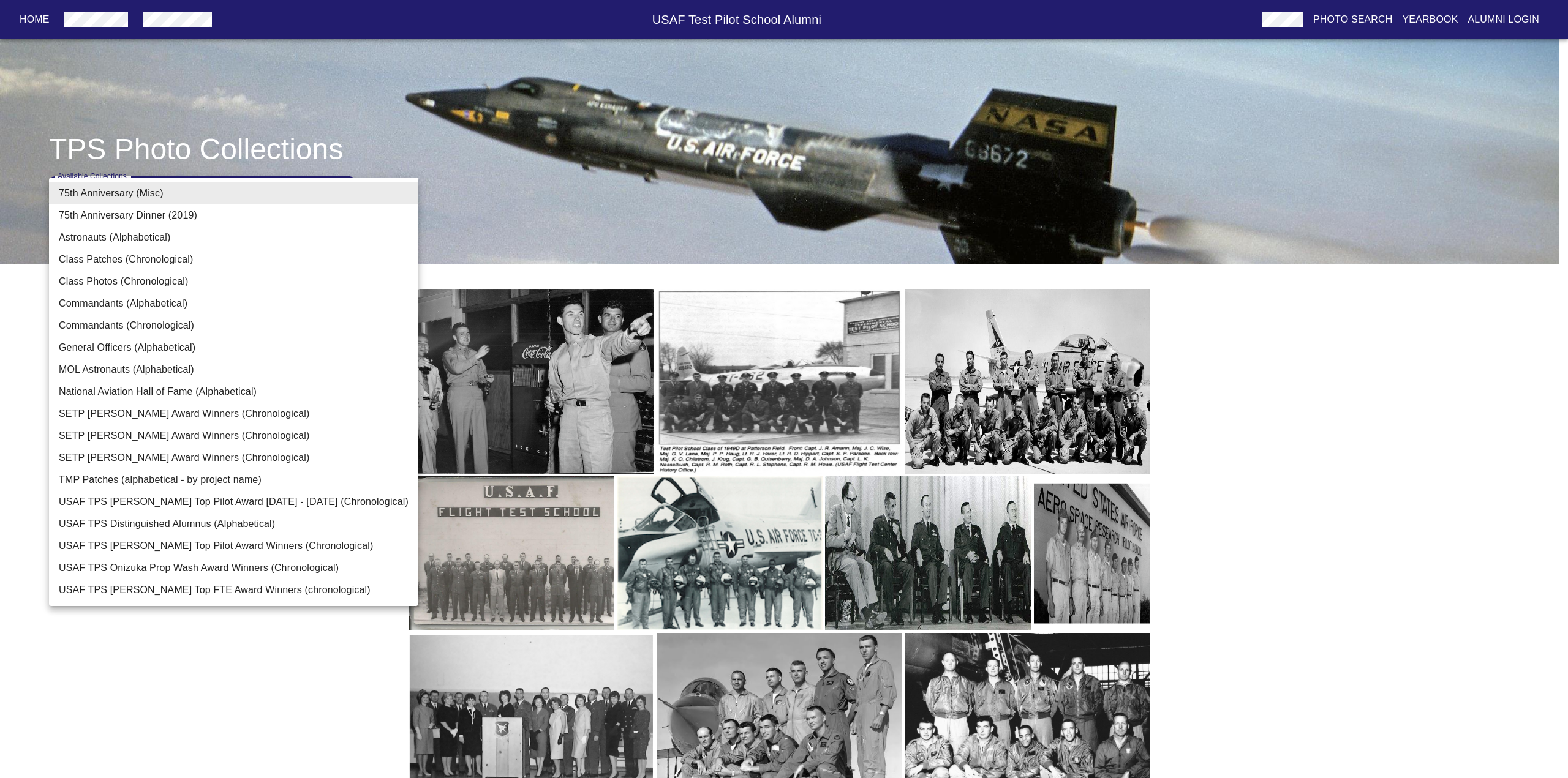
click at [317, 180] on body "Home USAF Test Pilot School Alumni Photo Search Yearbook Alumni Login TPS Photo…" at bounding box center [784, 421] width 1568 height 804
click at [224, 322] on li "Commandants (Chronological)" at bounding box center [234, 326] width 369 height 22
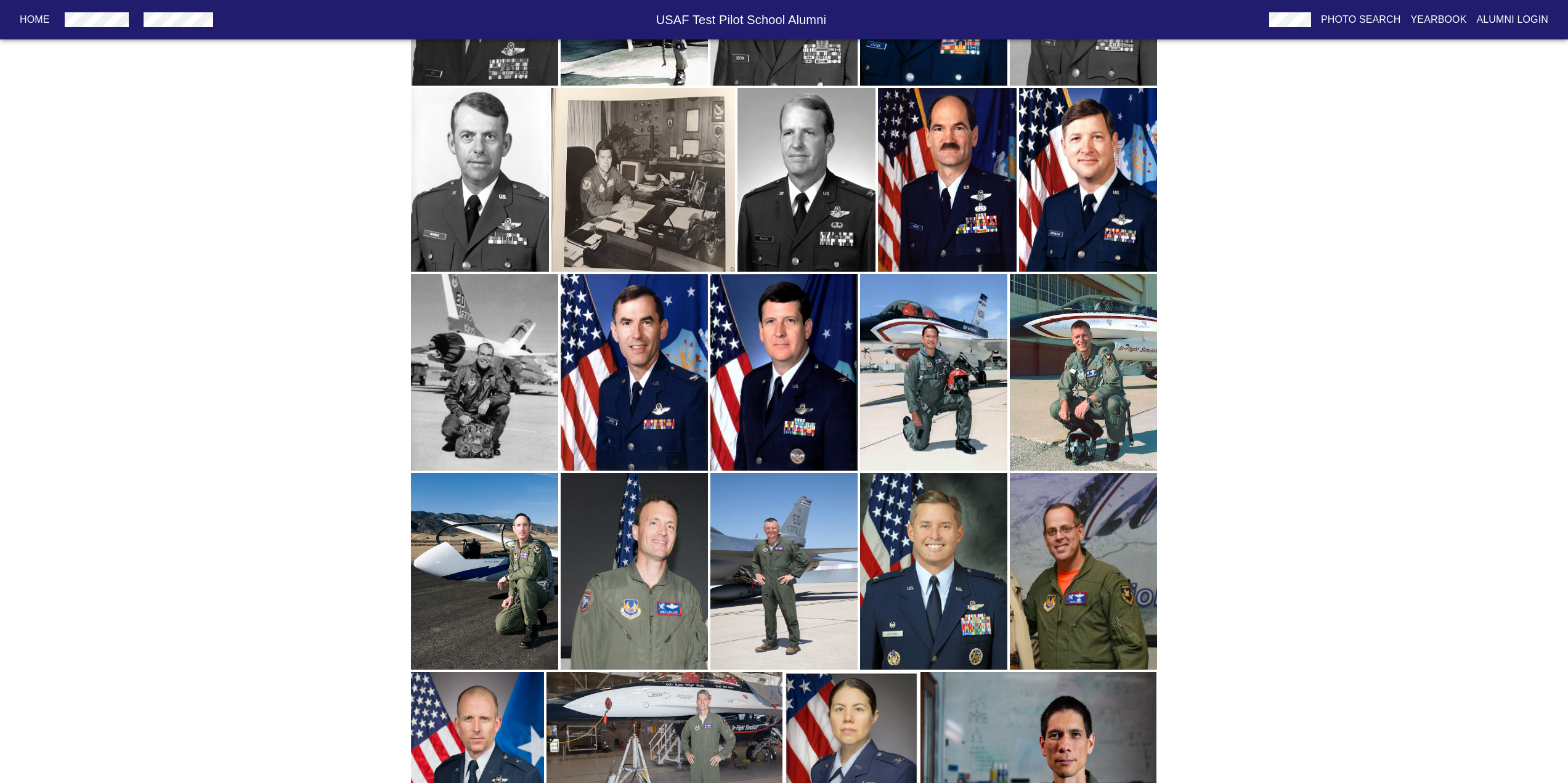
scroll to position [1242, 0]
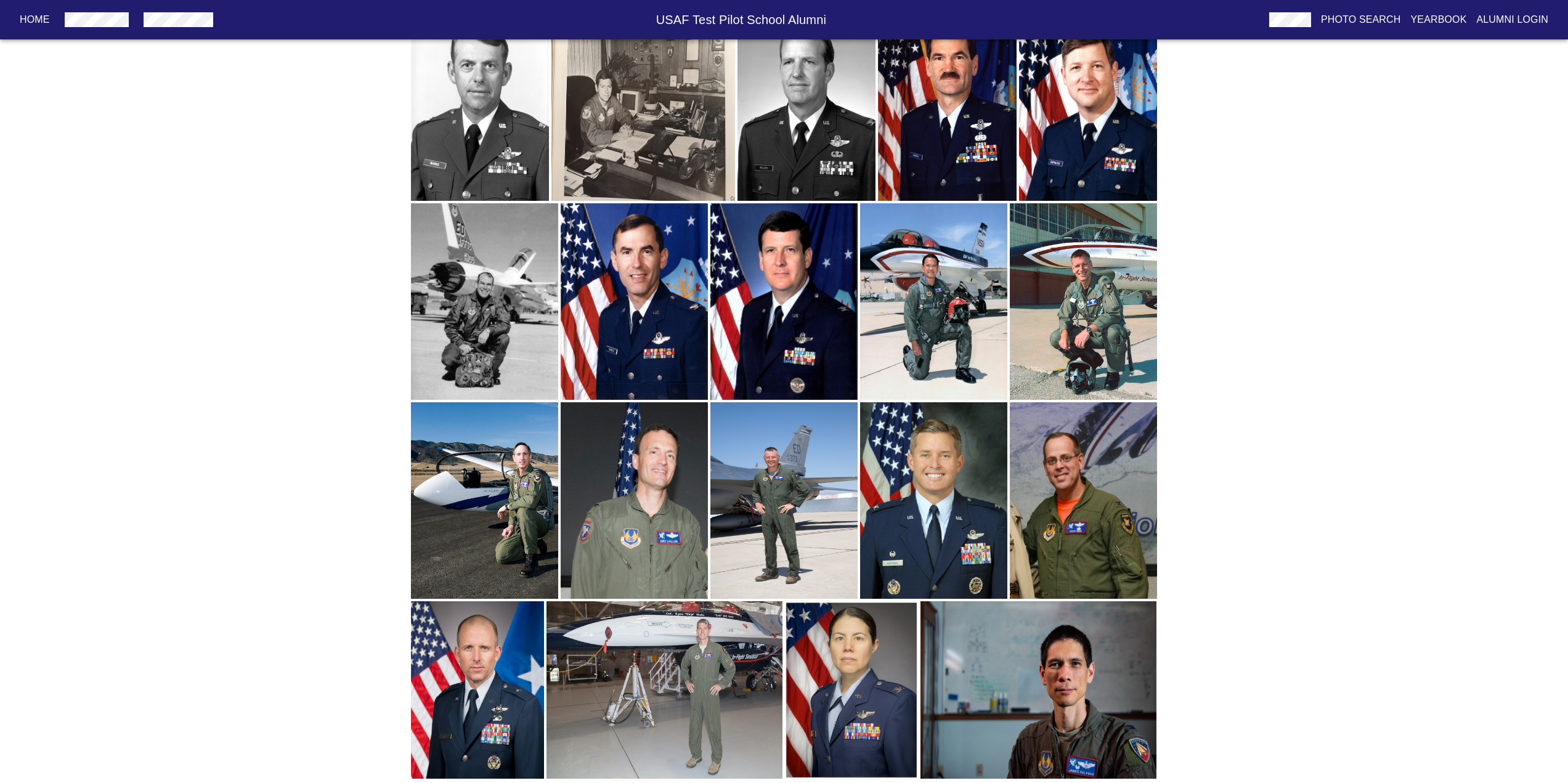
click at [1076, 692] on img "button" at bounding box center [1038, 690] width 236 height 177
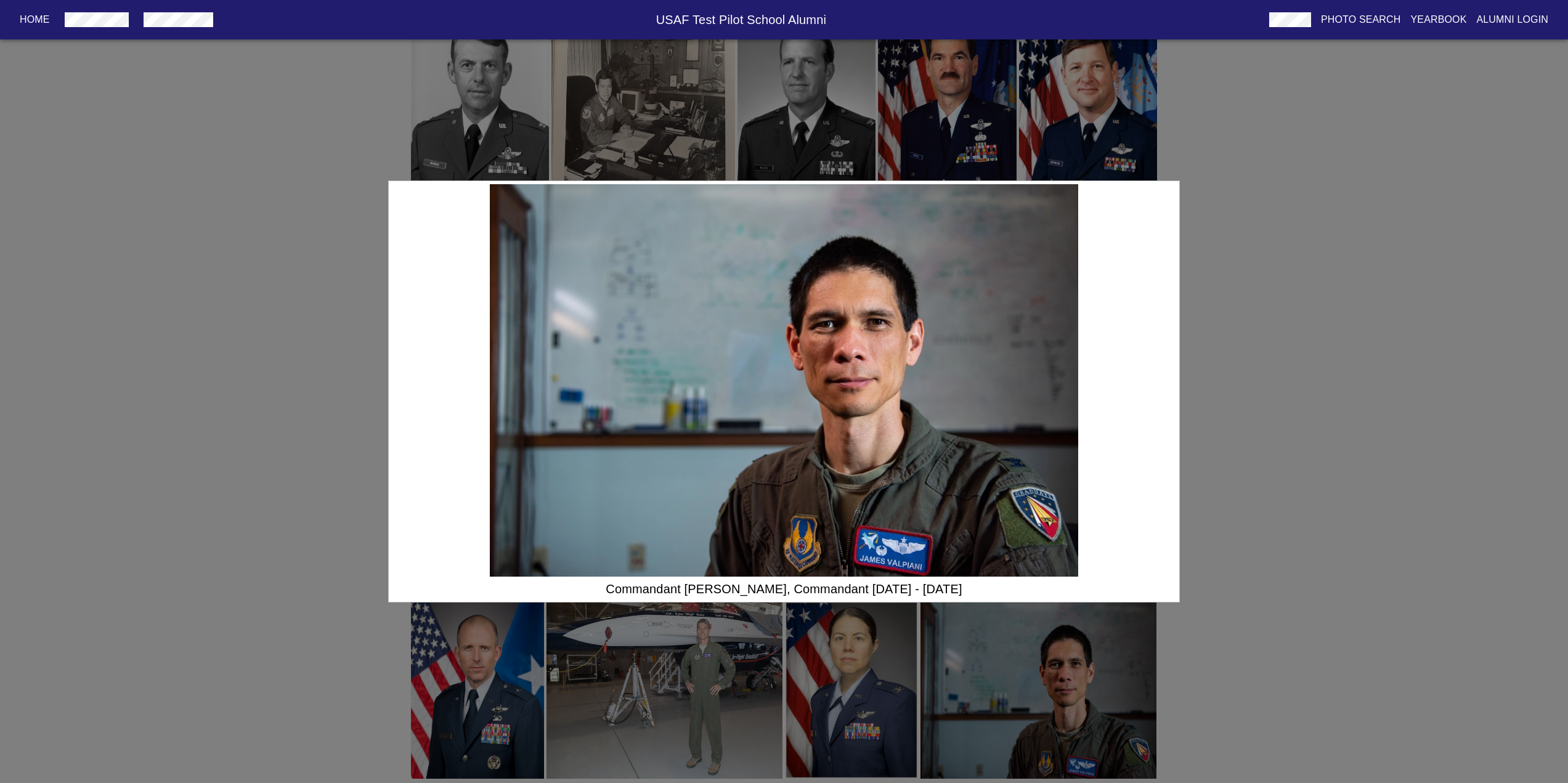
click at [1319, 361] on div "Commandant [PERSON_NAME], Commandant [DATE] - [DATE]" at bounding box center [784, 391] width 1568 height 783
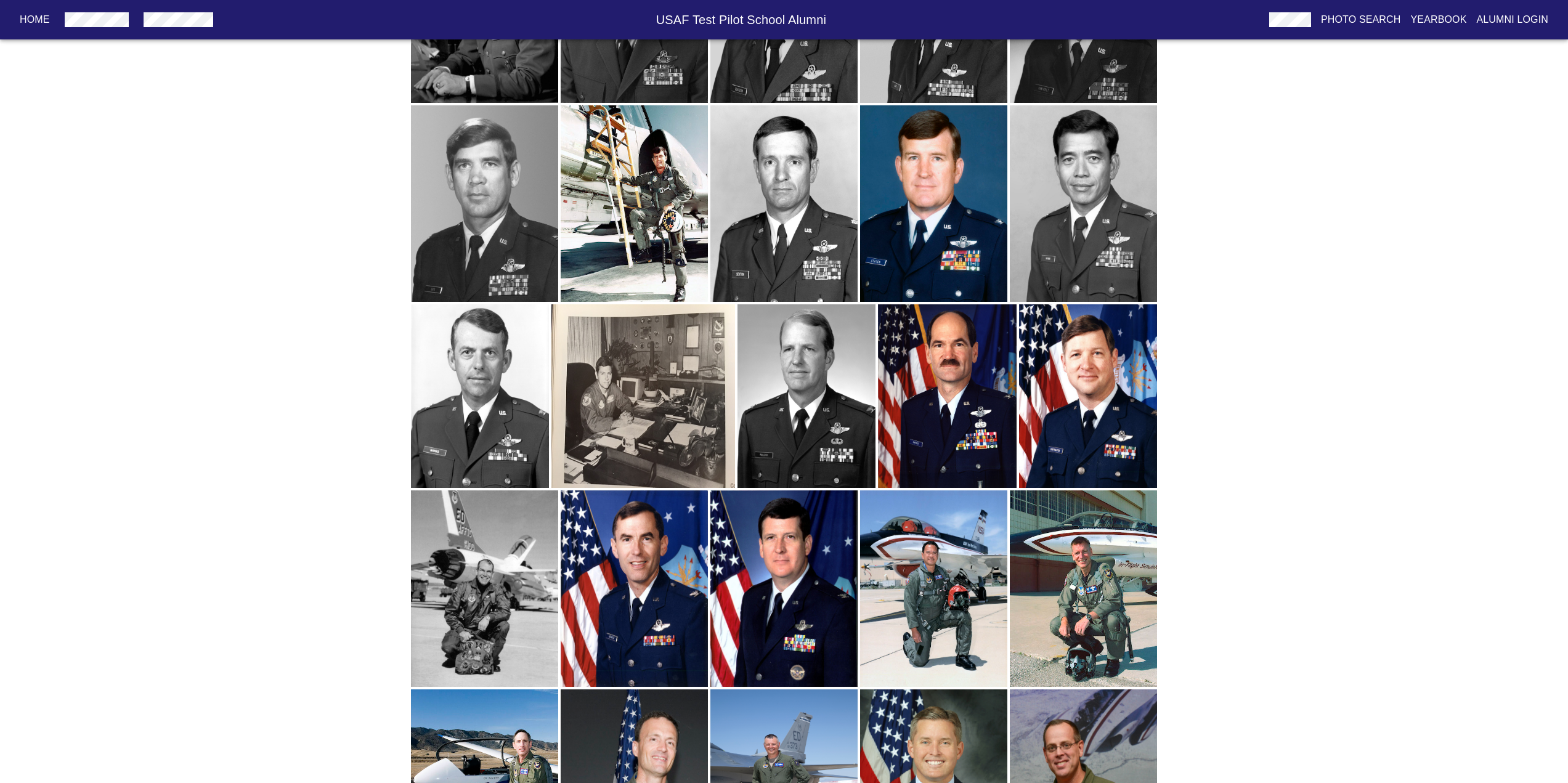
scroll to position [0, 0]
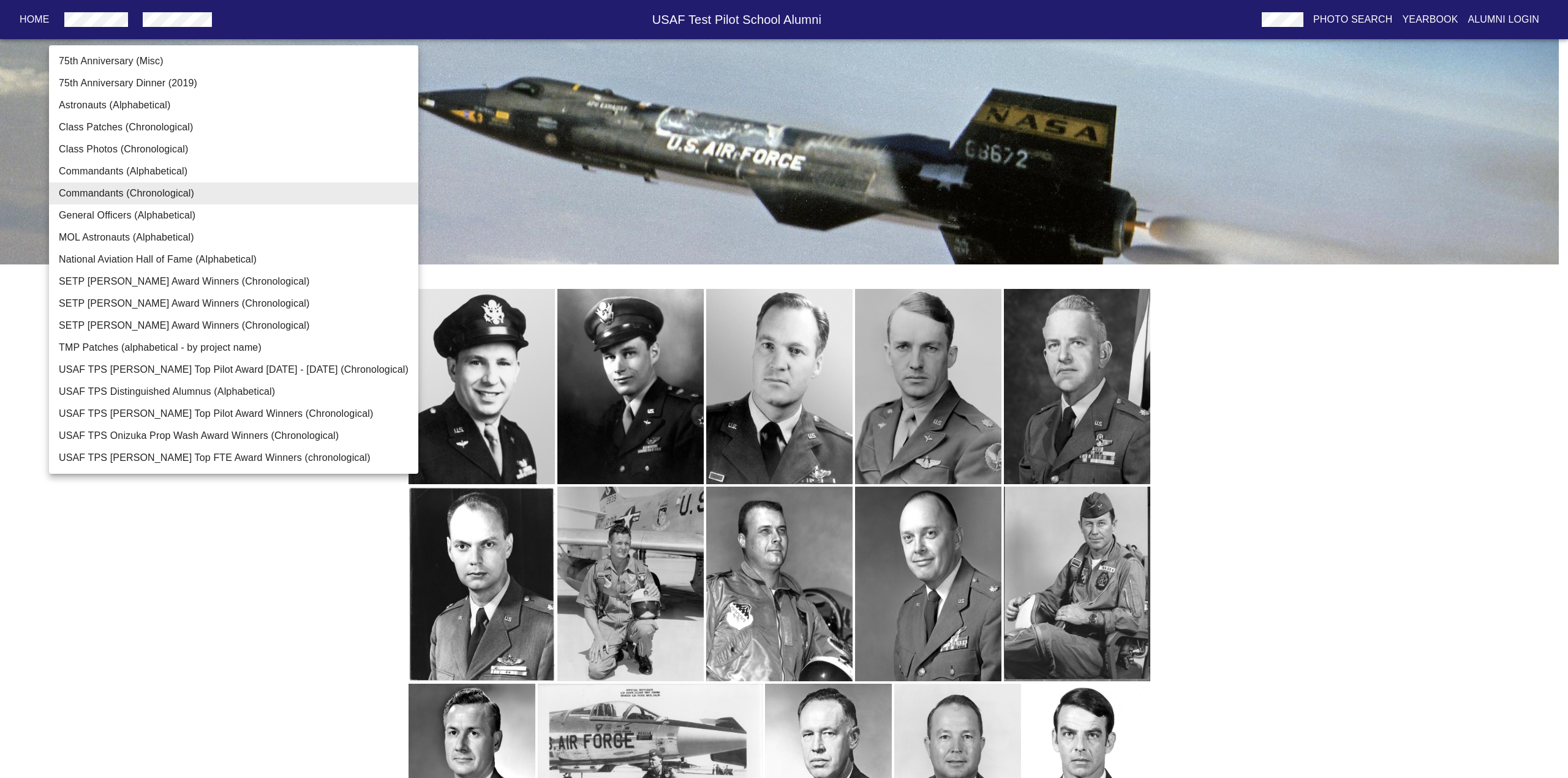
click at [209, 218] on li "General Officers (Alphabetical)" at bounding box center [234, 216] width 369 height 22
type input "General Officers (Alphabetical)"
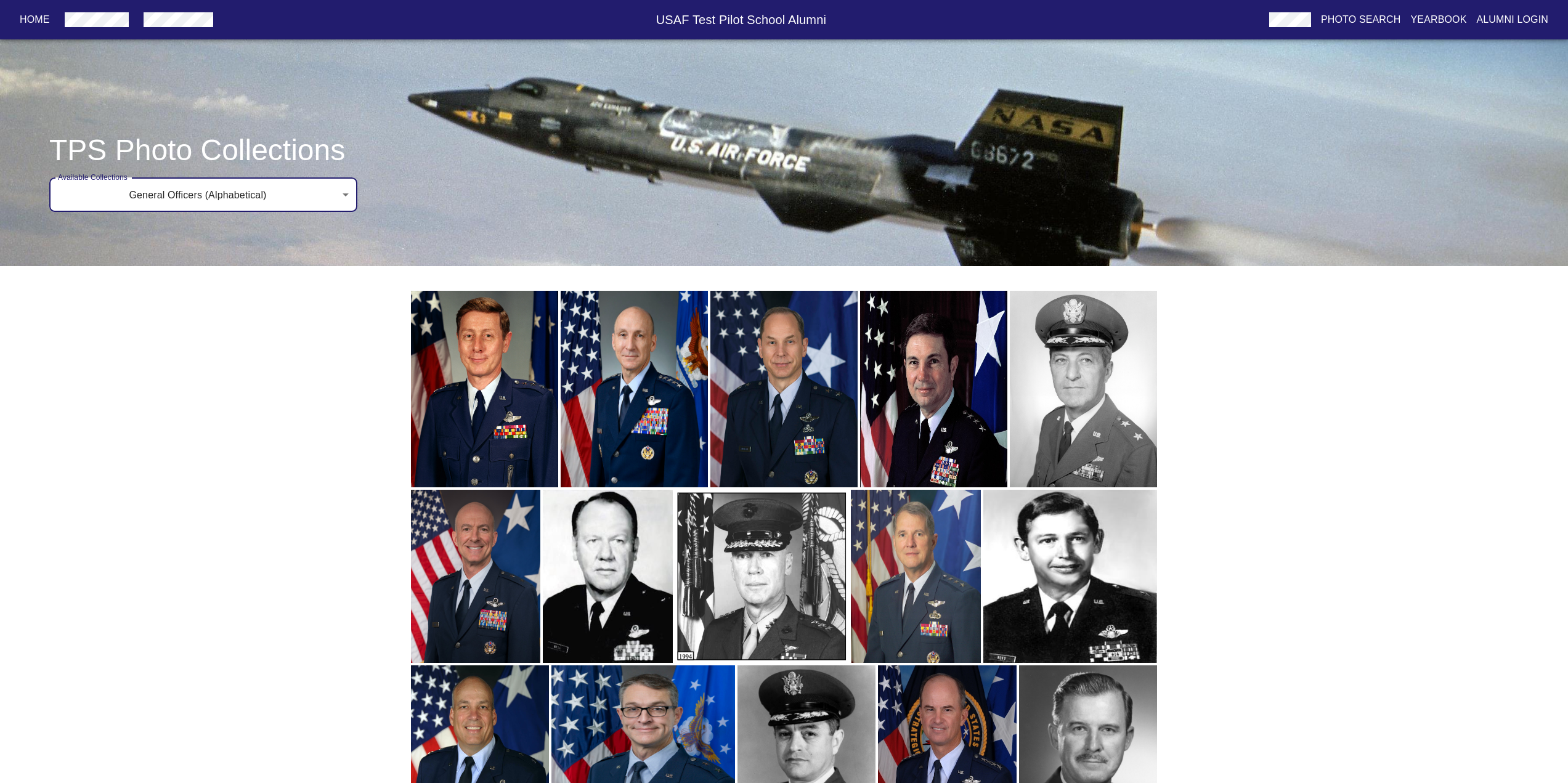
click at [648, 343] on img "button" at bounding box center [634, 389] width 147 height 197
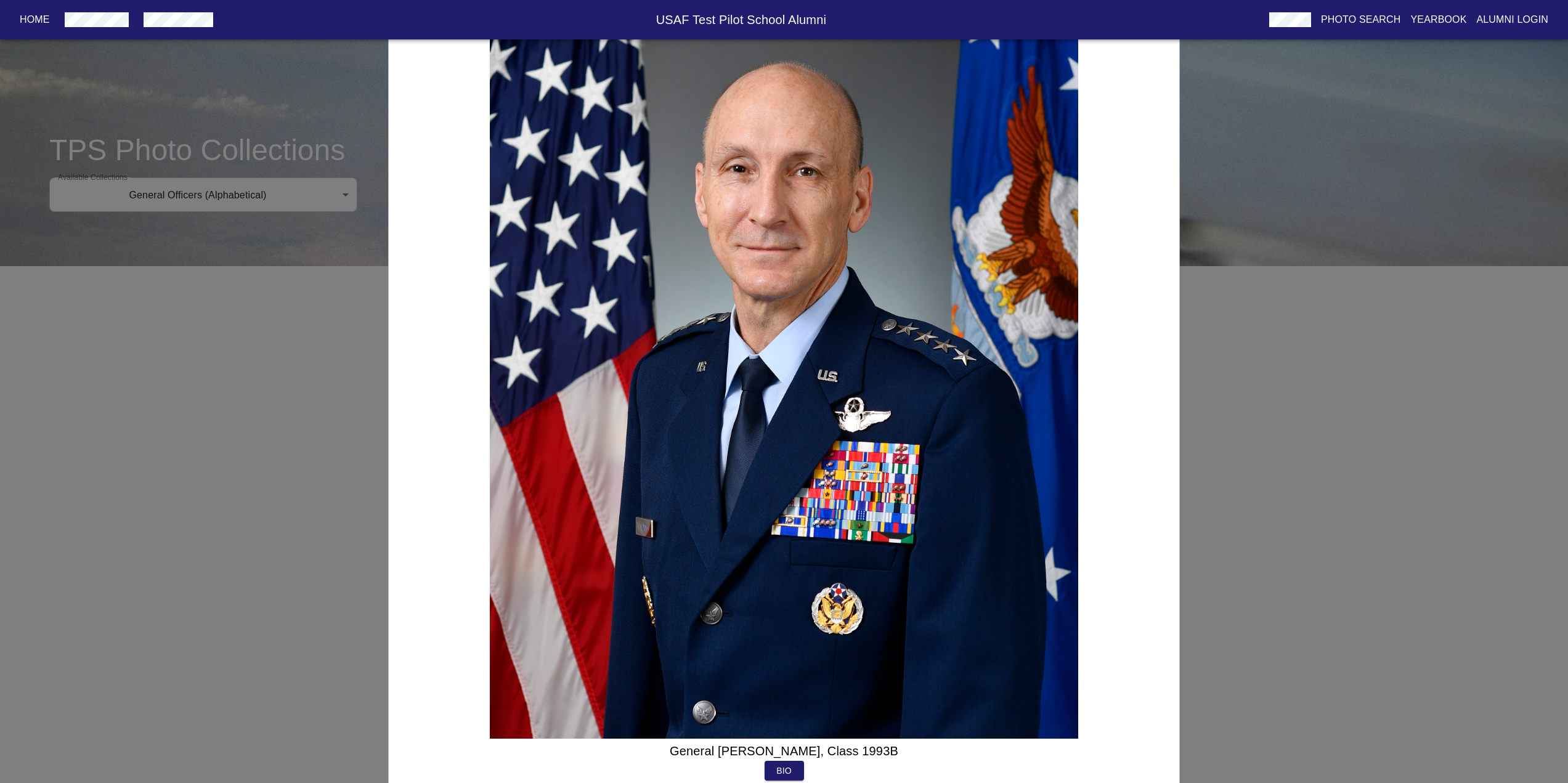
click at [247, 466] on div "General [PERSON_NAME], Class 1993B Bio" at bounding box center [784, 391] width 1568 height 783
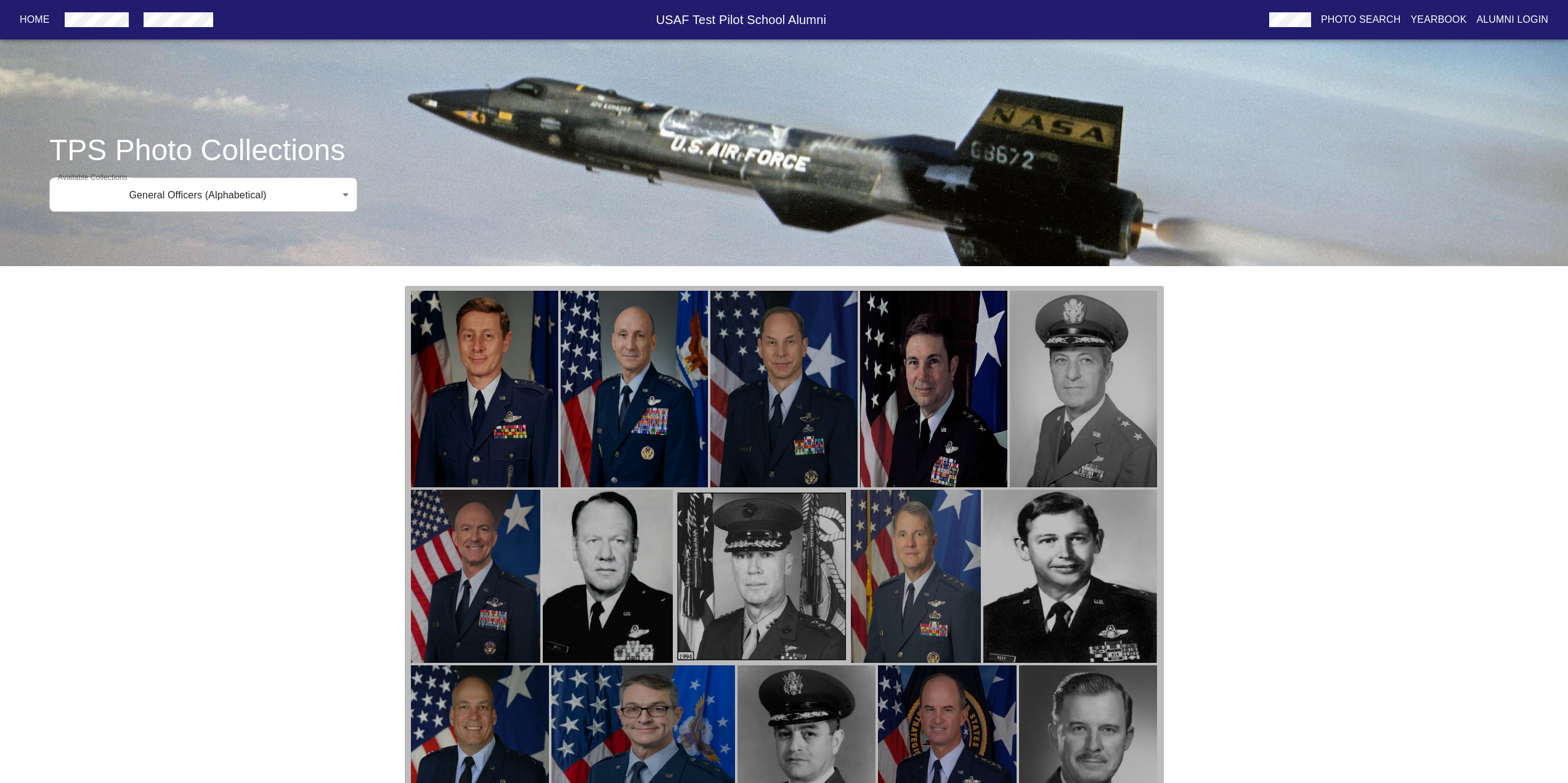
click at [612, 366] on img "button" at bounding box center [634, 389] width 147 height 197
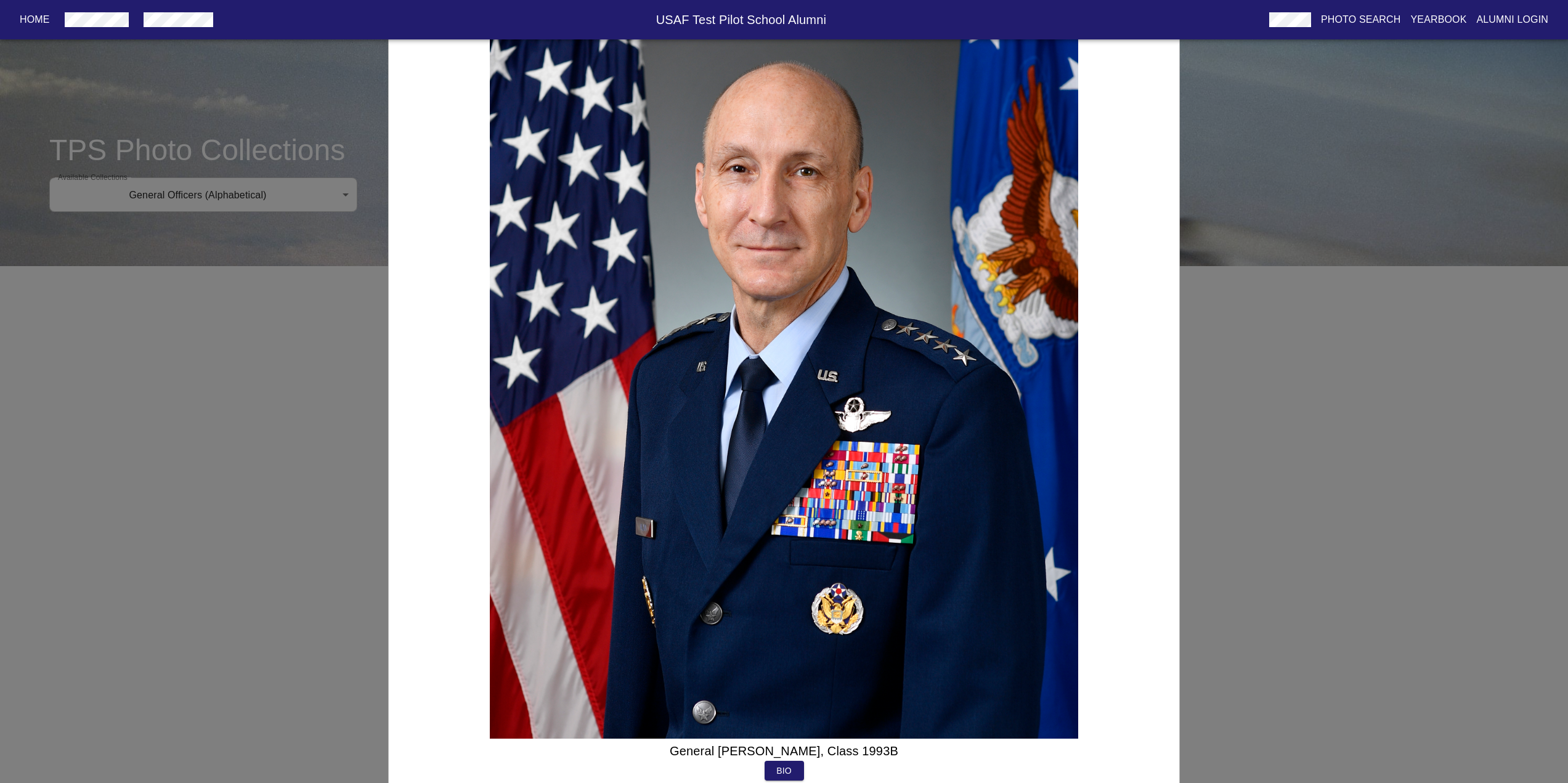
click at [803, 771] on button "Bio" at bounding box center [784, 771] width 39 height 19
click at [791, 773] on p "Bio" at bounding box center [784, 771] width 16 height 12
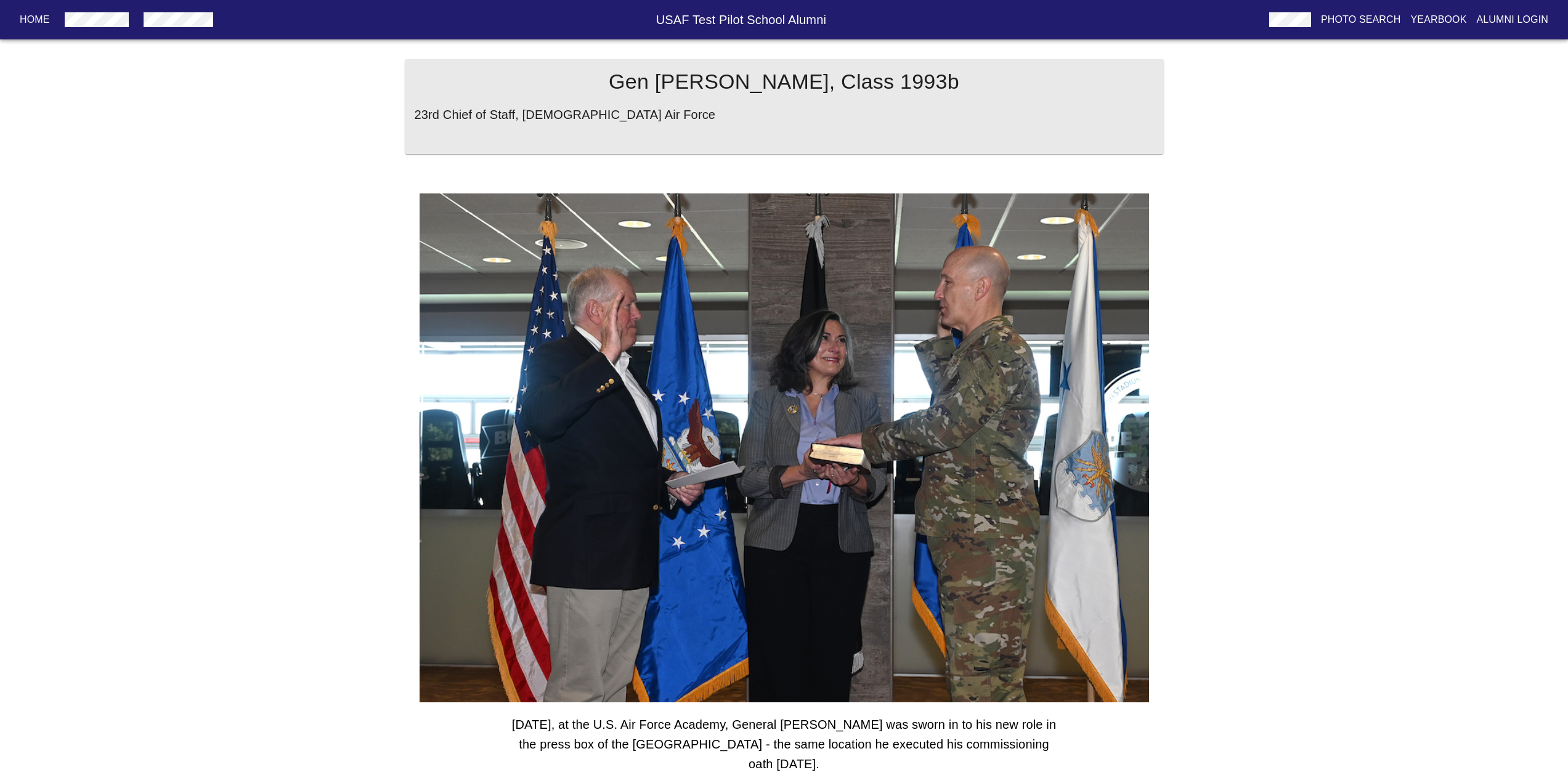
scroll to position [10, 0]
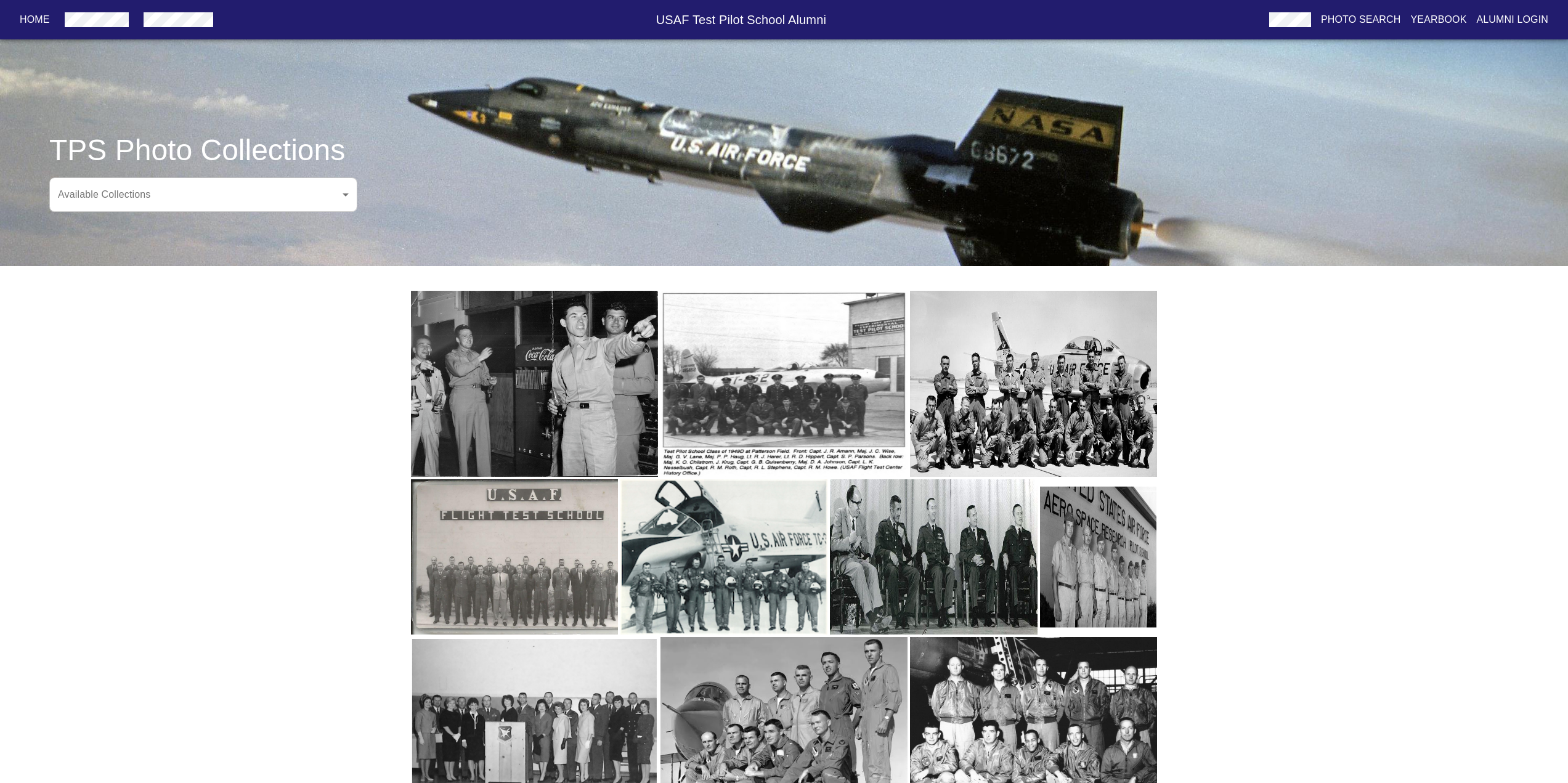
click at [244, 179] on body "Home USAF Test Pilot School Alumni Photo Search Yearbook Alumni Login TPS Photo…" at bounding box center [784, 424] width 1568 height 809
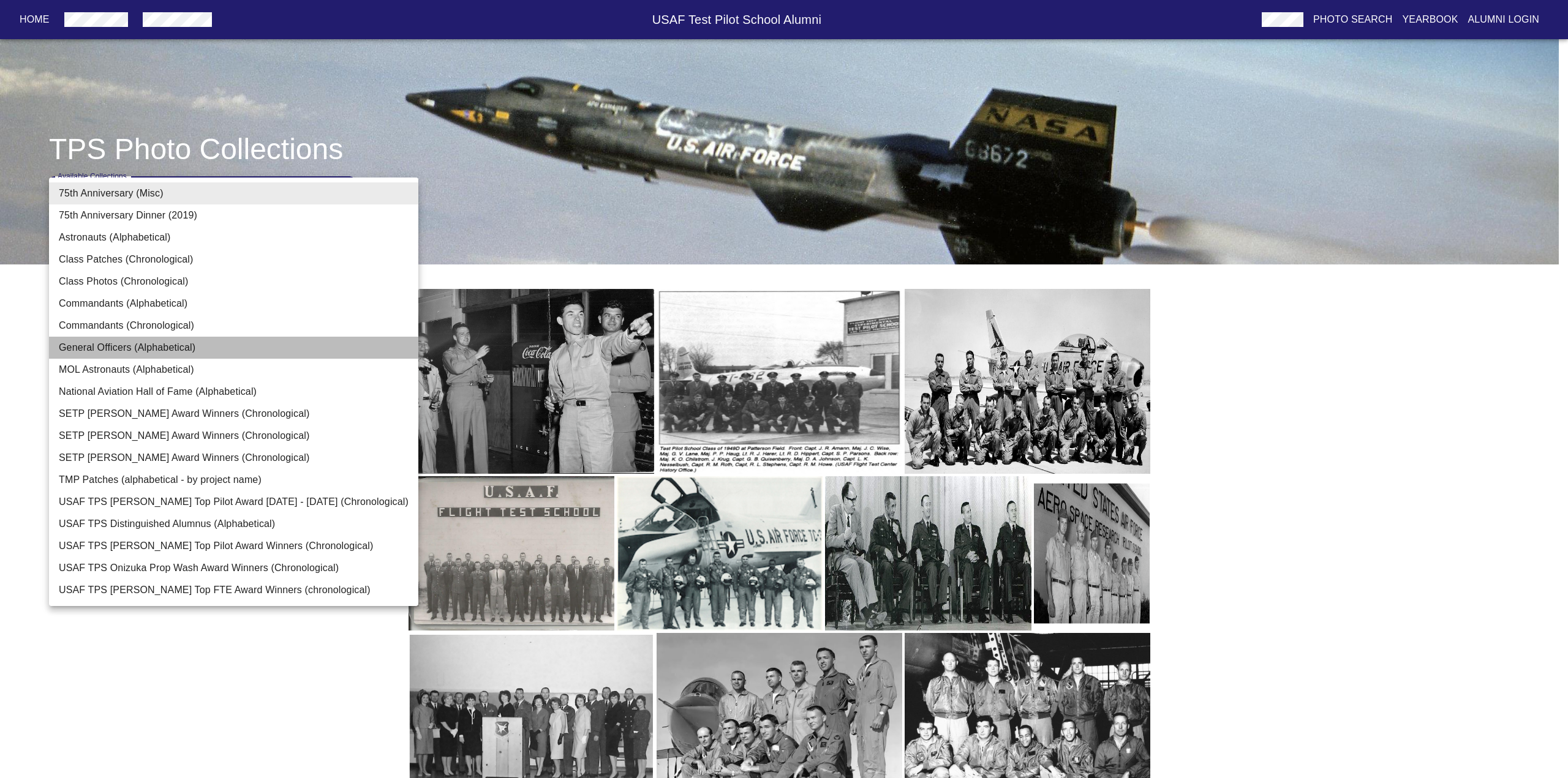
click at [281, 344] on li "General Officers (Alphabetical)" at bounding box center [234, 347] width 369 height 22
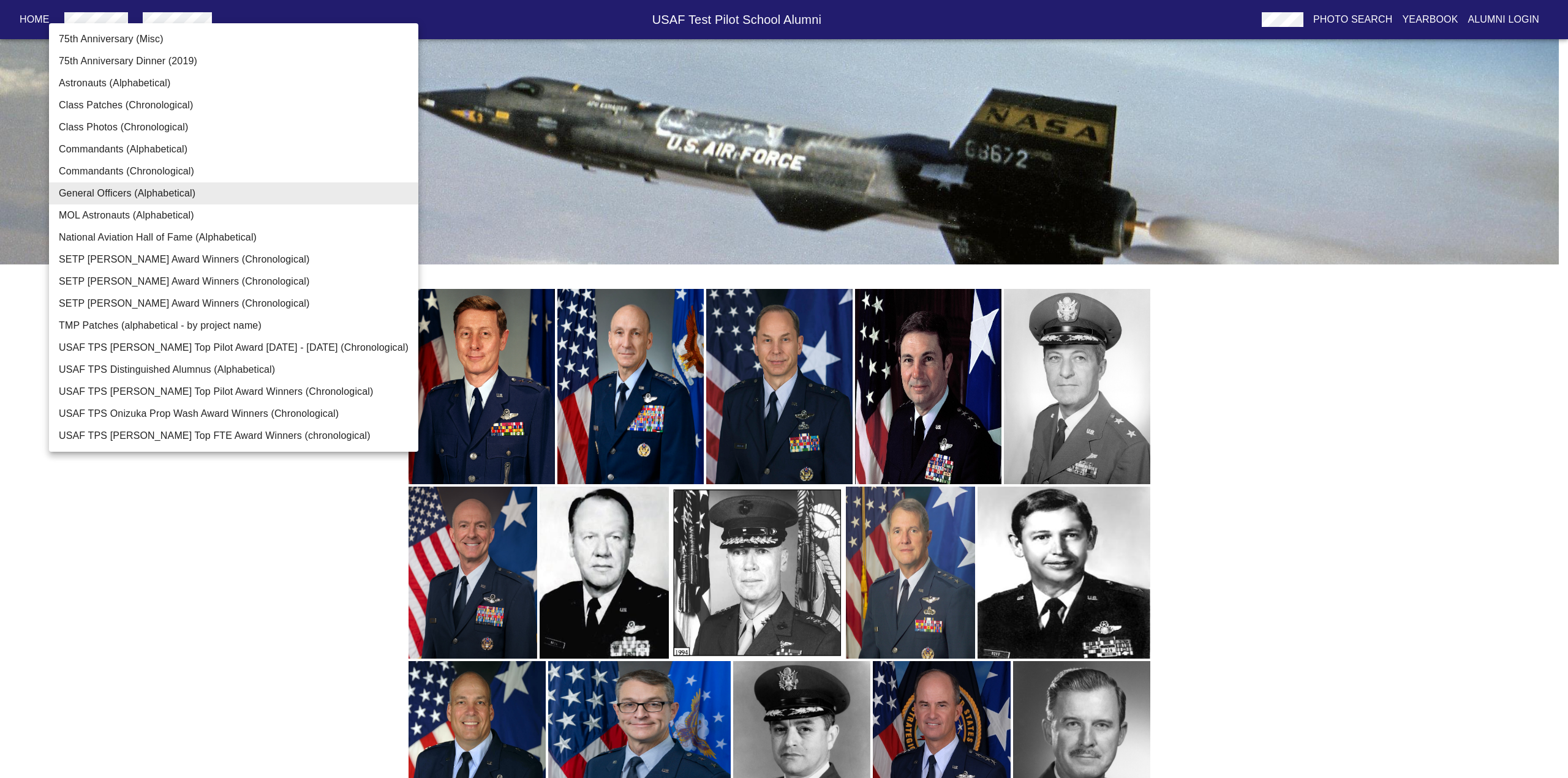
click at [300, 367] on li "USAF TPS Distinguished Alumnus (Alphabetical)" at bounding box center [234, 370] width 369 height 22
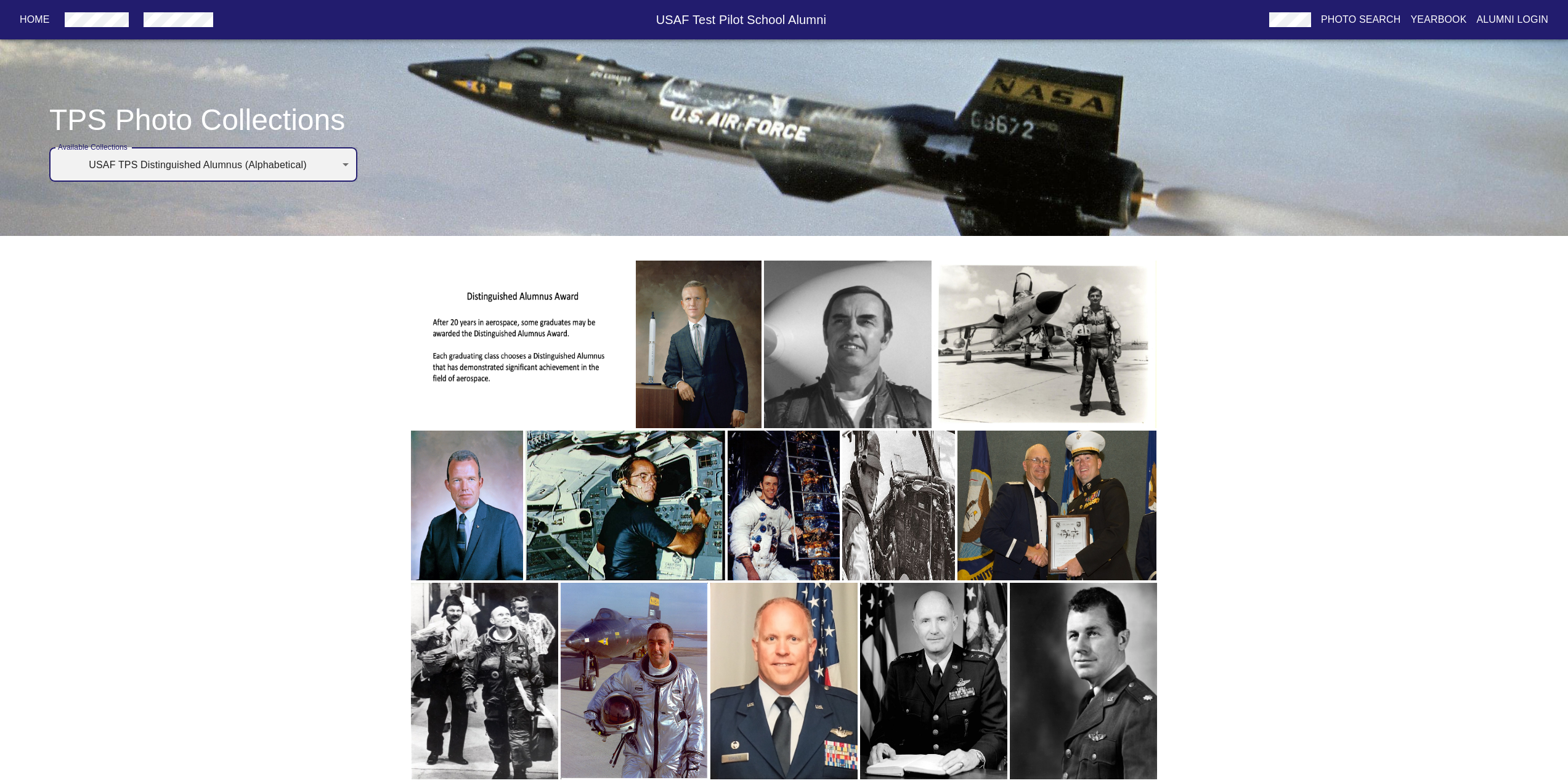
scroll to position [31, 0]
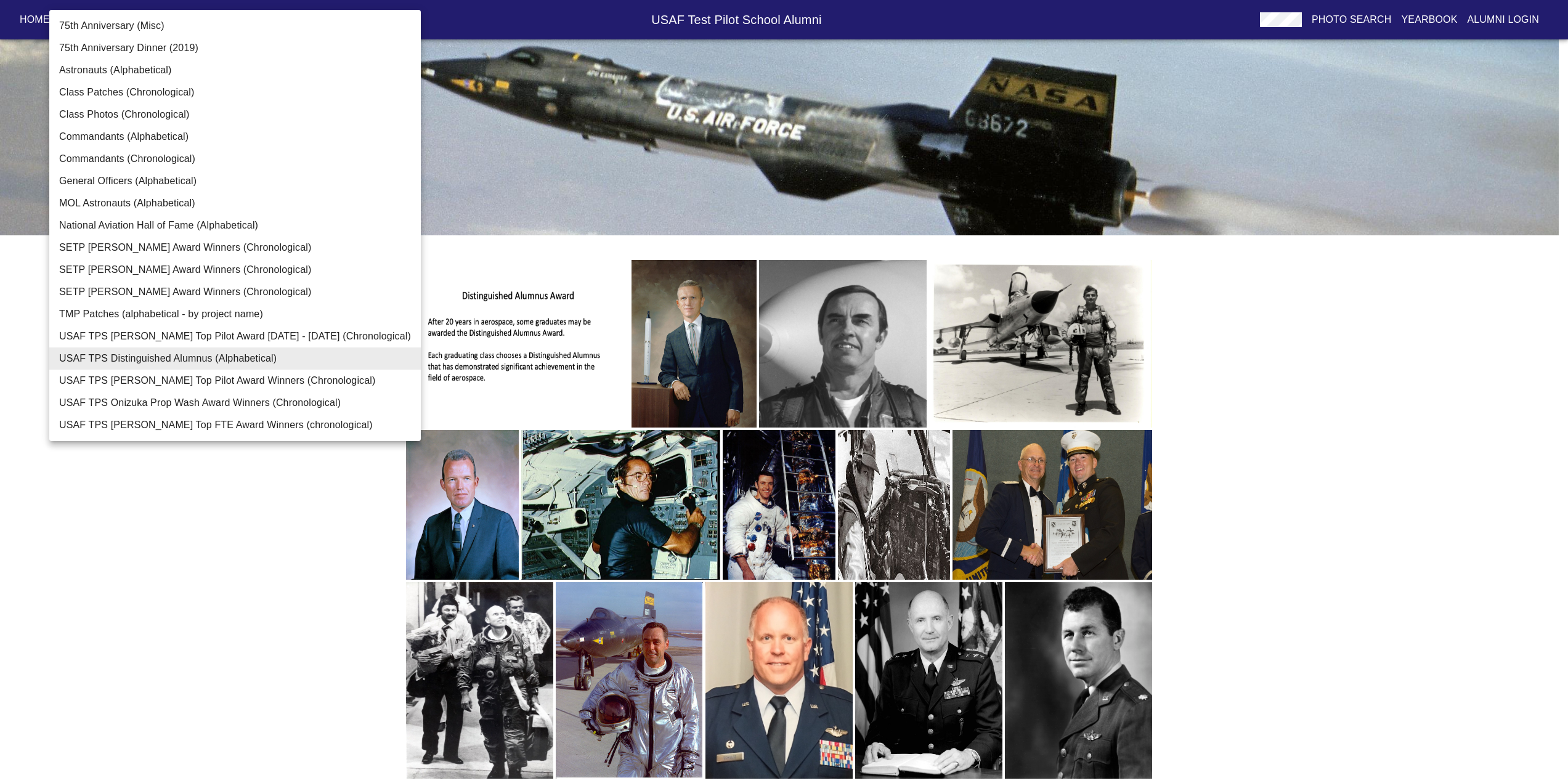
click at [284, 171] on body "Home USAF Test Pilot School Alumni Photo Search Yearbook Alumni Login TPS Photo…" at bounding box center [784, 387] width 1568 height 795
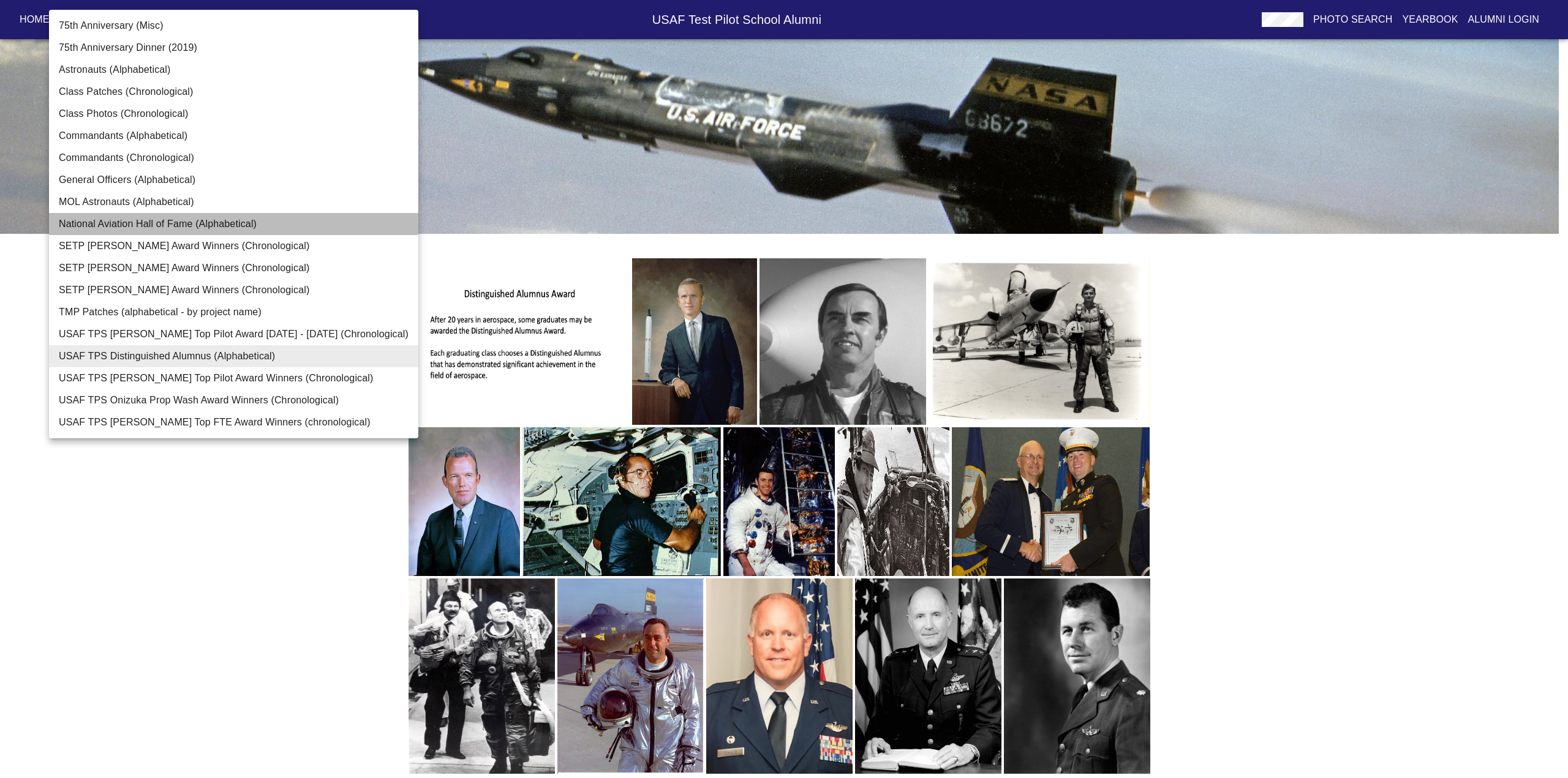
click at [292, 219] on li "National Aviation Hall of Fame (Alphabetical)" at bounding box center [234, 224] width 369 height 22
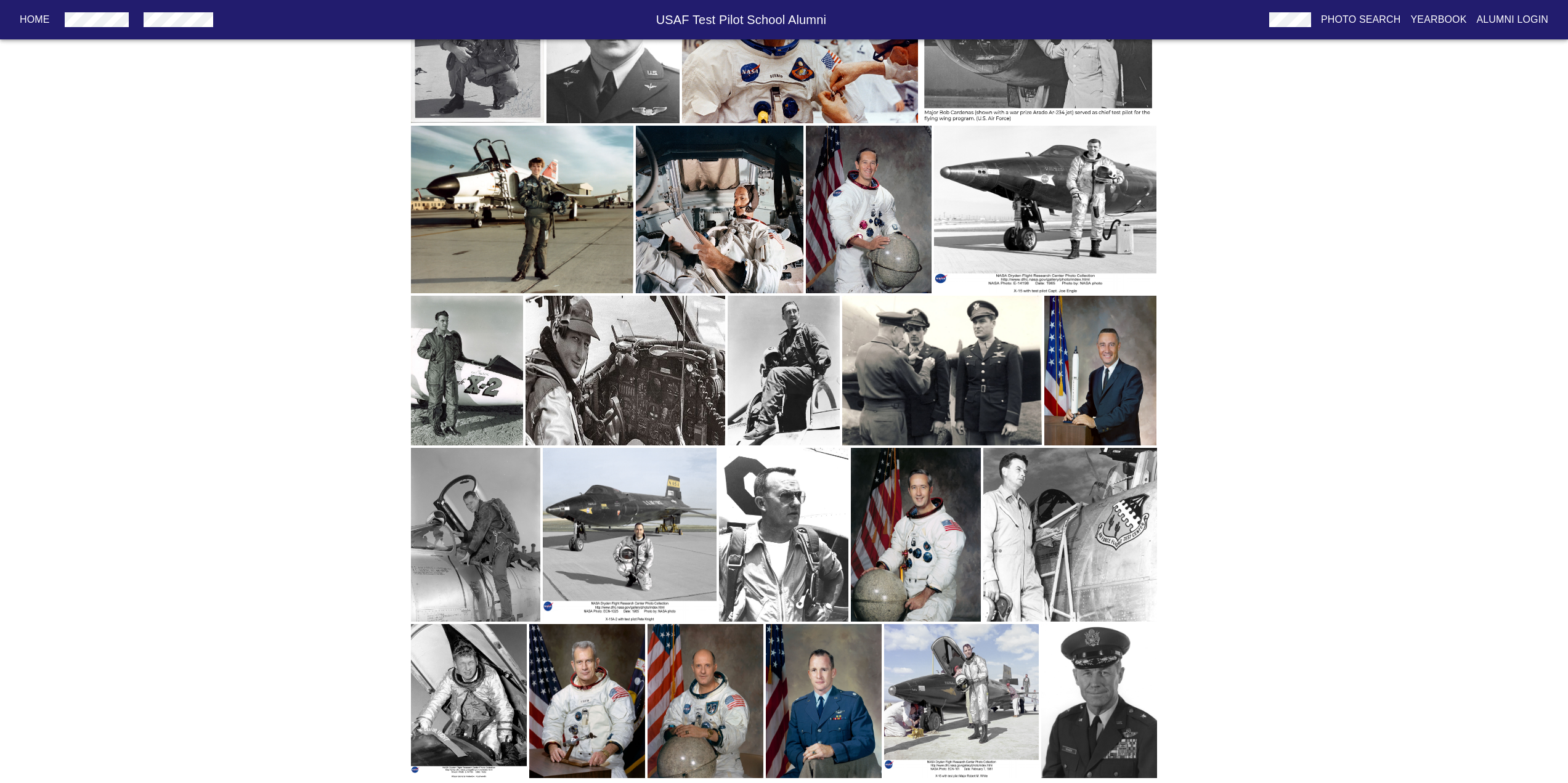
scroll to position [98, 0]
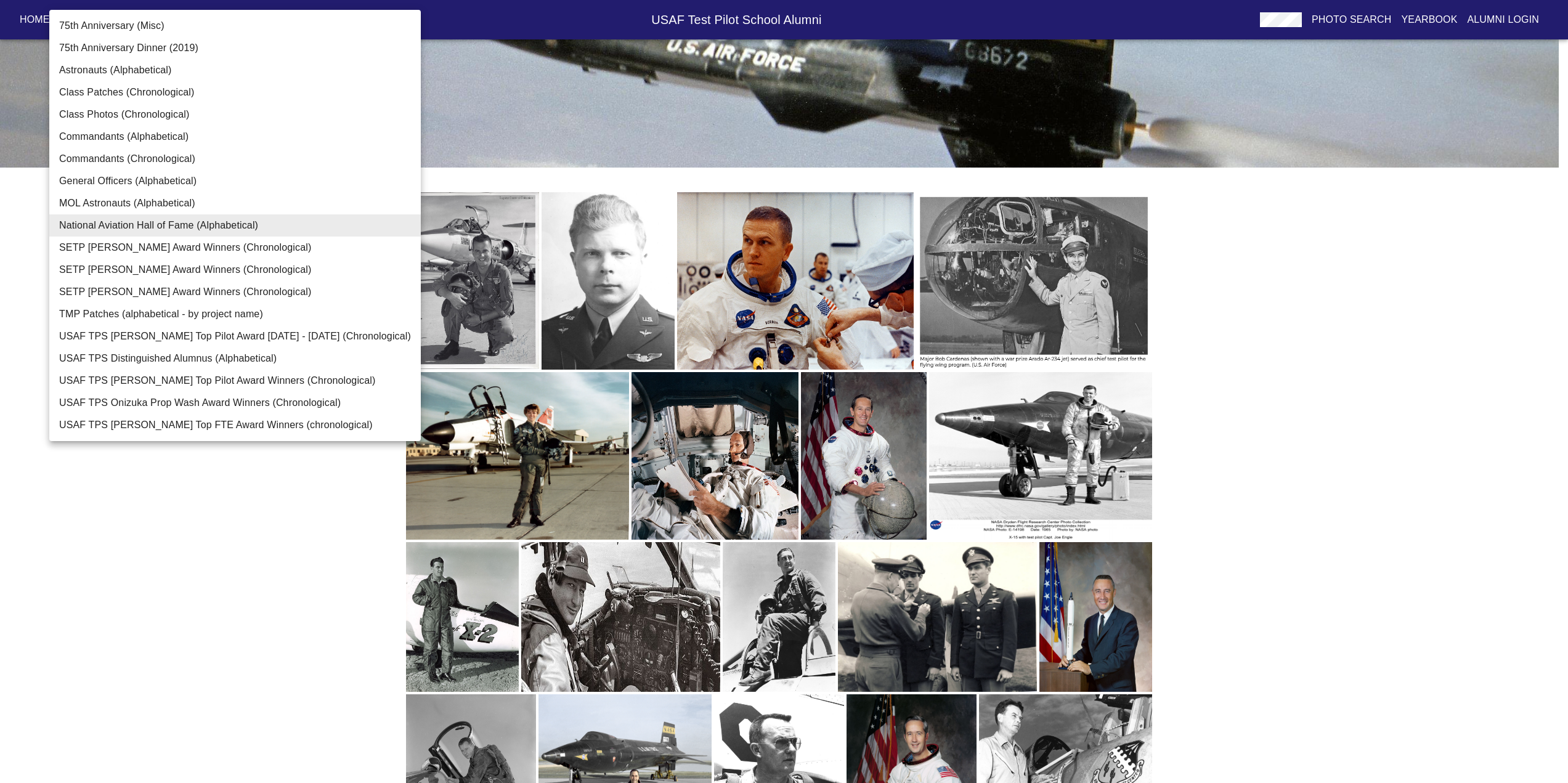
click at [226, 110] on body "Home USAF Test Pilot School Alumni Photo Search Yearbook Alumni Login TPS Photo…" at bounding box center [784, 475] width 1568 height 1109
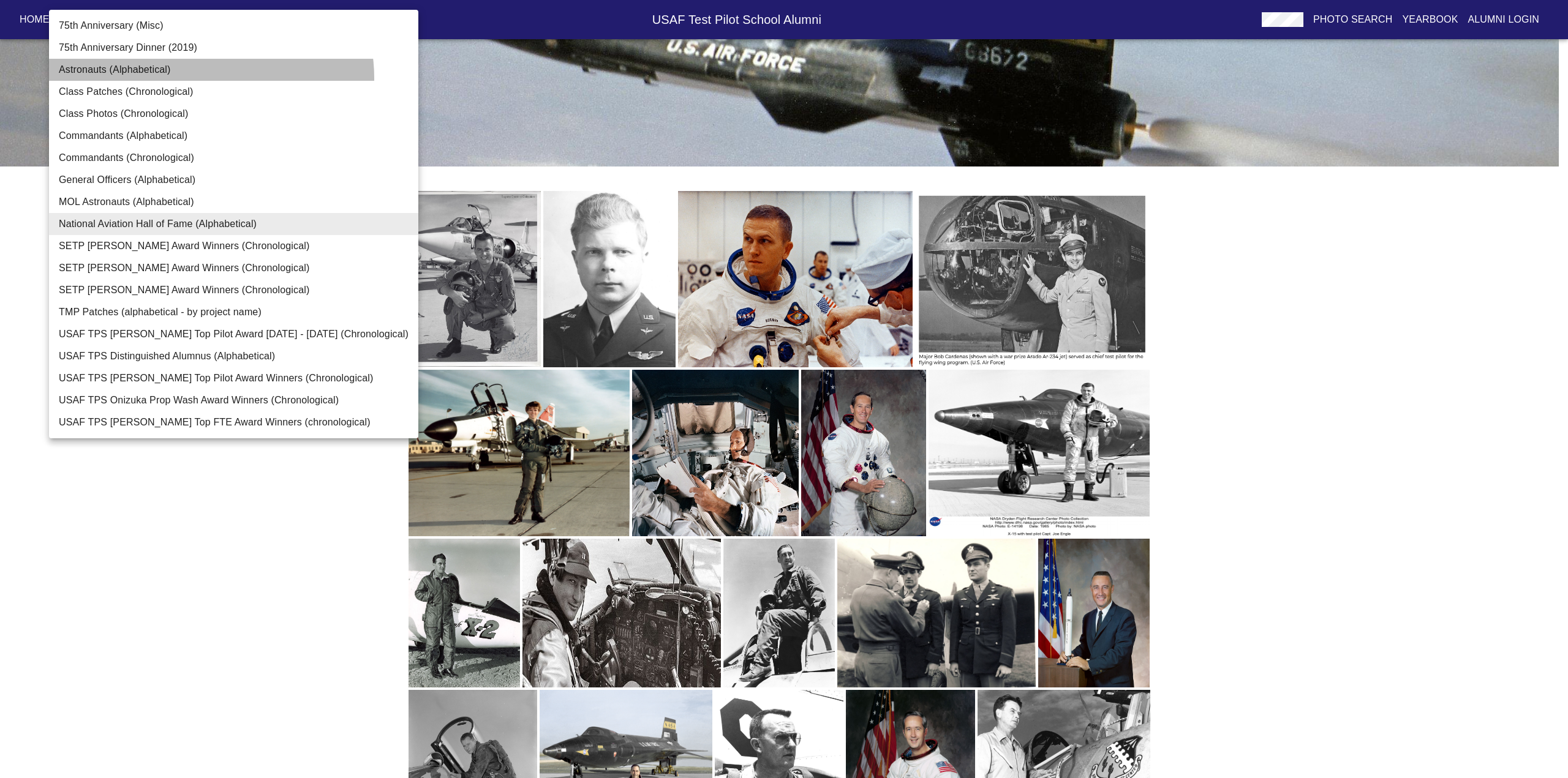
click at [210, 78] on li "Astronauts (Alphabetical)" at bounding box center [234, 69] width 369 height 22
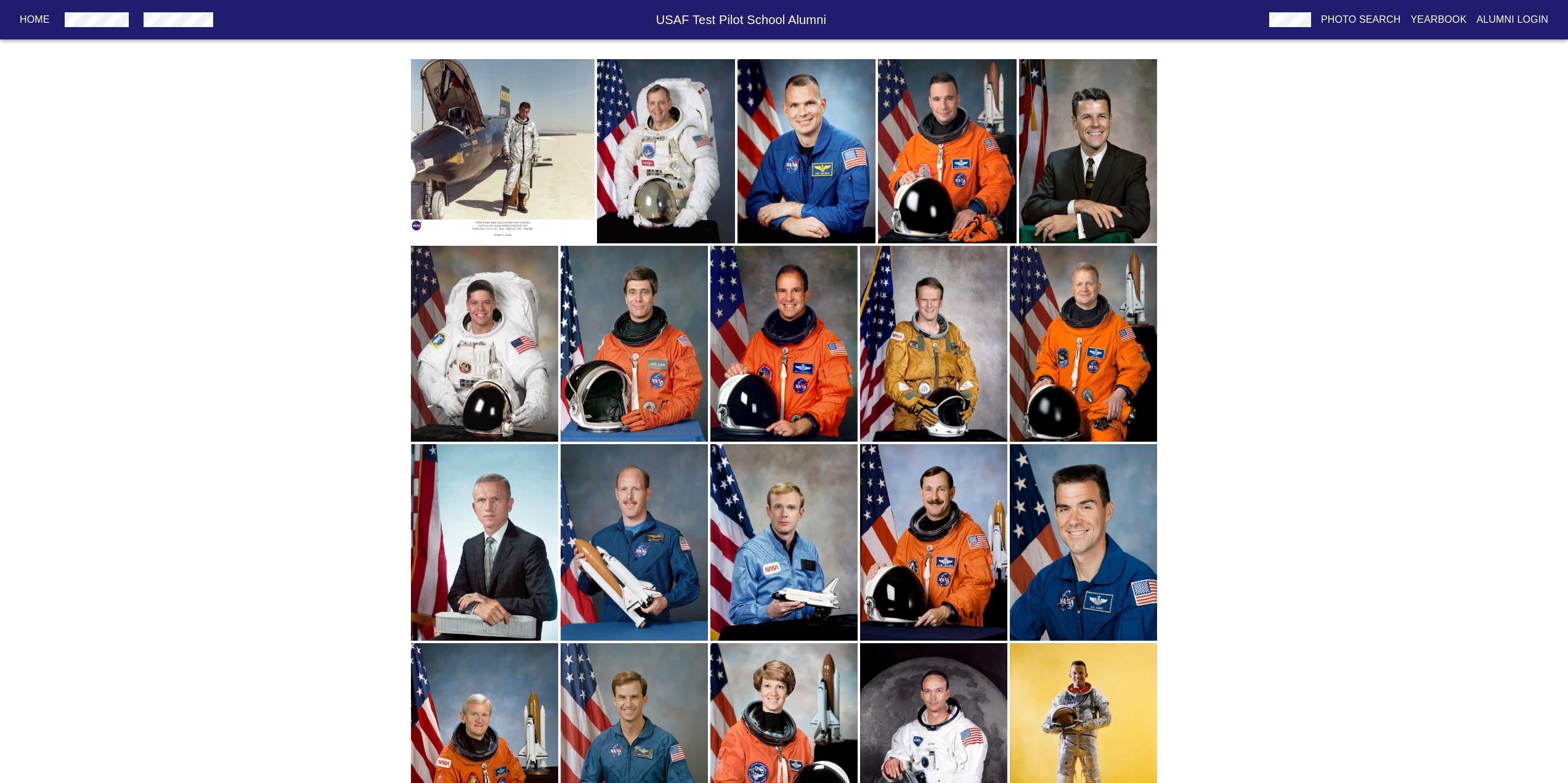
scroll to position [0, 0]
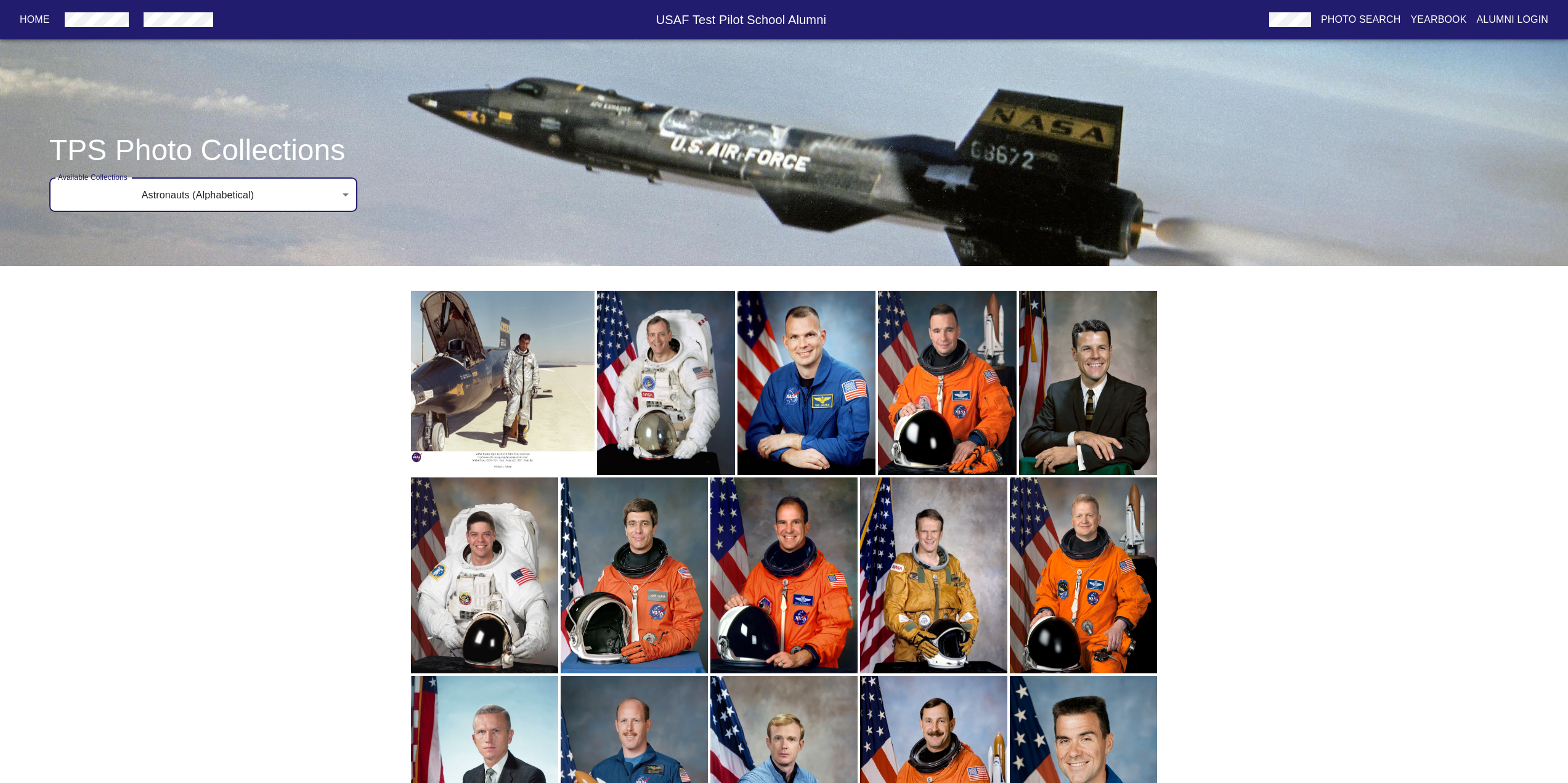
click at [379, 193] on div "Available Collections Astronauts (Alphabetical) Astronauts (Alphabetical) Avail…" at bounding box center [809, 194] width 1519 height 34
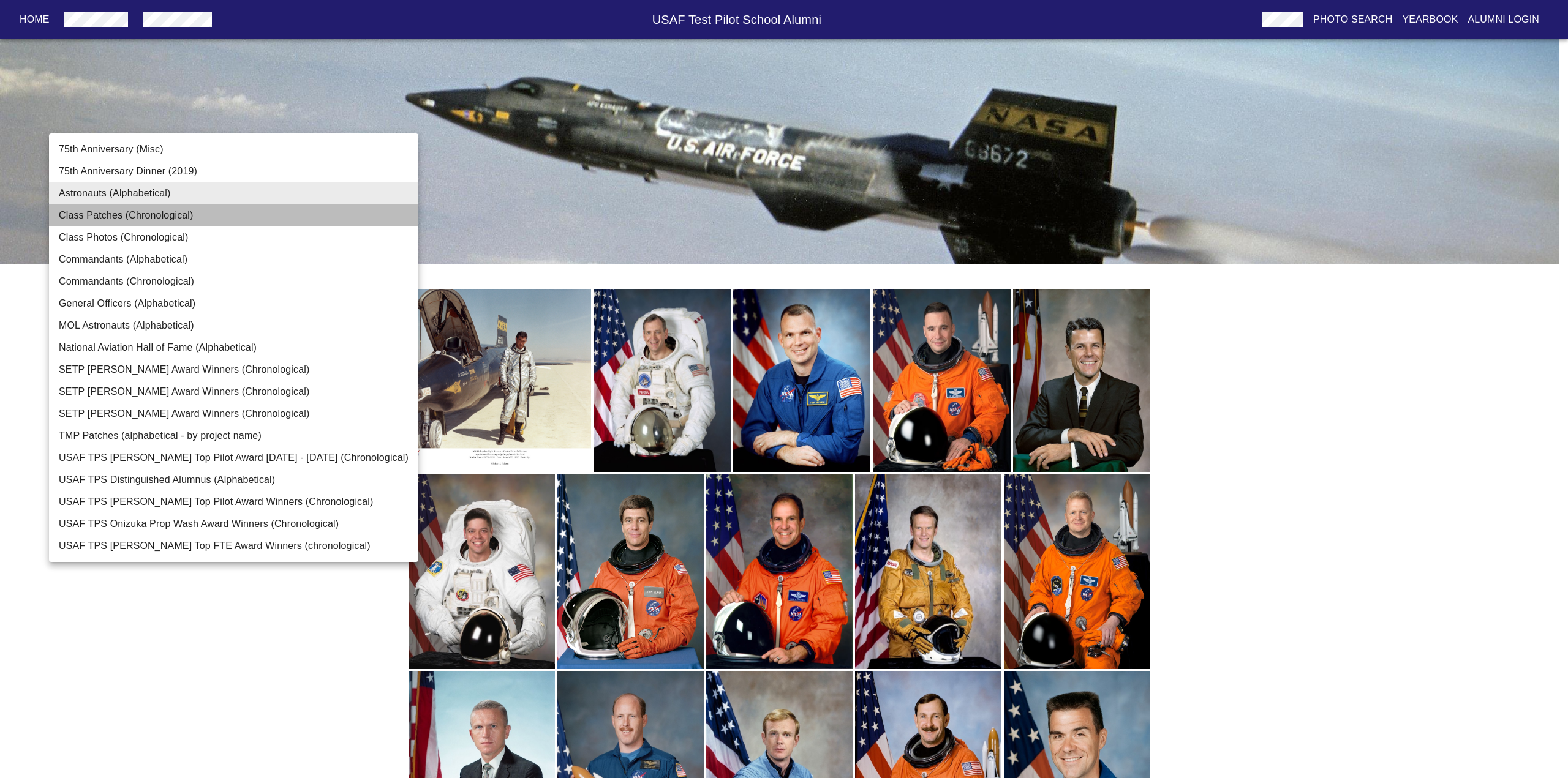
click at [314, 218] on li "Class Patches (Chronological)" at bounding box center [234, 216] width 369 height 22
type input "Class Patches (Chronological)"
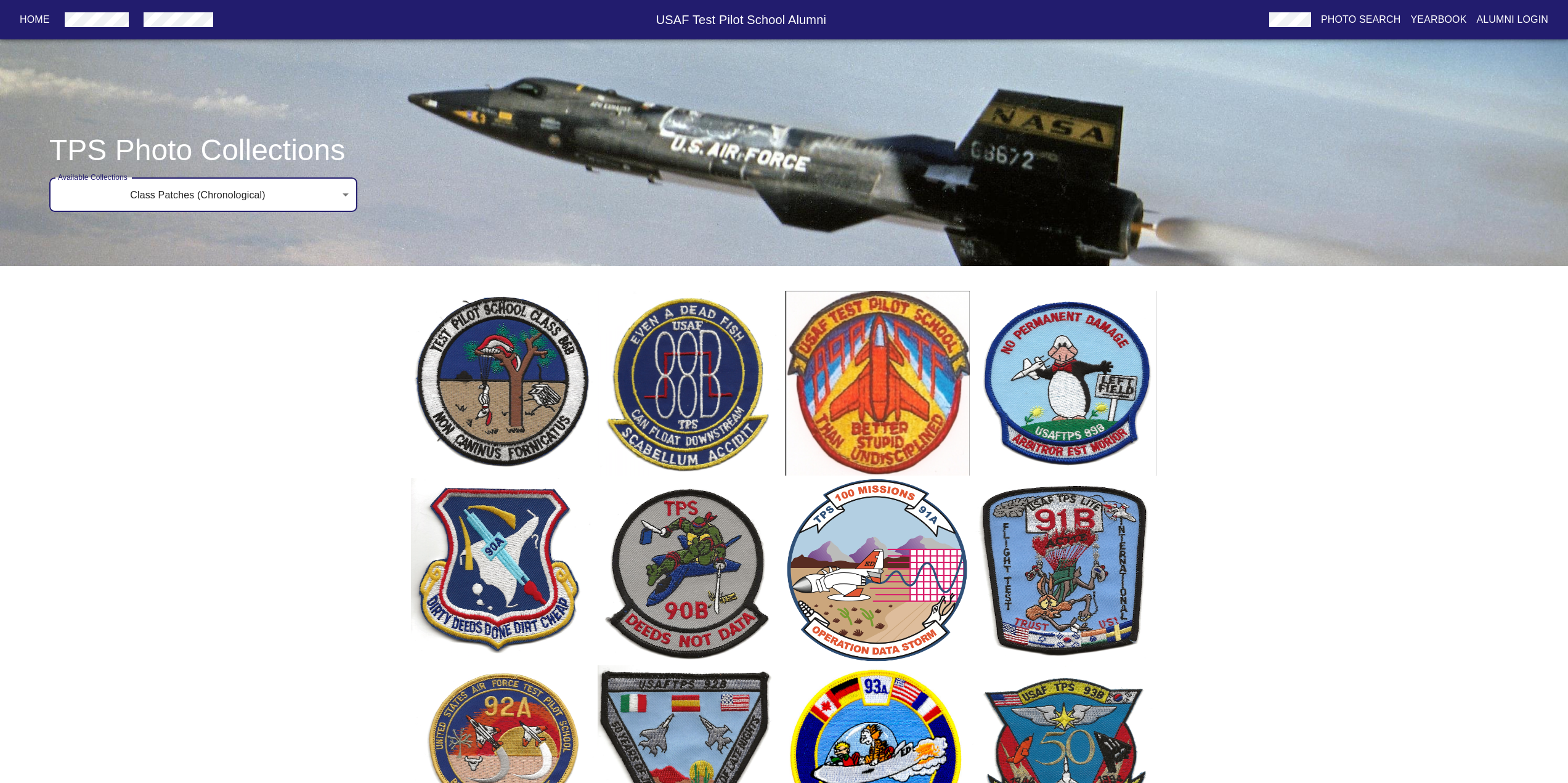
click at [1445, 16] on p "Yearbook" at bounding box center [1438, 19] width 56 height 15
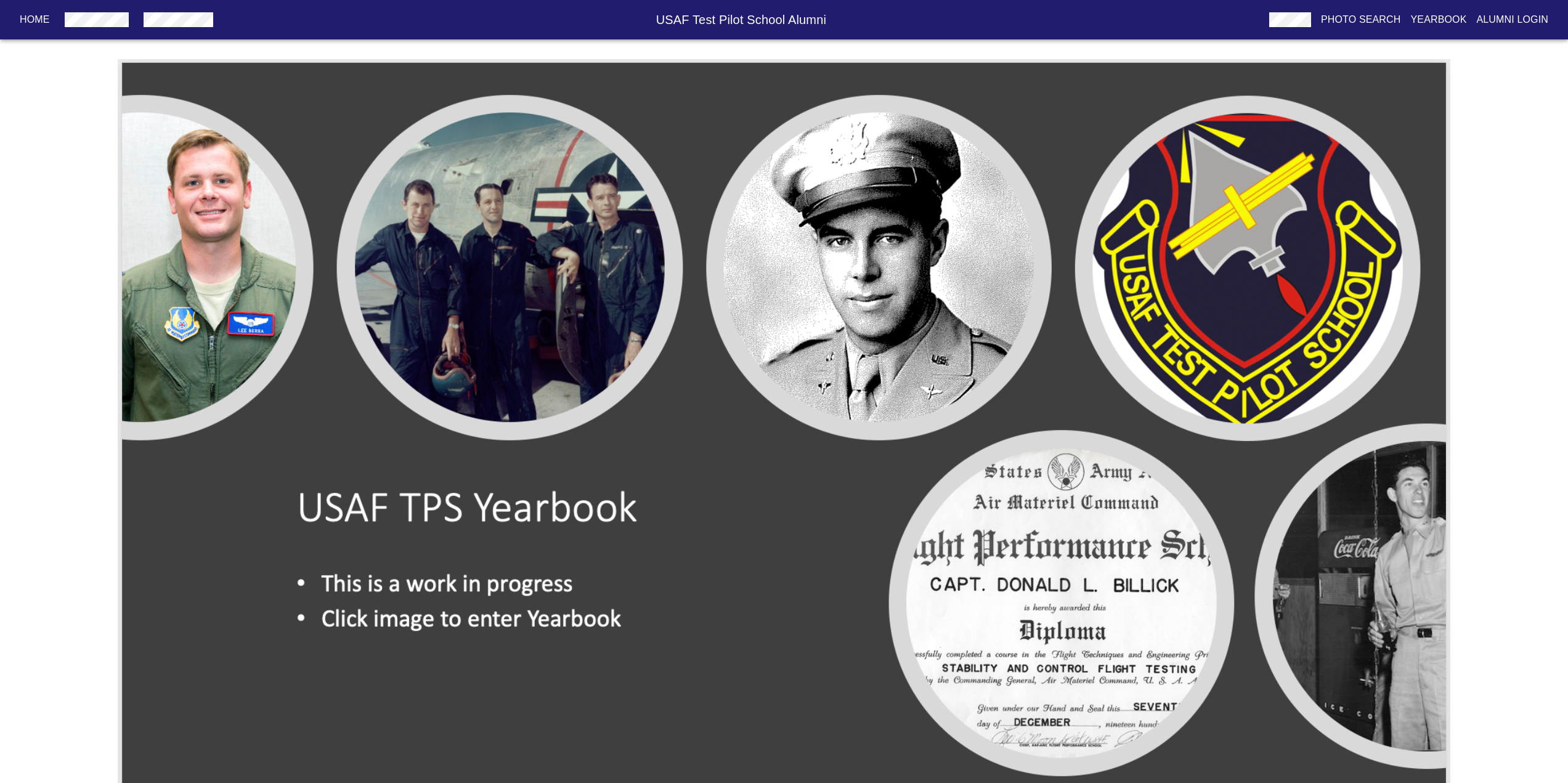
scroll to position [31, 0]
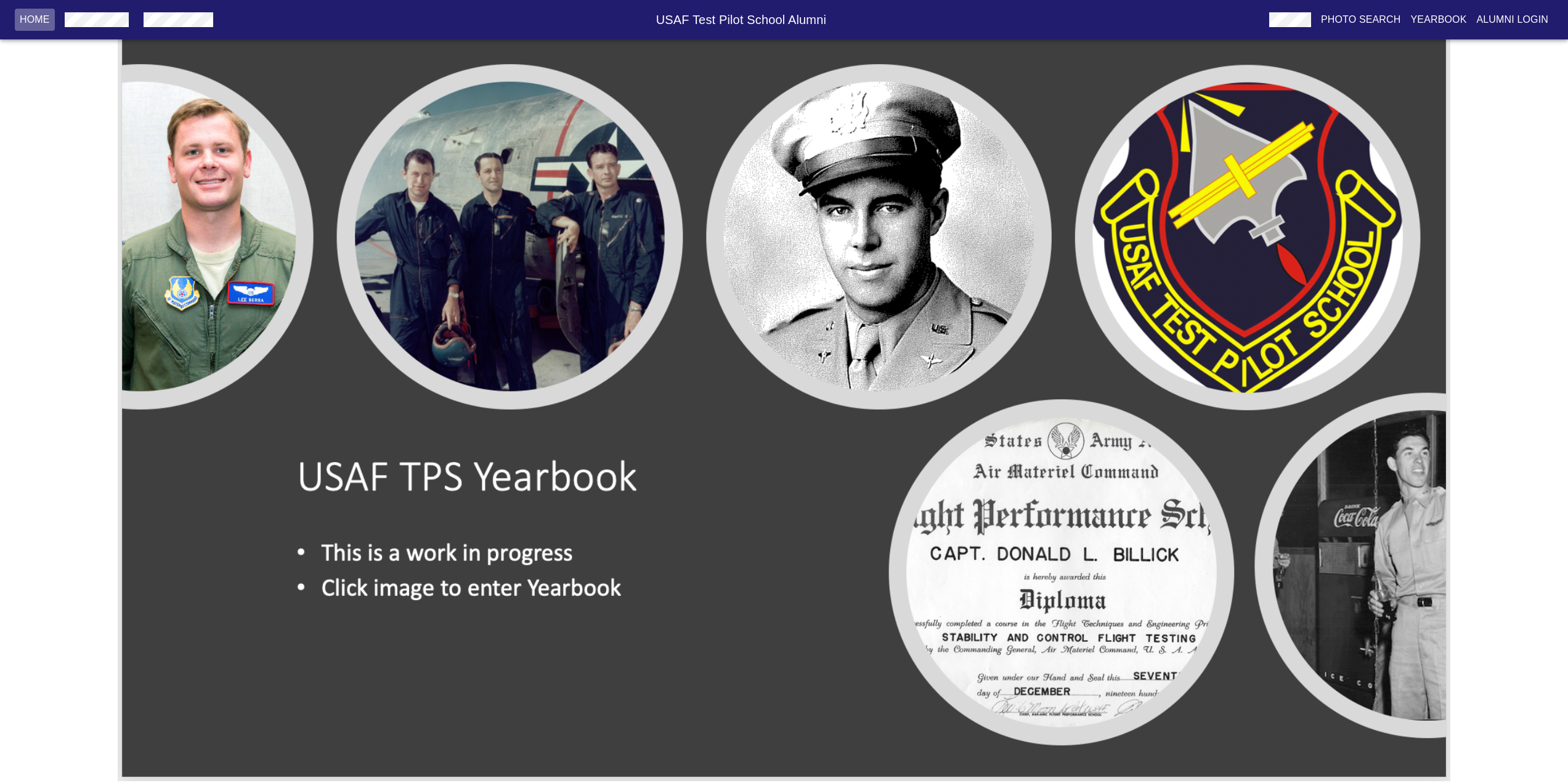
click at [41, 17] on p "Home" at bounding box center [34, 19] width 30 height 15
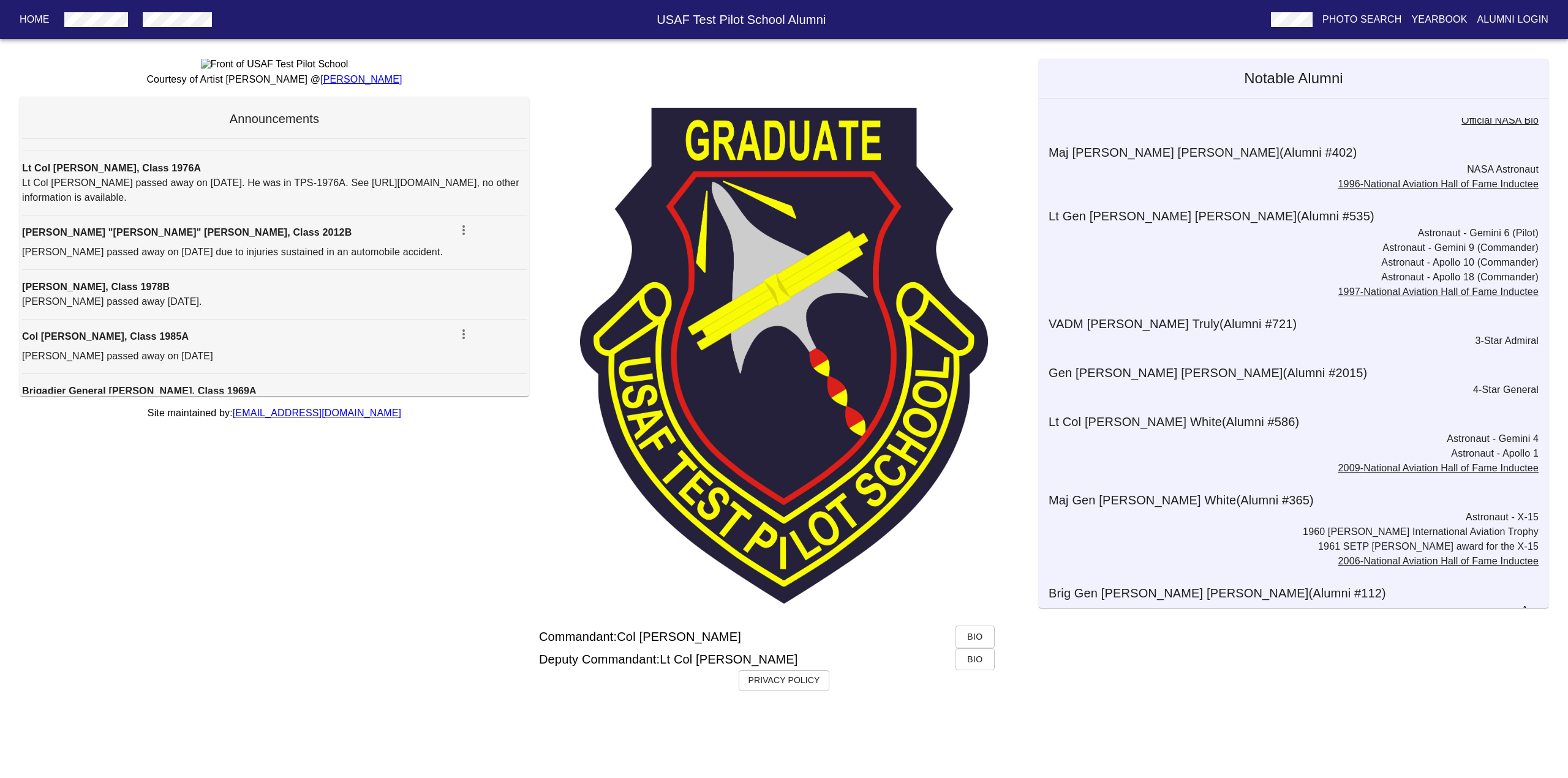
scroll to position [3629, 0]
